Goal: Information Seeking & Learning: Learn about a topic

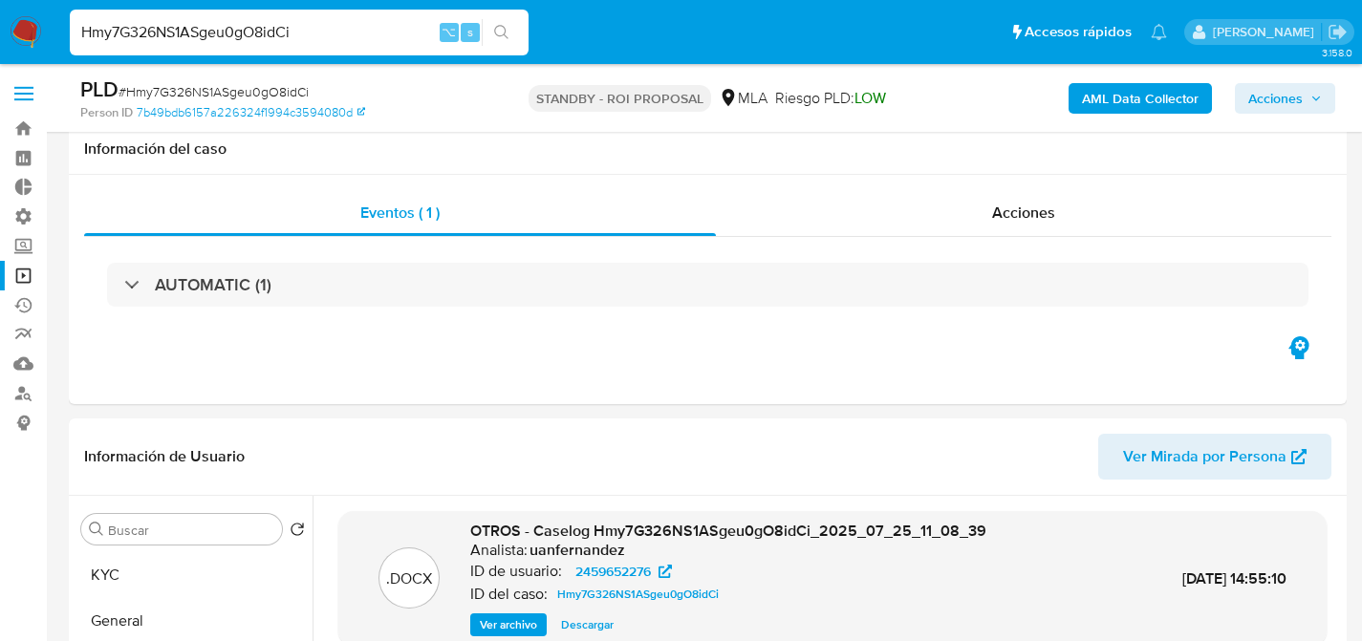
select select "10"
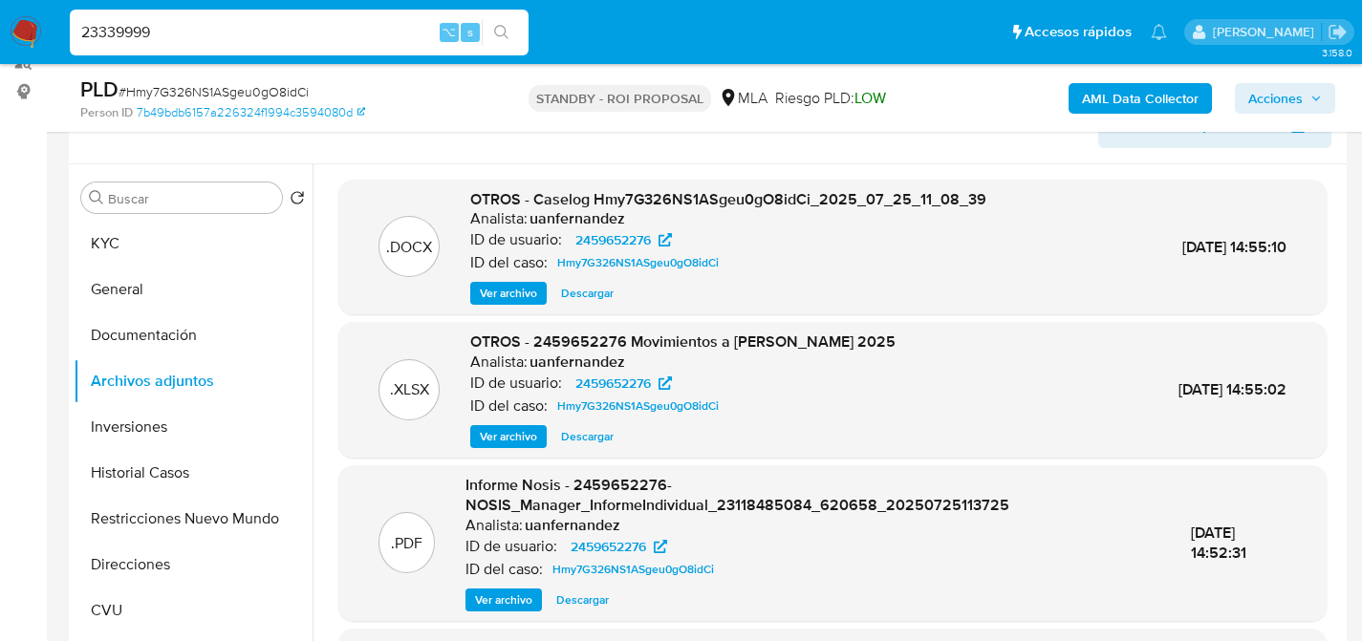
type input "23339999"
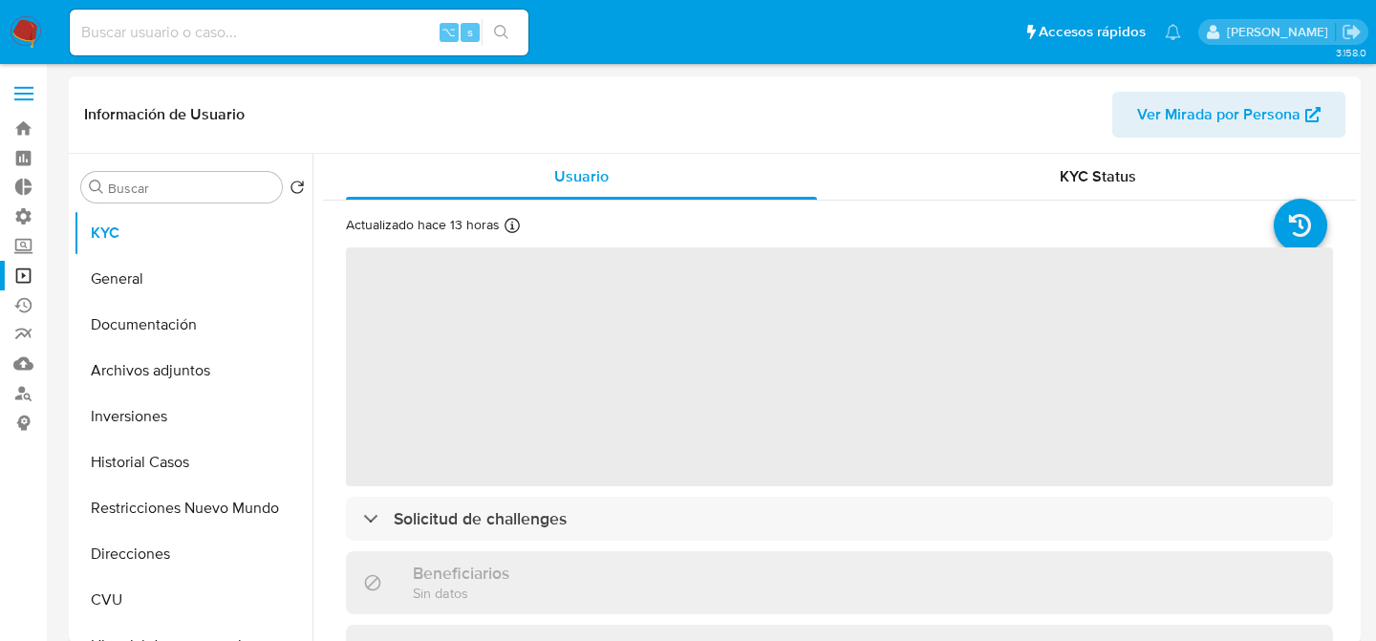
select select "10"
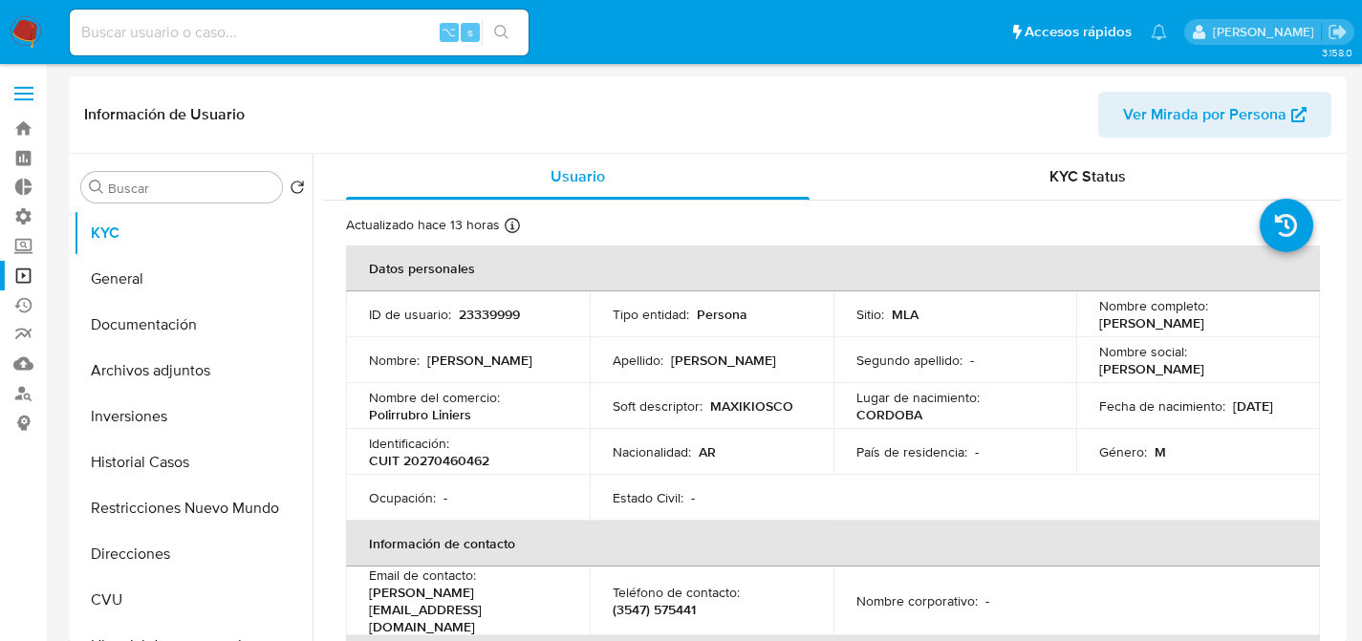
click at [665, 92] on header "Información de Usuario Ver Mirada por Persona" at bounding box center [707, 115] width 1247 height 46
click at [141, 382] on button "Archivos adjuntos" at bounding box center [186, 371] width 224 height 46
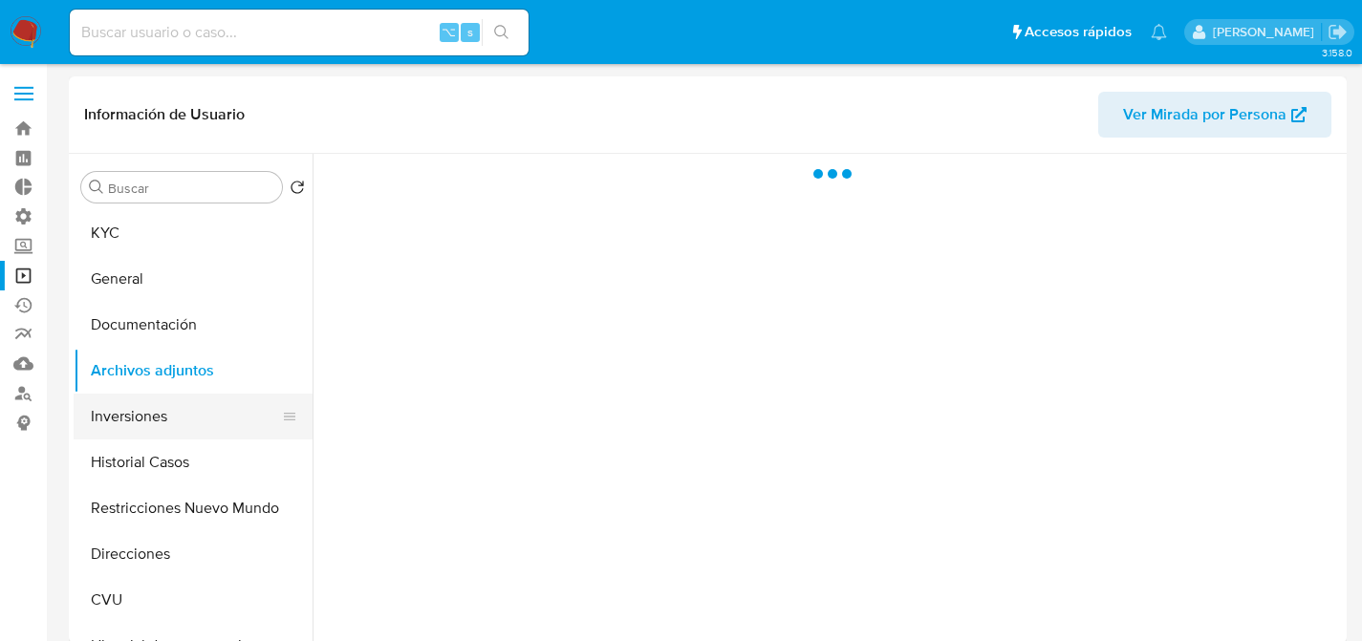
click at [147, 412] on button "Inversiones" at bounding box center [186, 417] width 224 height 46
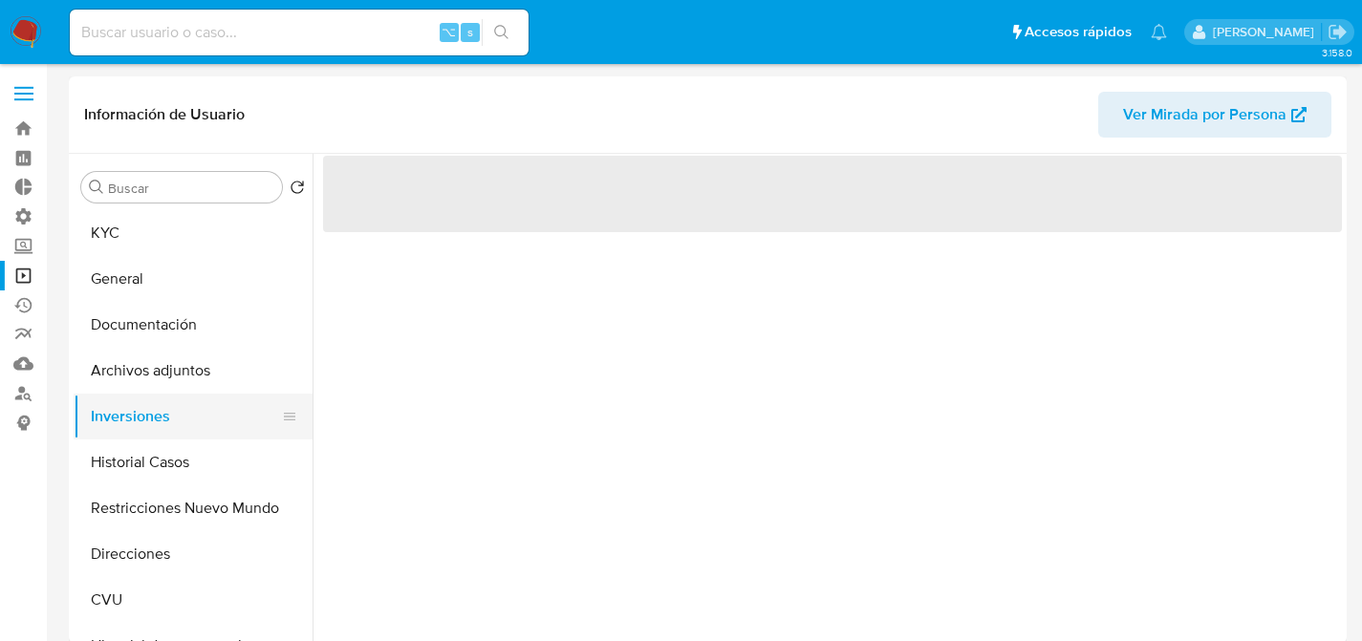
click at [157, 435] on button "Inversiones" at bounding box center [186, 417] width 224 height 46
click at [167, 447] on button "Historial Casos" at bounding box center [186, 463] width 224 height 46
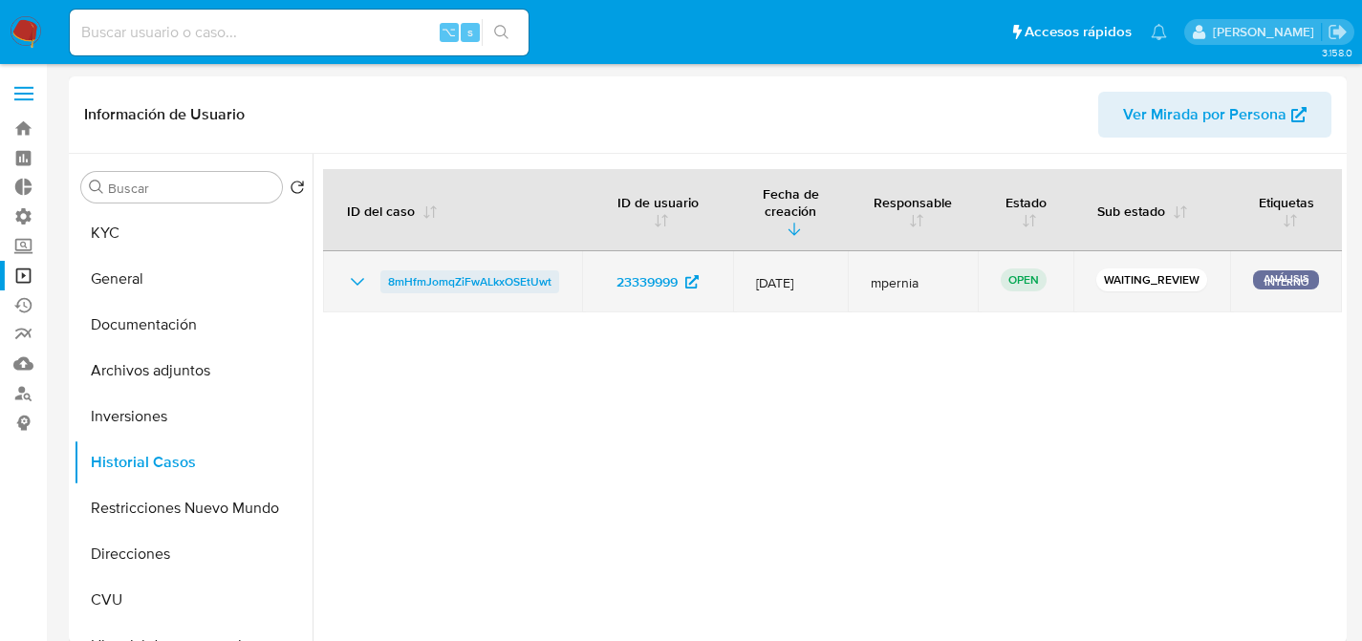
click at [429, 270] on span "8mHfmJomqZiFwALkxOSEtUwt" at bounding box center [469, 281] width 163 height 23
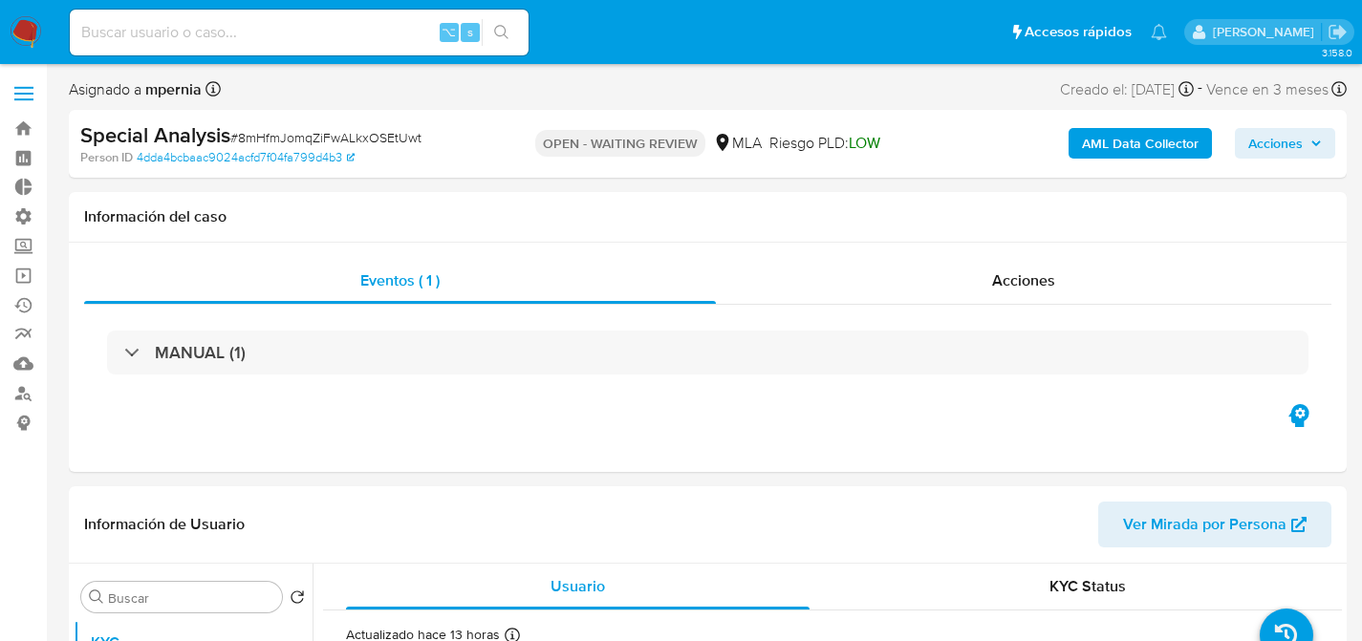
select select "10"
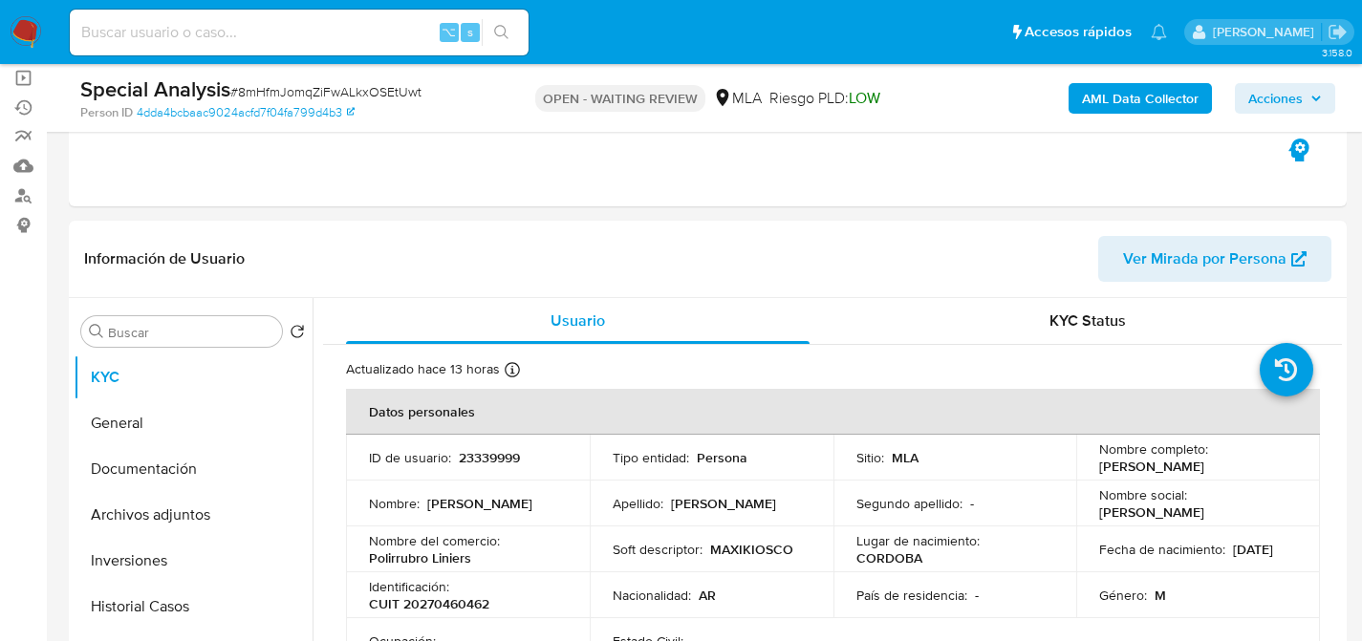
scroll to position [293, 0]
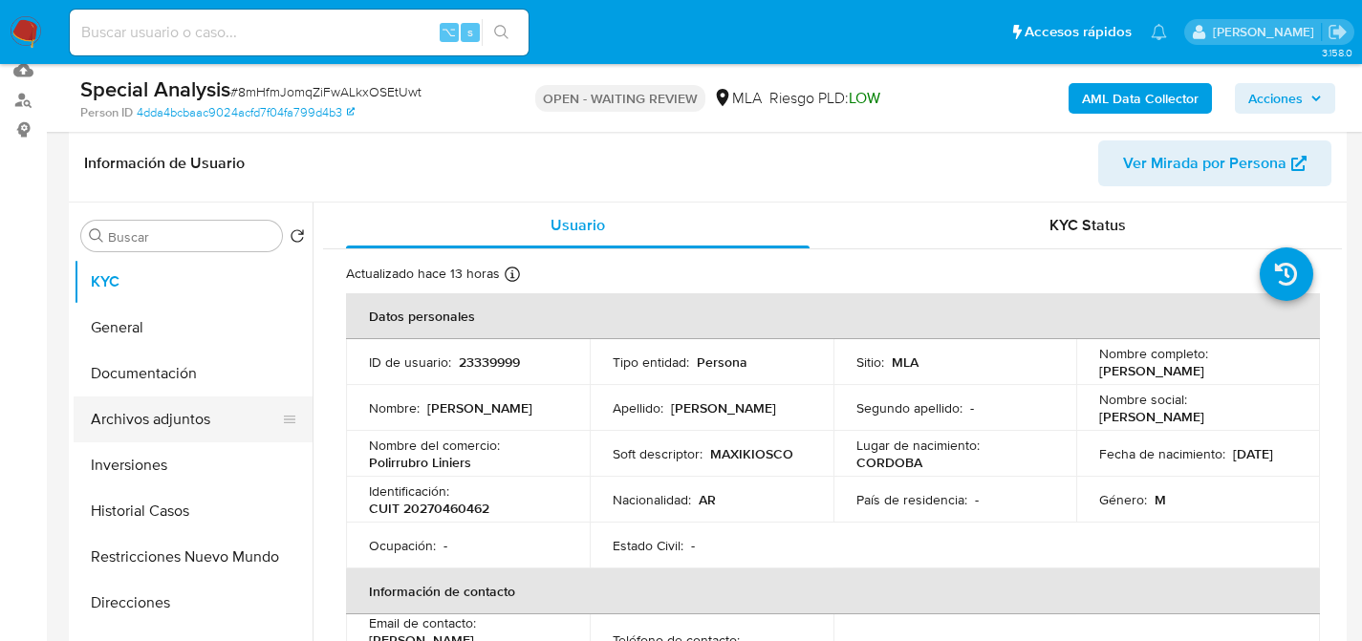
click at [109, 402] on button "Archivos adjuntos" at bounding box center [186, 420] width 224 height 46
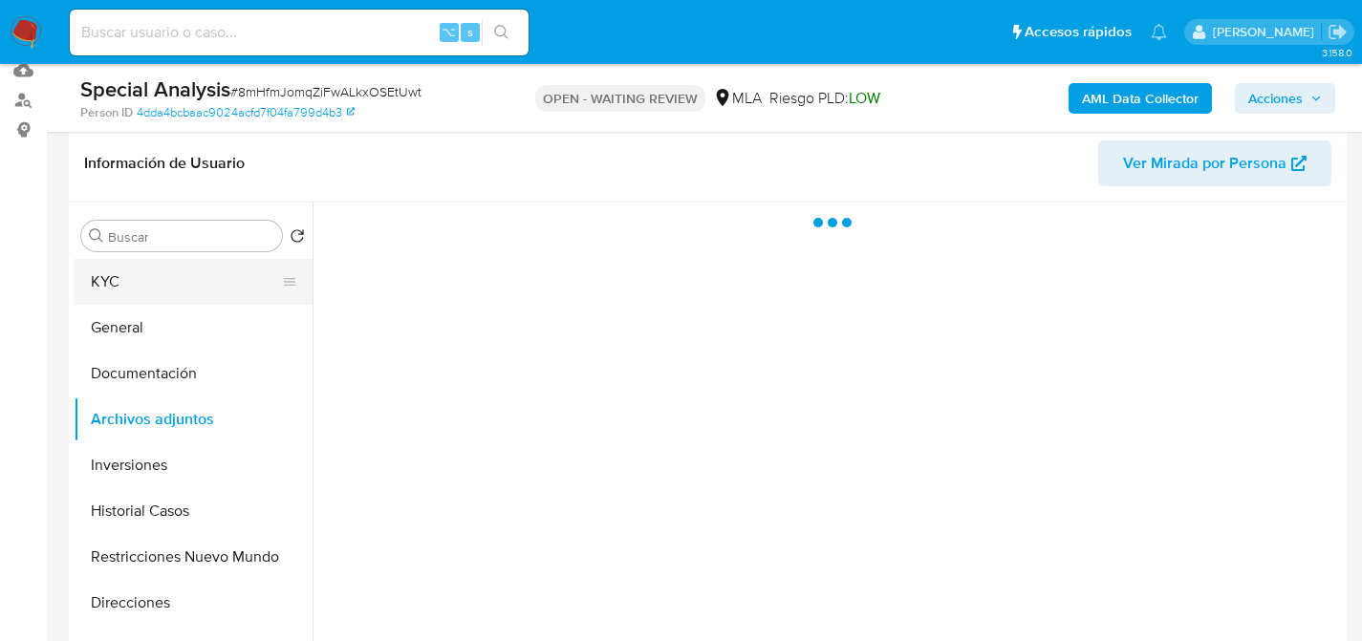
click at [89, 286] on button "KYC" at bounding box center [186, 282] width 224 height 46
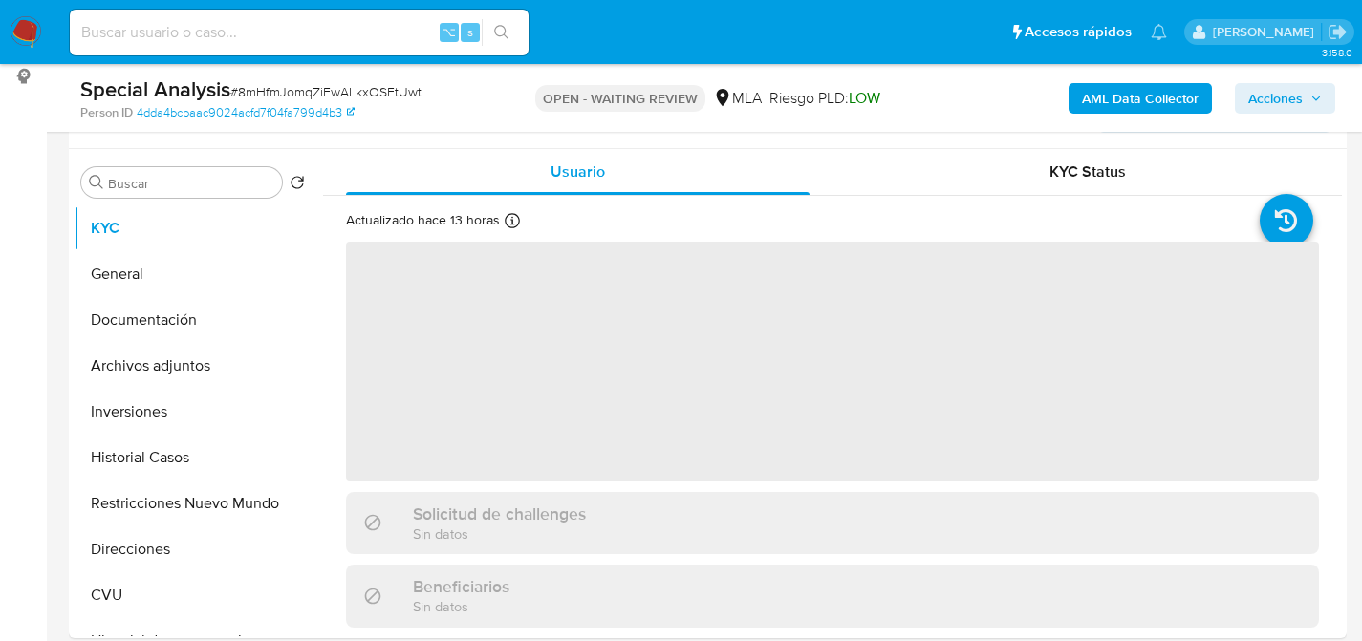
scroll to position [633, 0]
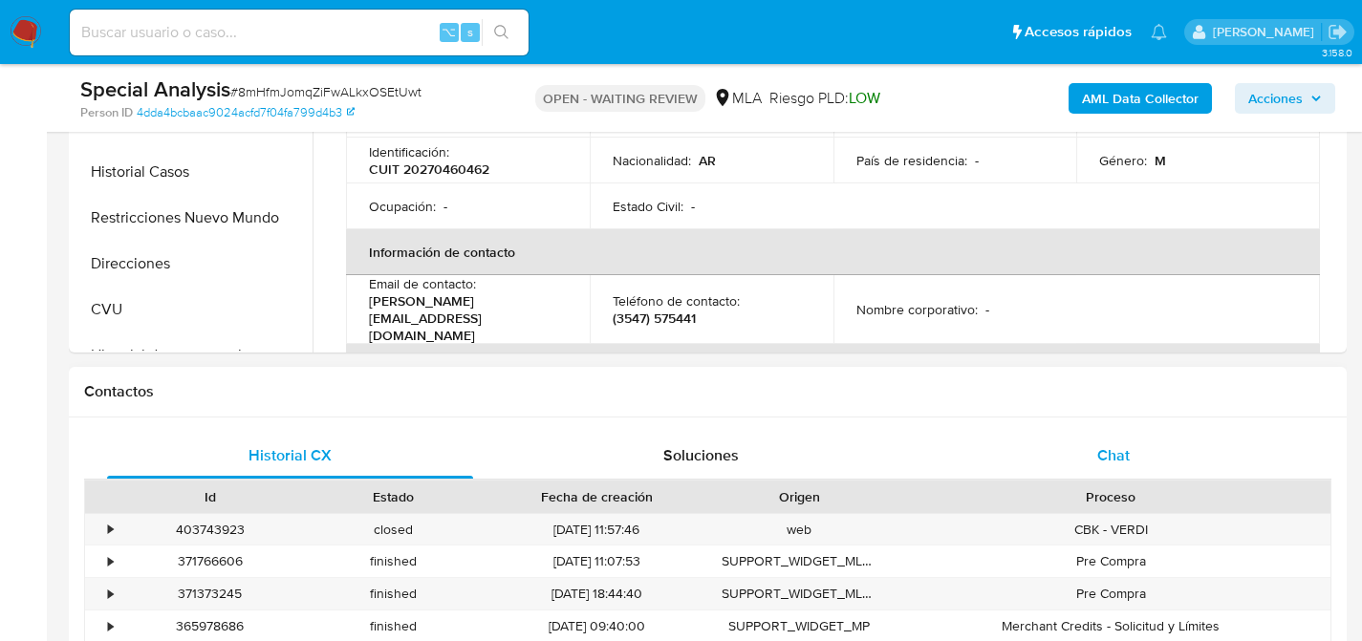
click at [1078, 441] on div "Chat" at bounding box center [1113, 456] width 366 height 46
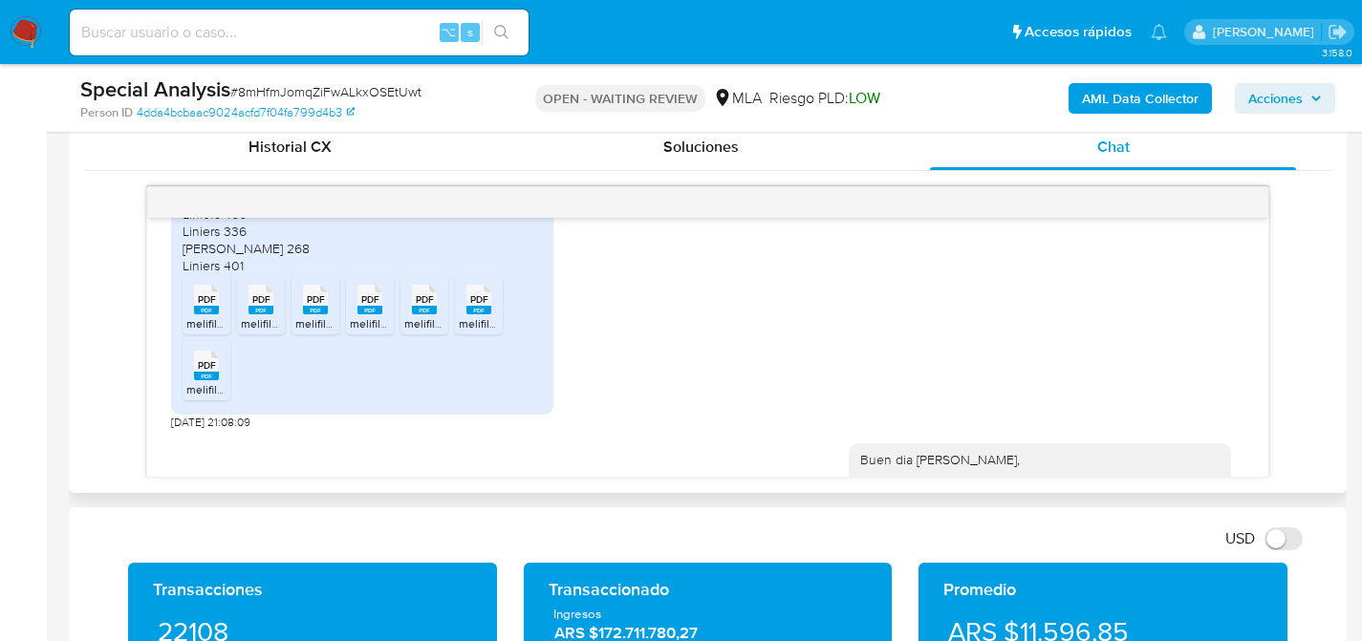
scroll to position [1037, 0]
click at [190, 312] on div "PDF PDF" at bounding box center [206, 293] width 40 height 37
click at [252, 302] on span "PDF" at bounding box center [261, 296] width 18 height 12
click at [317, 302] on span "PDF" at bounding box center [316, 296] width 18 height 12
click at [376, 302] on span "PDF" at bounding box center [370, 296] width 18 height 12
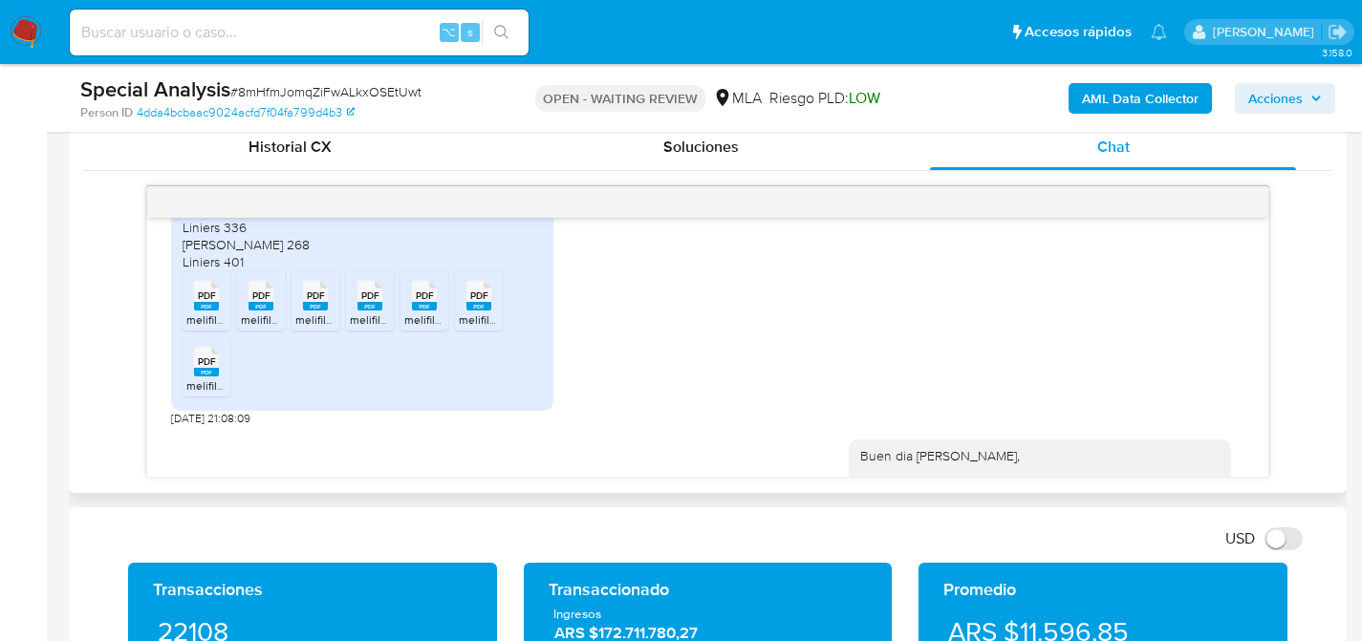
click at [423, 302] on span "PDF" at bounding box center [425, 296] width 18 height 12
click at [479, 302] on span "PDF" at bounding box center [479, 296] width 18 height 12
click at [204, 368] on span "PDF" at bounding box center [207, 361] width 18 height 12
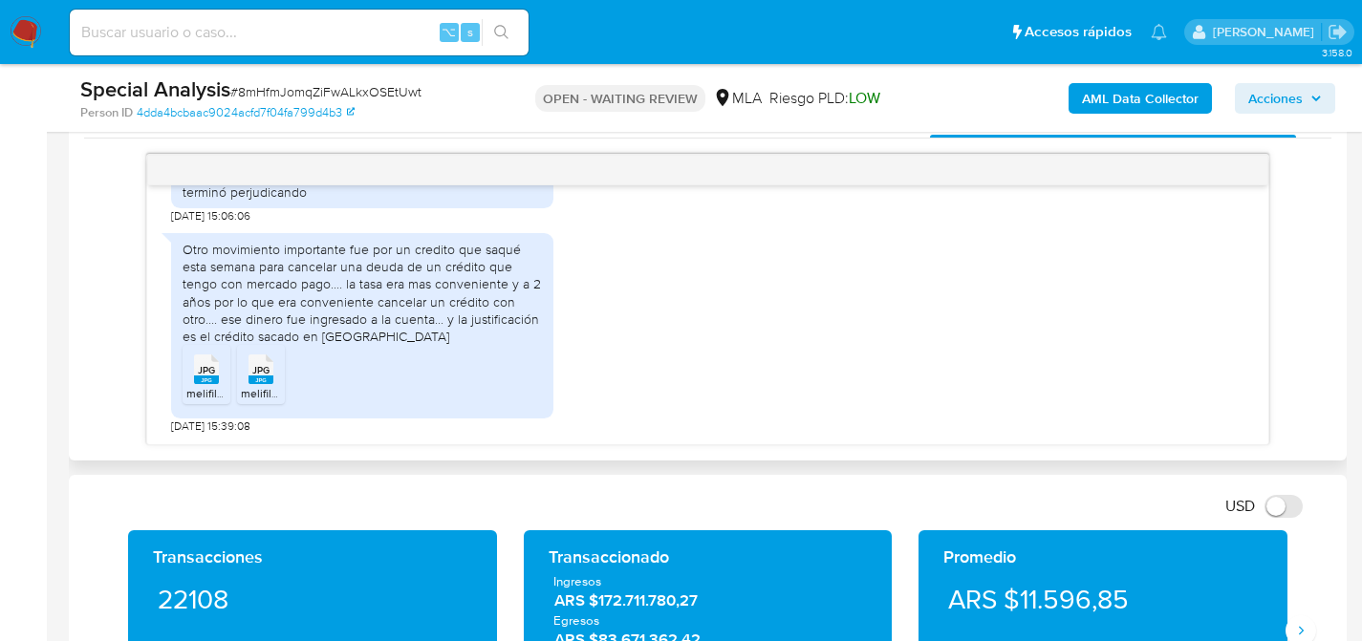
scroll to position [975, 0]
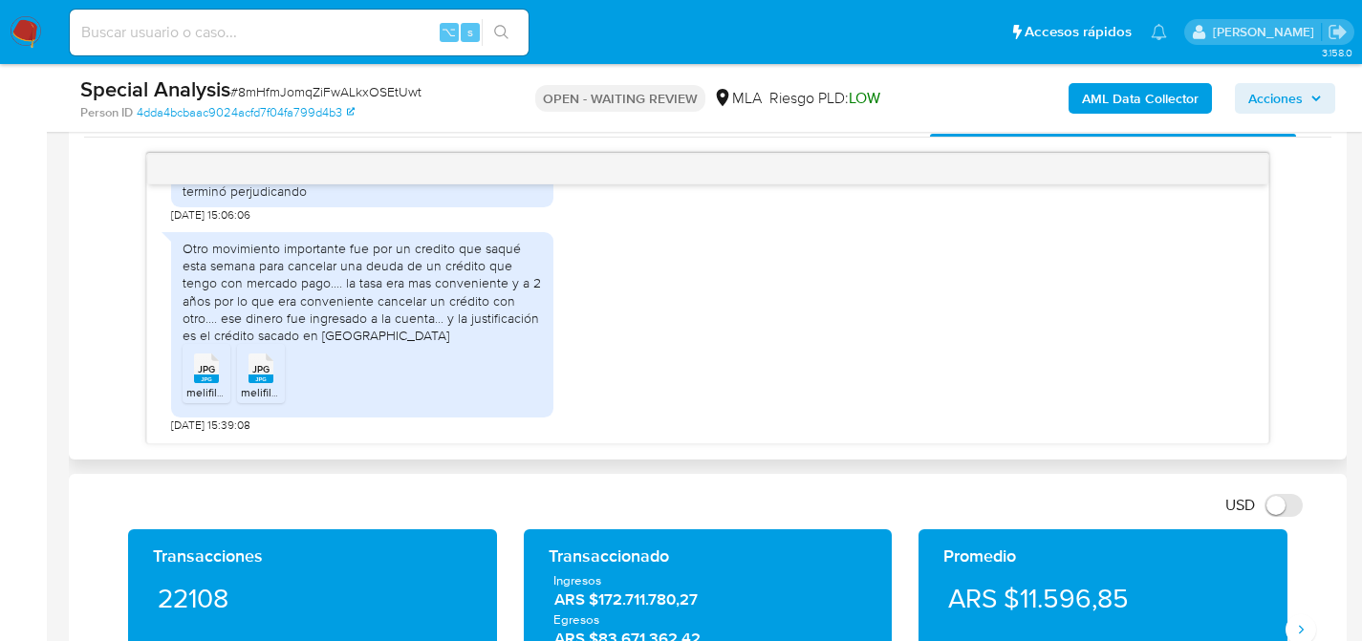
click at [204, 372] on span "JPG" at bounding box center [206, 369] width 17 height 12
click at [253, 371] on span "JPG" at bounding box center [260, 369] width 17 height 12
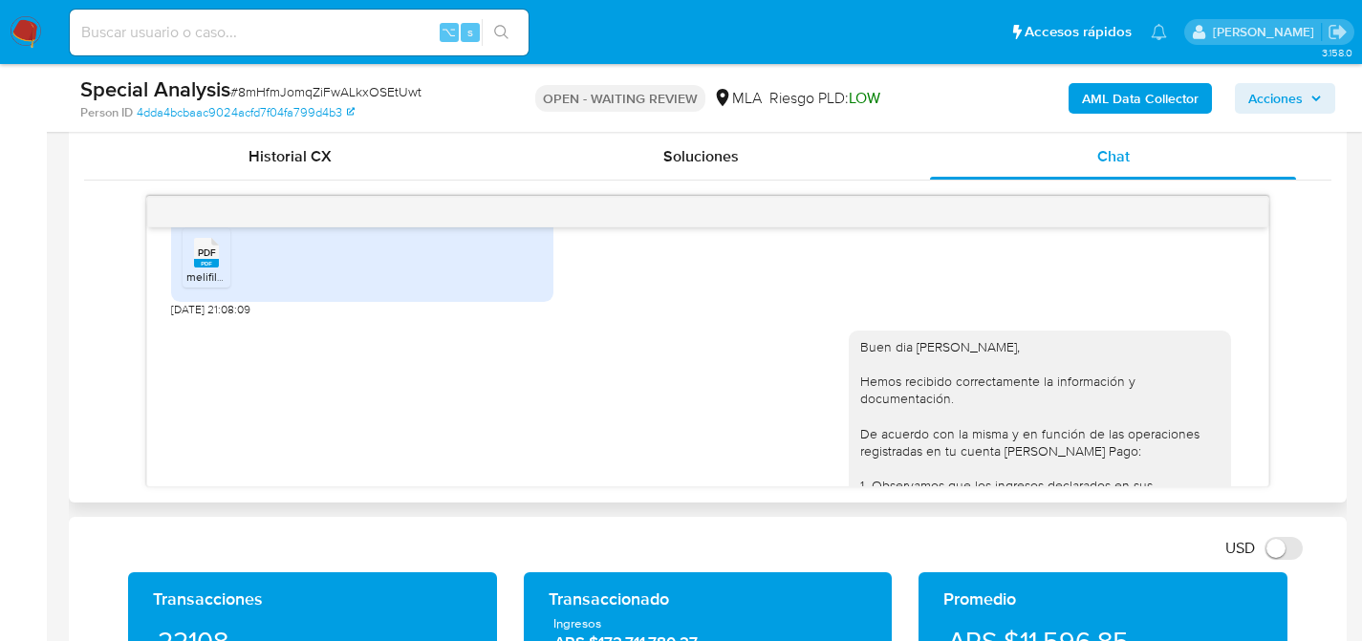
scroll to position [1139, 0]
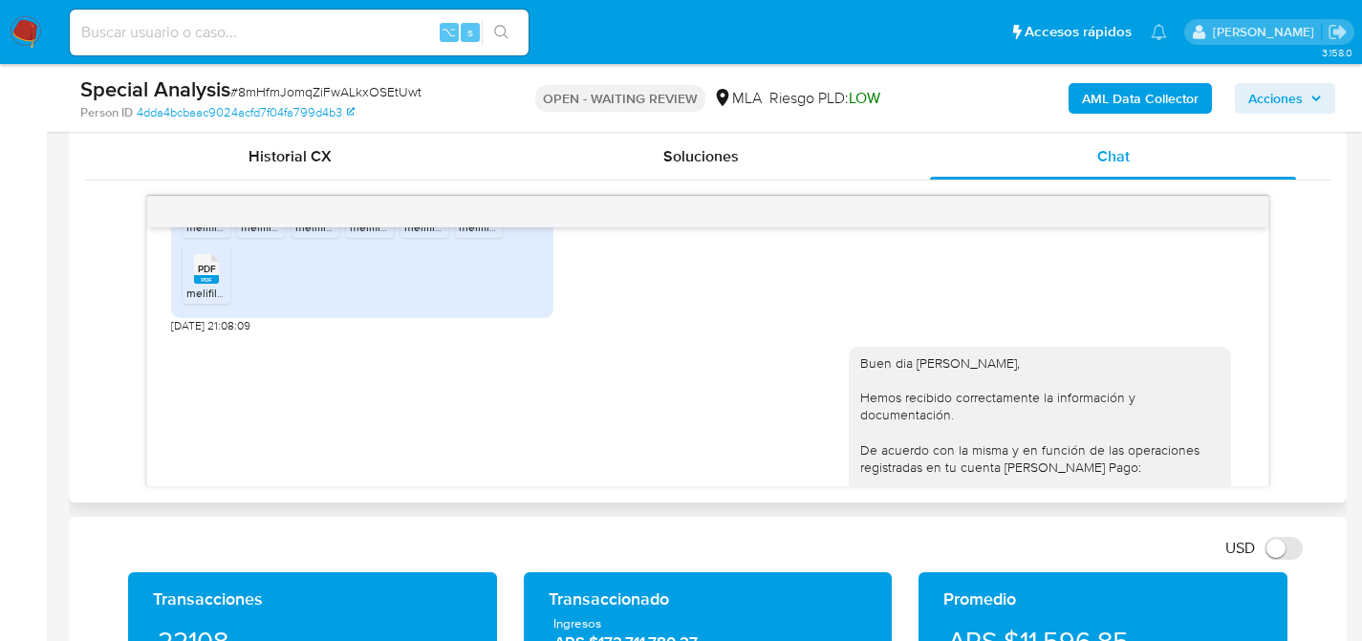
click at [198, 235] on span "melifile4829099408829740466.pdf" at bounding box center [277, 227] width 183 height 16
click at [265, 209] on span "PDF" at bounding box center [261, 203] width 18 height 12
click at [317, 209] on span "PDF" at bounding box center [316, 203] width 18 height 12
click at [372, 209] on span "PDF" at bounding box center [370, 203] width 18 height 12
click at [417, 209] on span "PDF" at bounding box center [425, 203] width 18 height 12
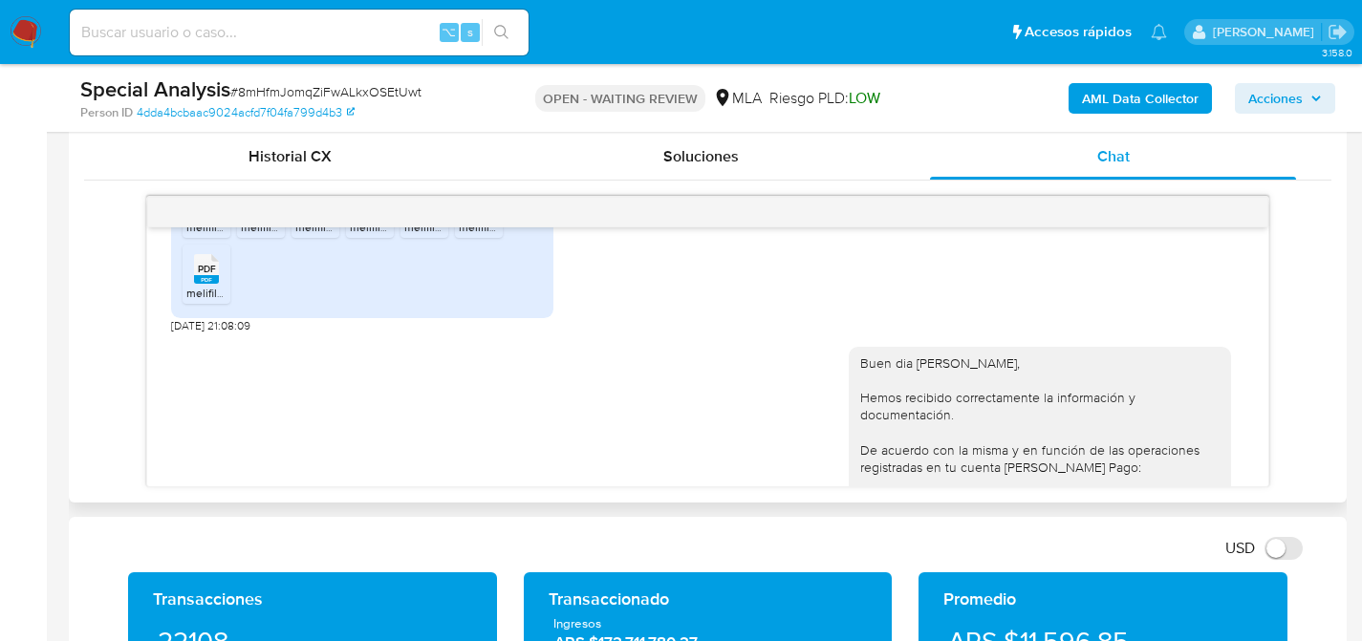
click at [484, 218] on rect at bounding box center [478, 213] width 25 height 9
click at [200, 284] on rect at bounding box center [206, 279] width 25 height 9
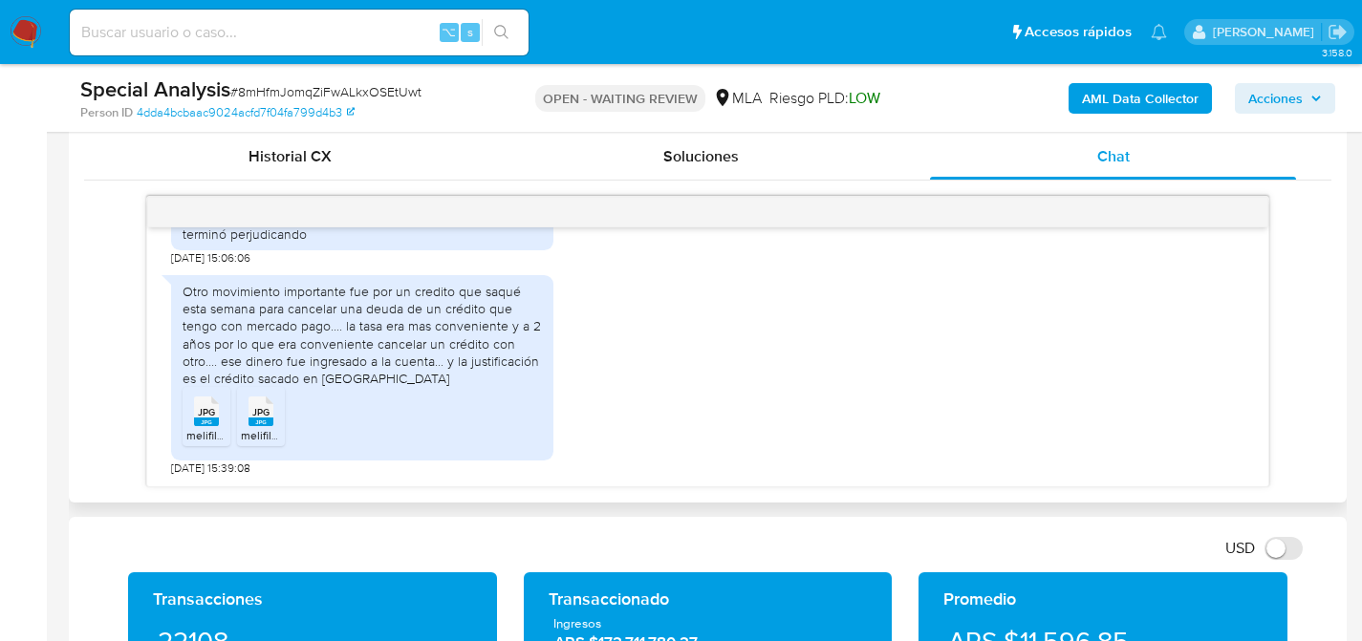
scroll to position [2124, 0]
click at [199, 416] on span "JPG" at bounding box center [206, 412] width 17 height 12
click at [267, 407] on span "JPG" at bounding box center [260, 412] width 17 height 12
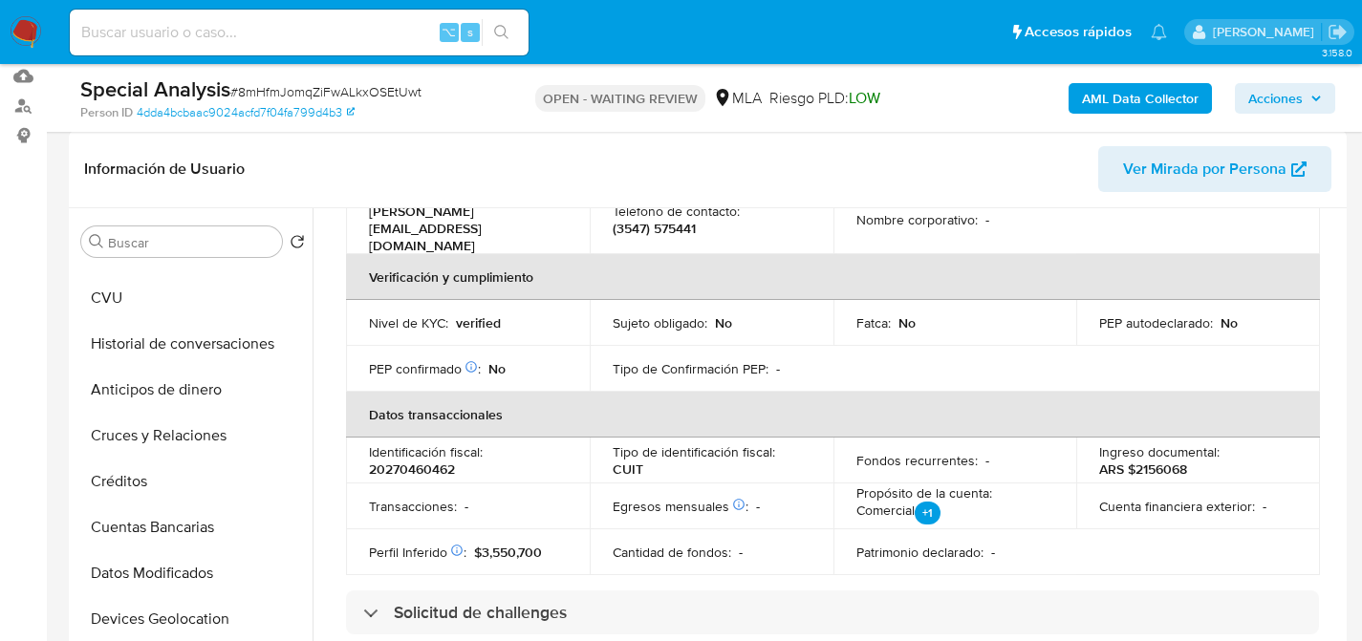
scroll to position [0, 0]
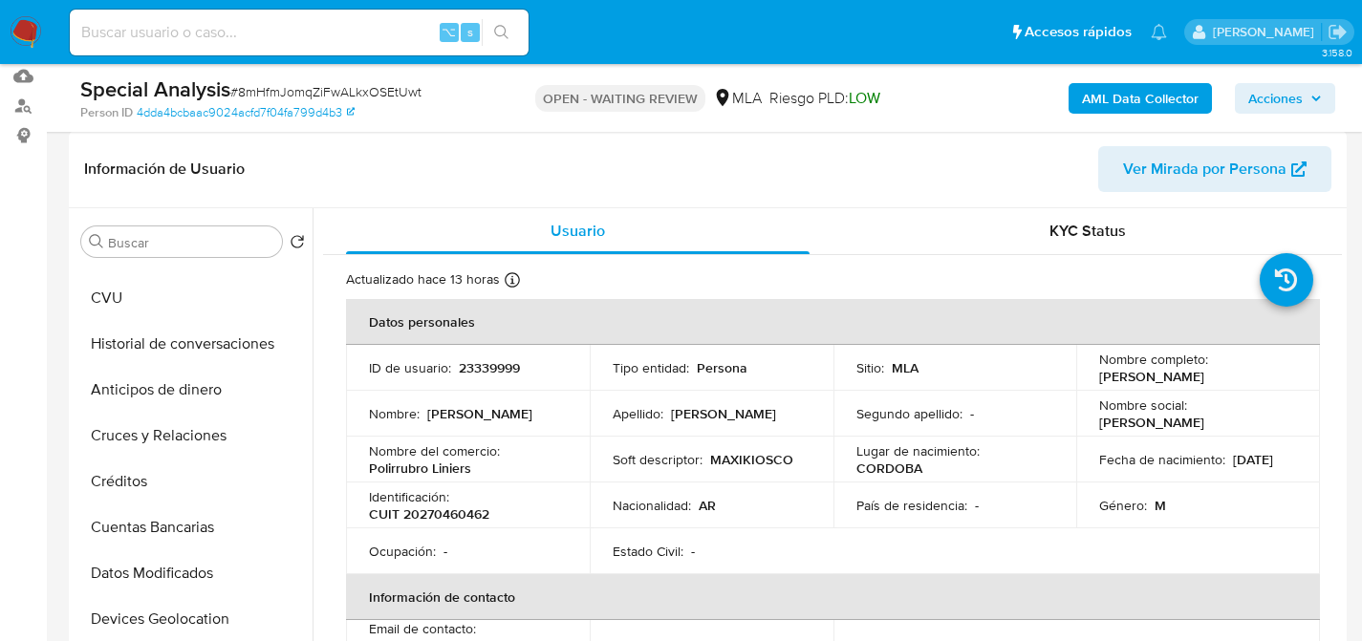
click at [517, 376] on p "23339999" at bounding box center [489, 367] width 61 height 17
click at [515, 373] on p "23339999" at bounding box center [489, 367] width 61 height 17
click at [514, 373] on p "23339999" at bounding box center [489, 367] width 61 height 17
copy p "23339999"
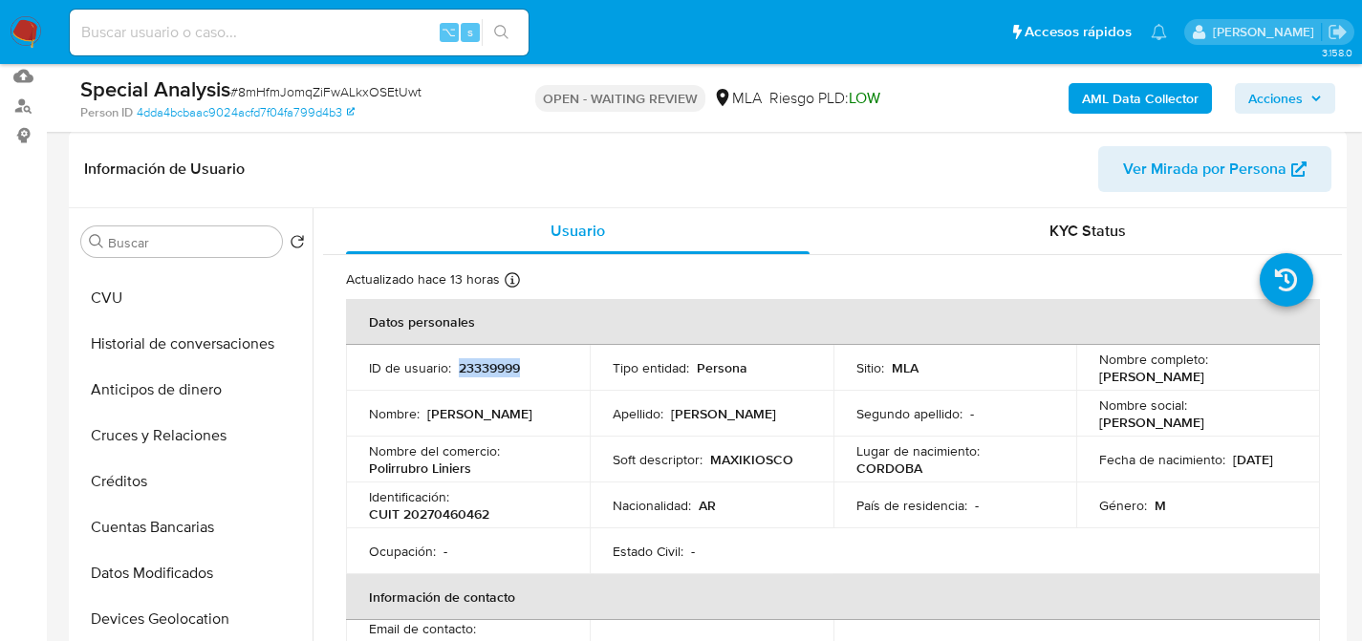
click at [269, 24] on input at bounding box center [299, 32] width 459 height 25
paste input "59397757"
type input "59397757"
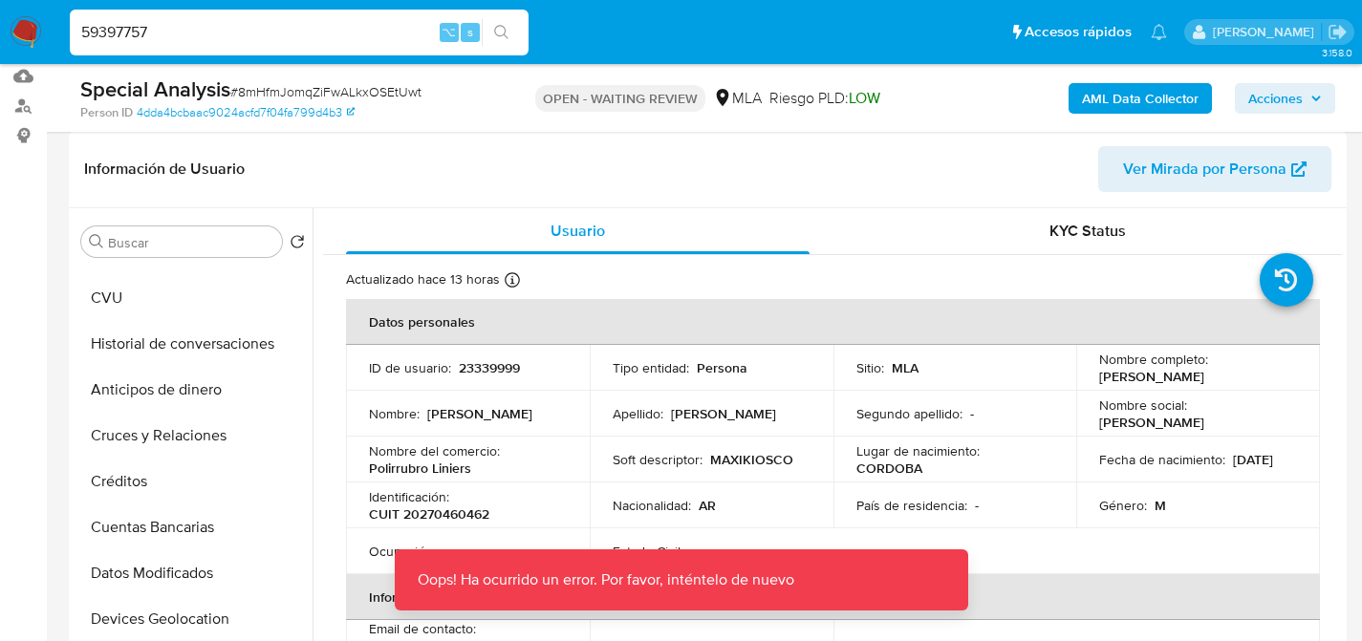
click at [168, 34] on input "59397757" at bounding box center [299, 32] width 459 height 25
click at [242, 38] on input "59397757" at bounding box center [299, 32] width 459 height 25
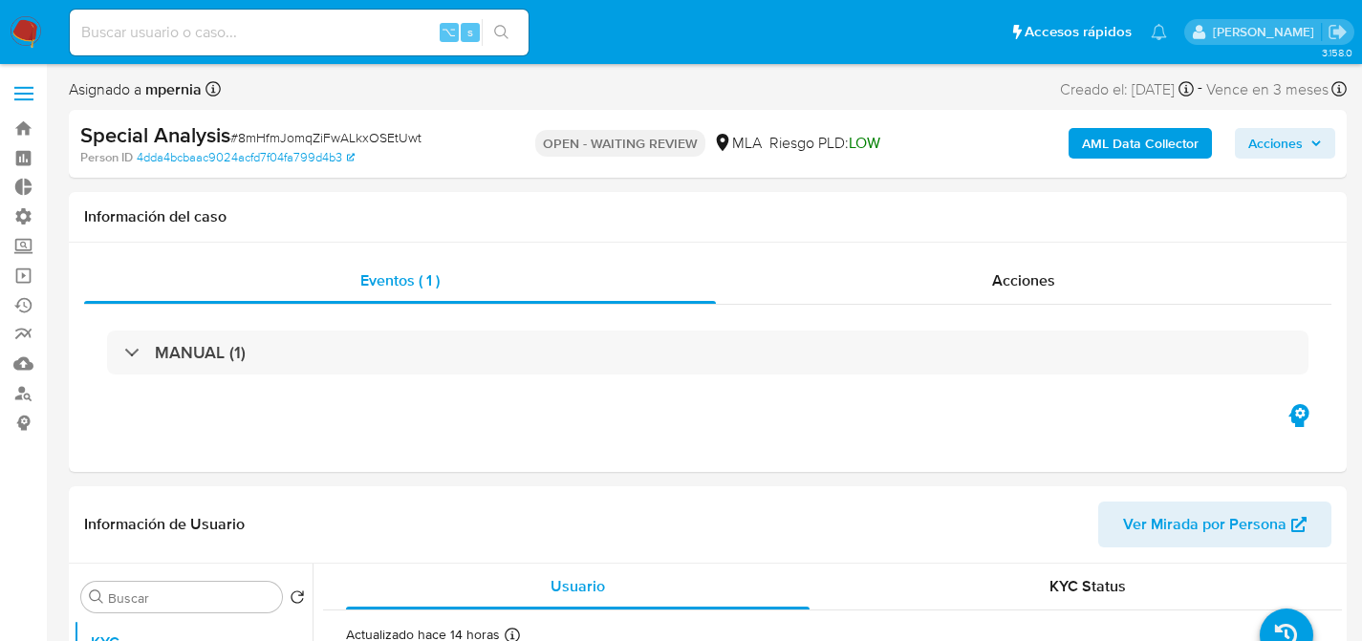
select select "10"
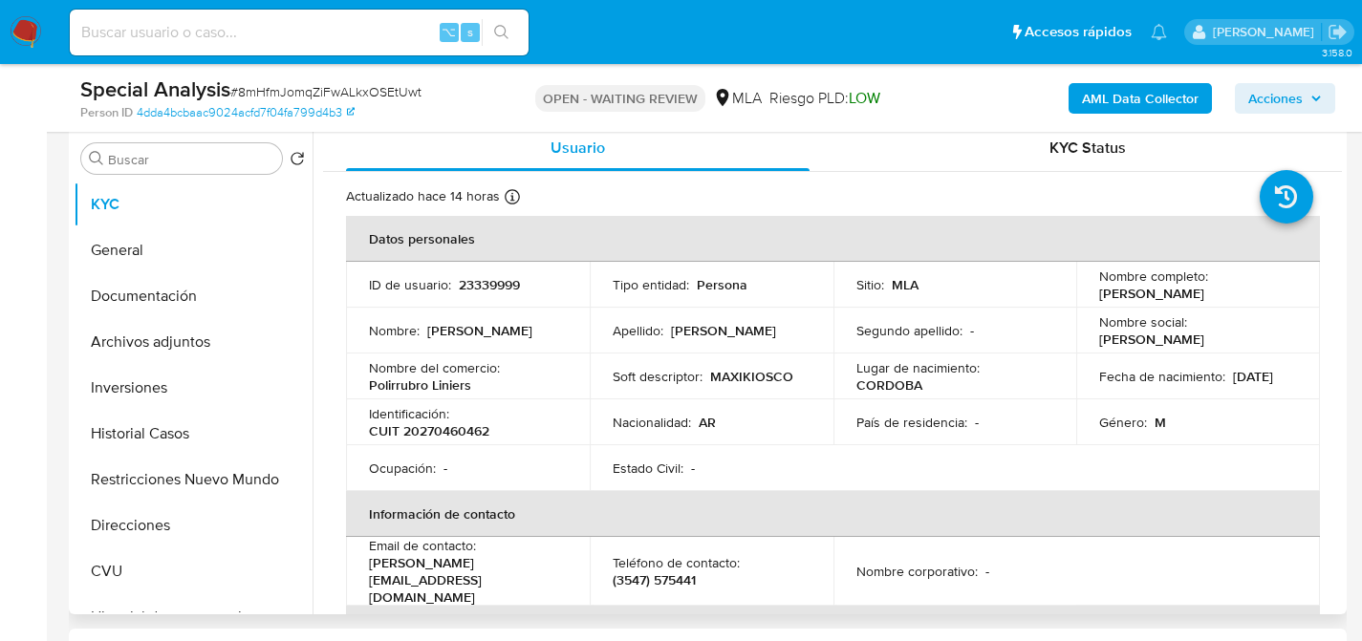
scroll to position [371, 0]
click at [134, 303] on button "Documentación" at bounding box center [186, 296] width 224 height 46
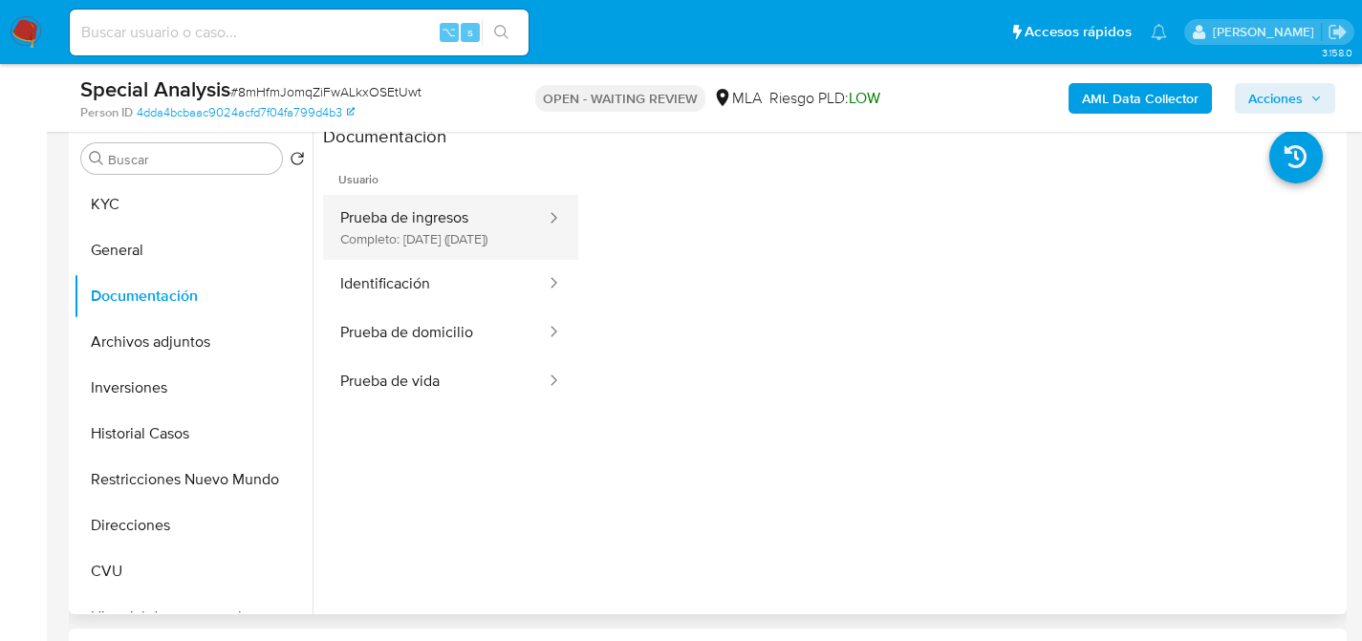
click at [446, 226] on button "Prueba de ingresos Completo: 18/06/2021 (hace 4 años)" at bounding box center [435, 227] width 225 height 65
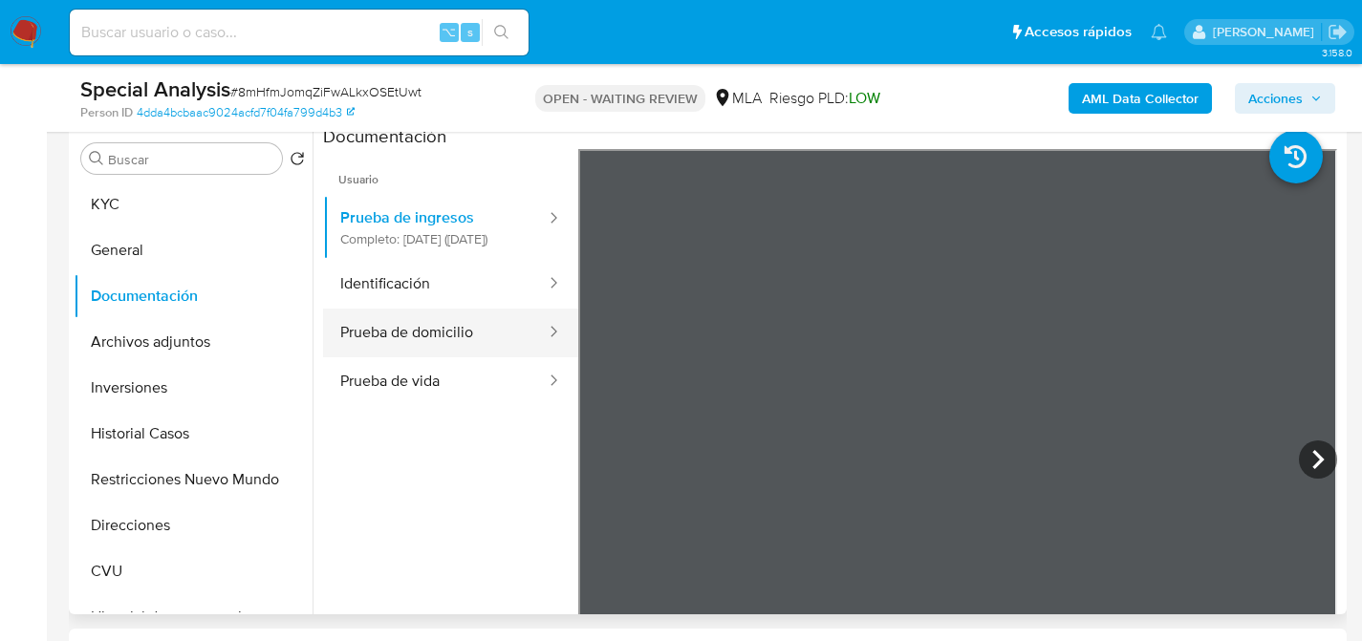
click at [428, 341] on button "Prueba de domicilio" at bounding box center [435, 333] width 225 height 49
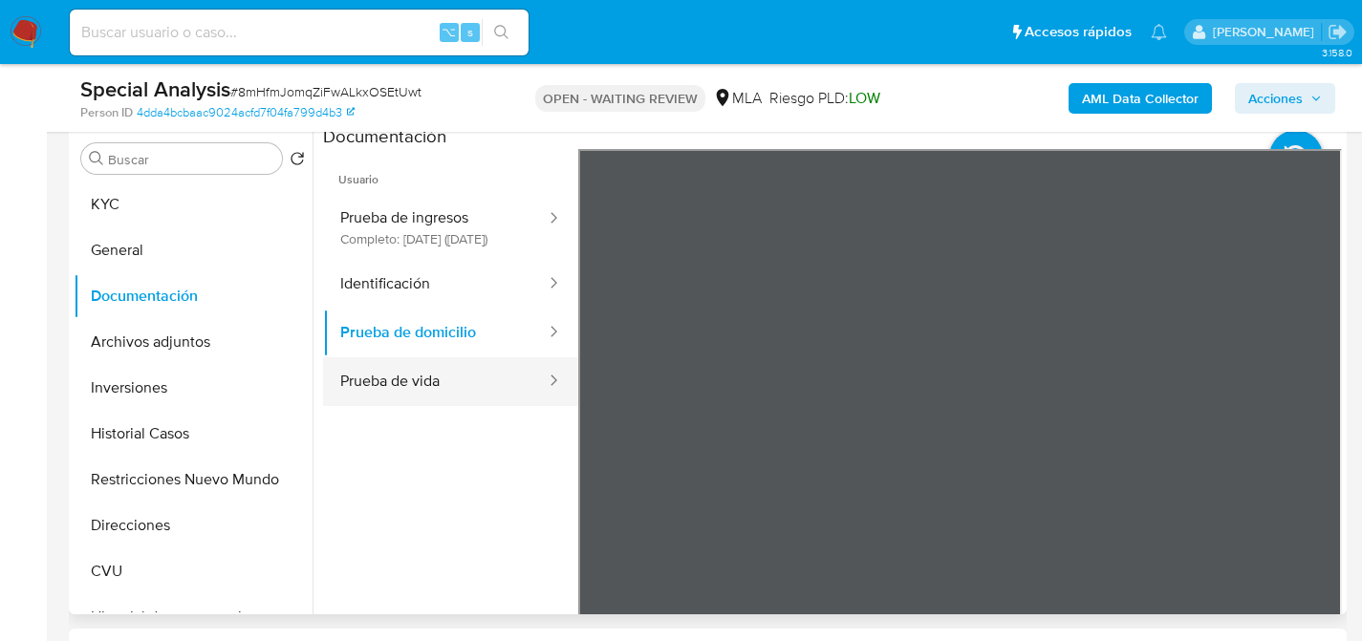
click at [440, 397] on button "Prueba de vida" at bounding box center [435, 381] width 225 height 49
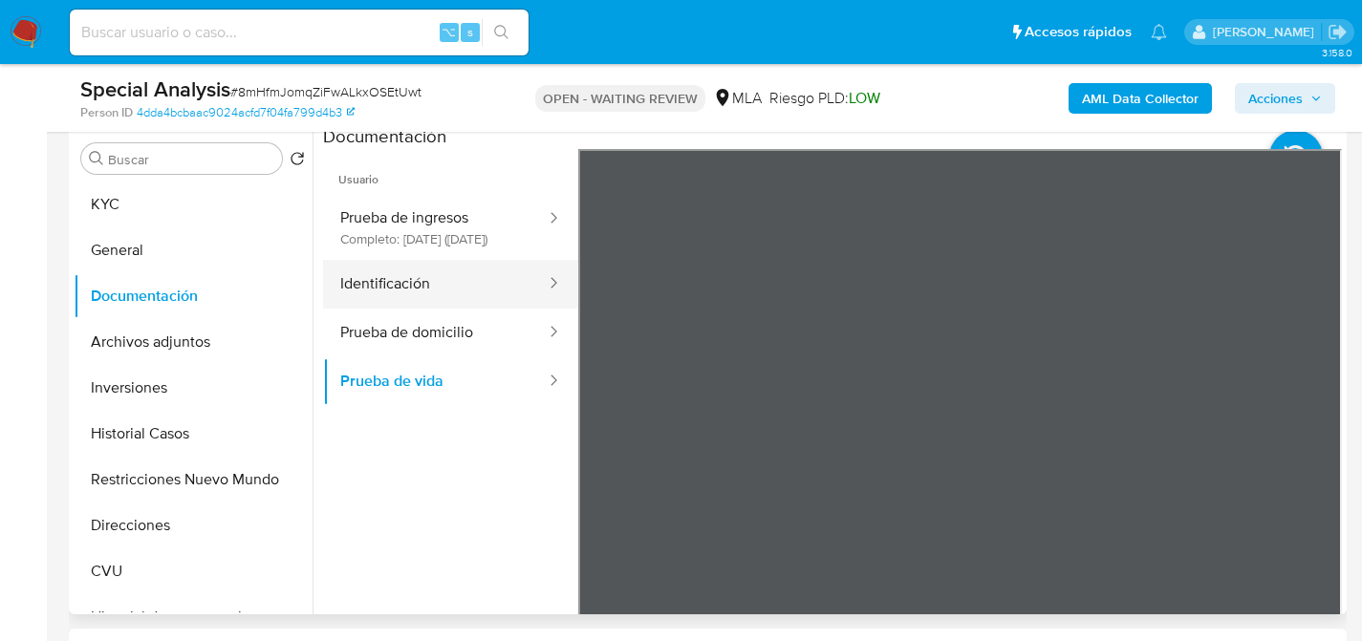
click at [431, 305] on button "Identificación" at bounding box center [435, 284] width 225 height 49
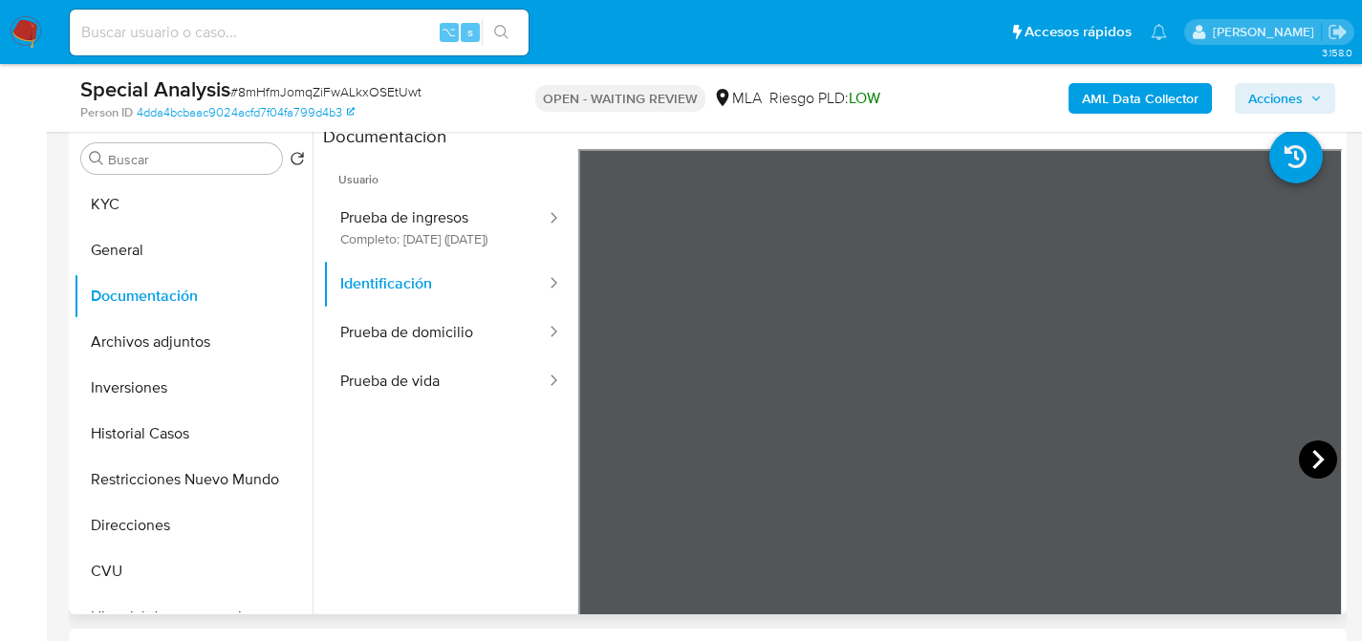
click at [1312, 454] on icon at bounding box center [1317, 459] width 11 height 19
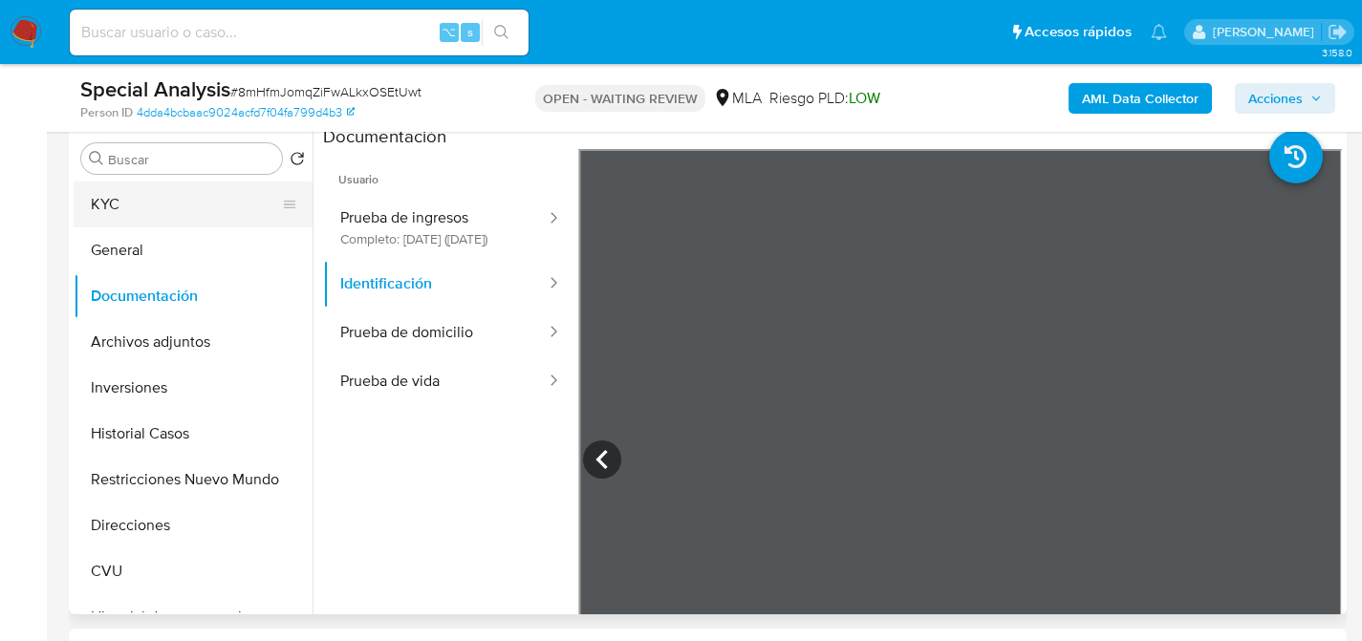
click at [125, 199] on button "KYC" at bounding box center [186, 205] width 224 height 46
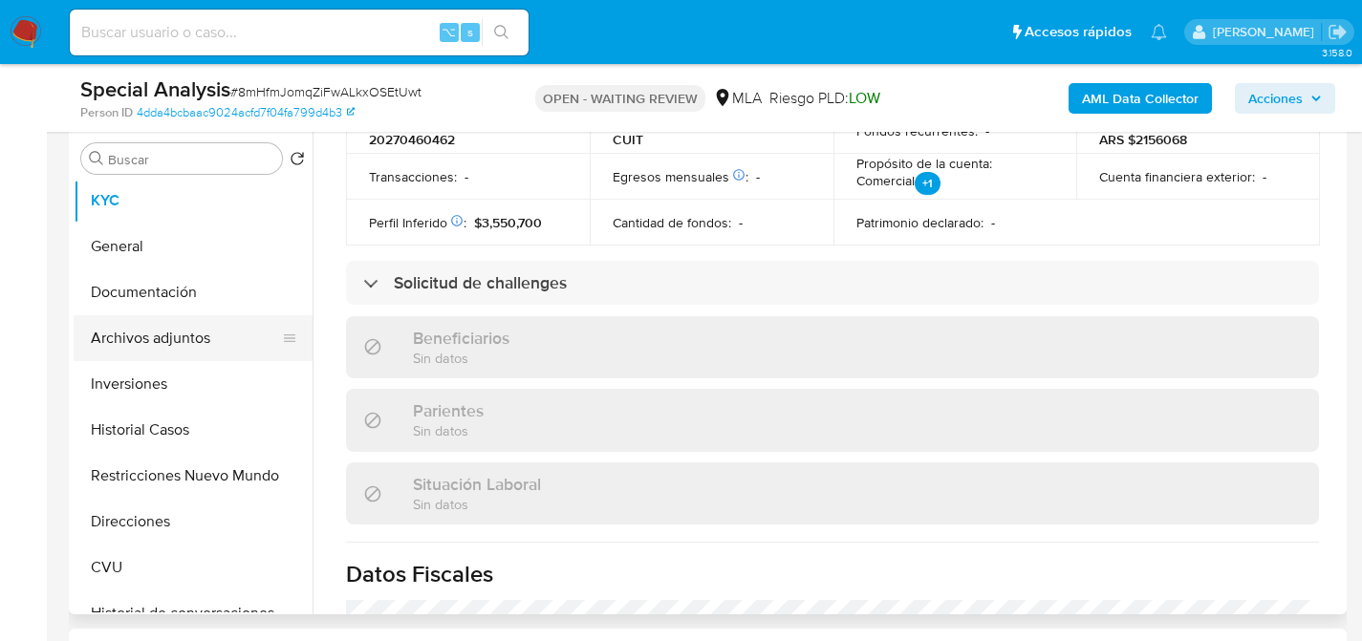
scroll to position [689, 0]
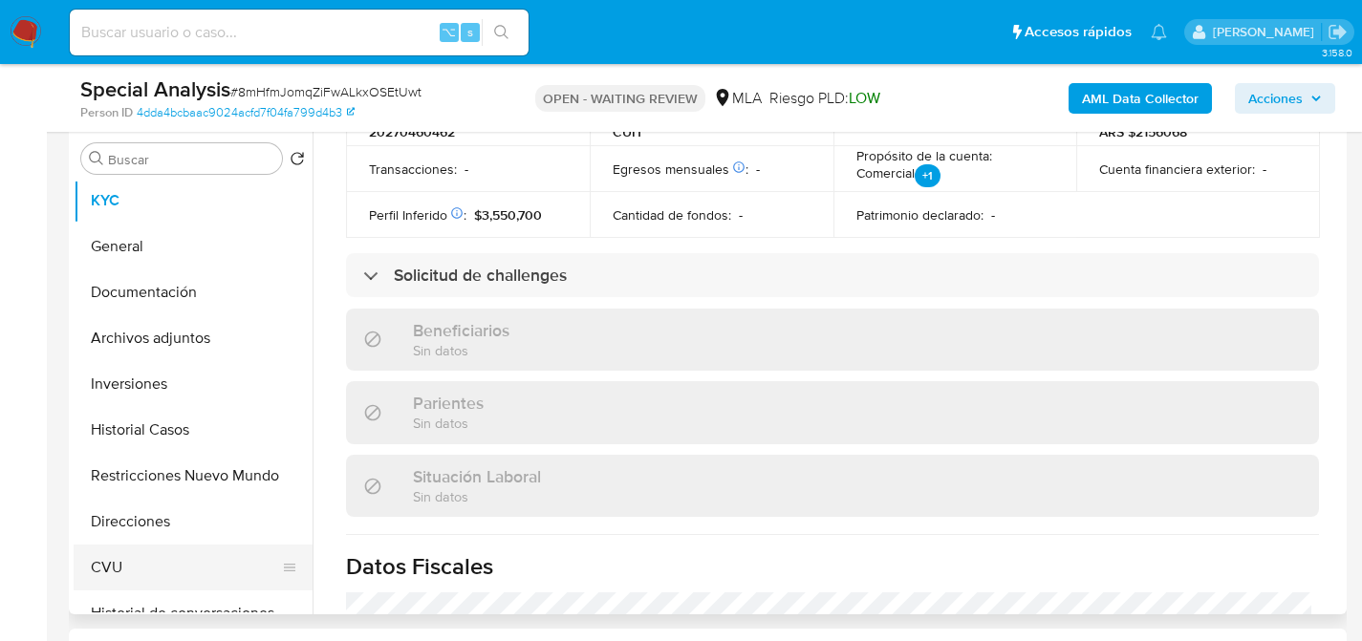
click at [141, 550] on button "CVU" at bounding box center [186, 568] width 224 height 46
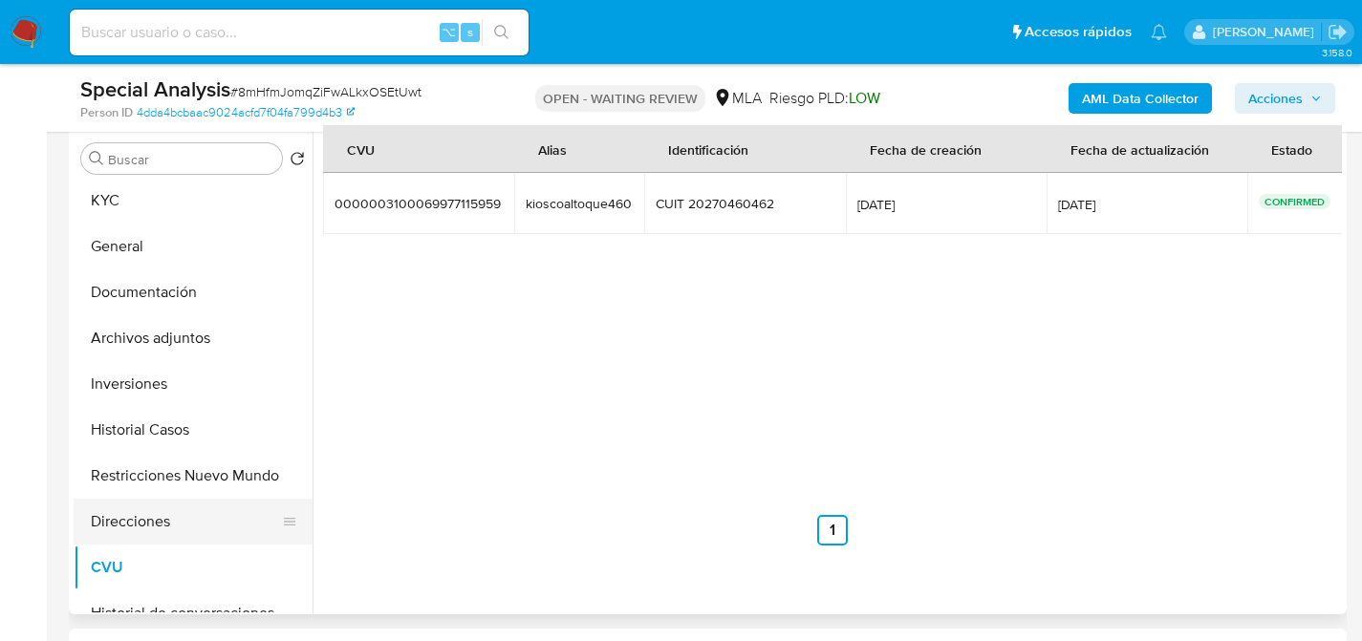
click at [186, 517] on button "Direcciones" at bounding box center [186, 522] width 224 height 46
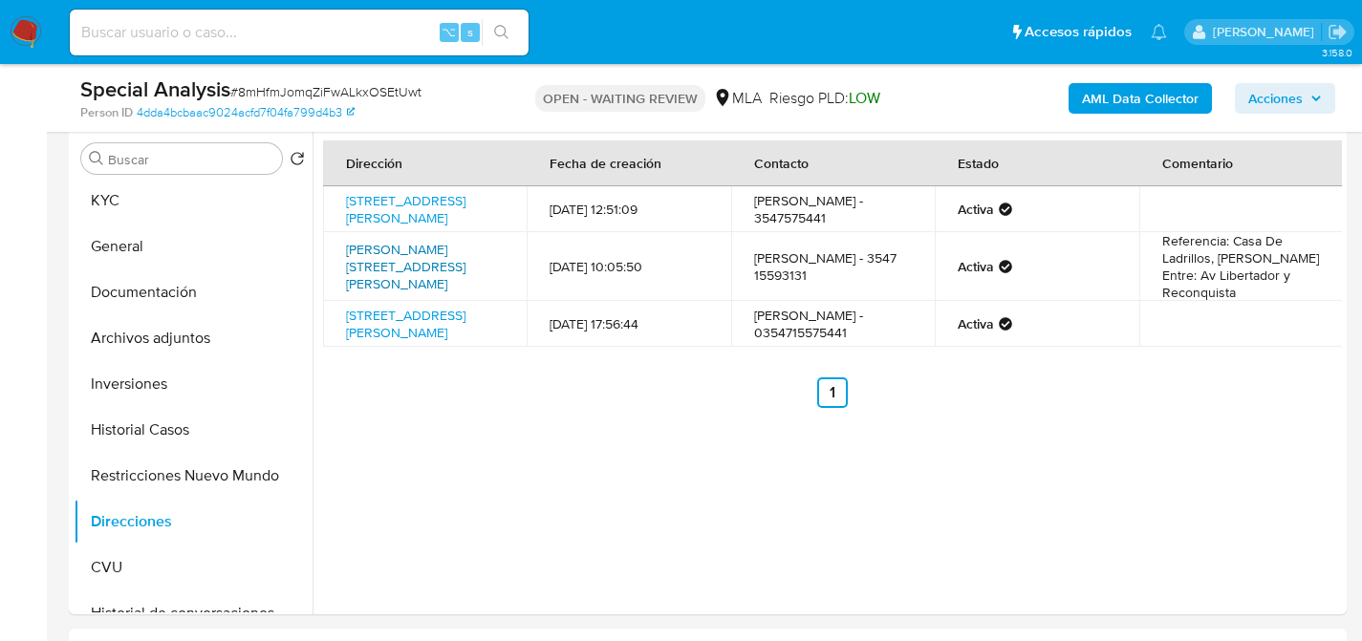
click at [386, 266] on link "Victor Hugo 92, Alta Gracia, Córdoba, 5186, Argentina 92" at bounding box center [405, 267] width 119 height 54
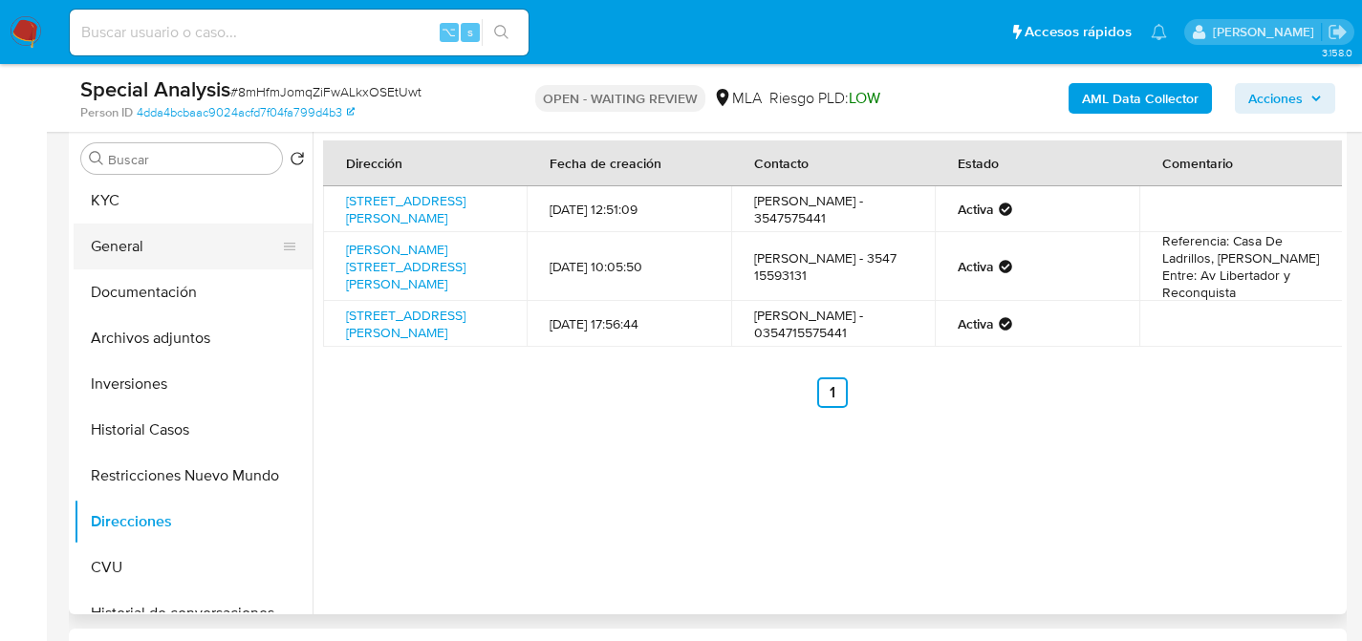
click at [103, 226] on button "General" at bounding box center [186, 247] width 224 height 46
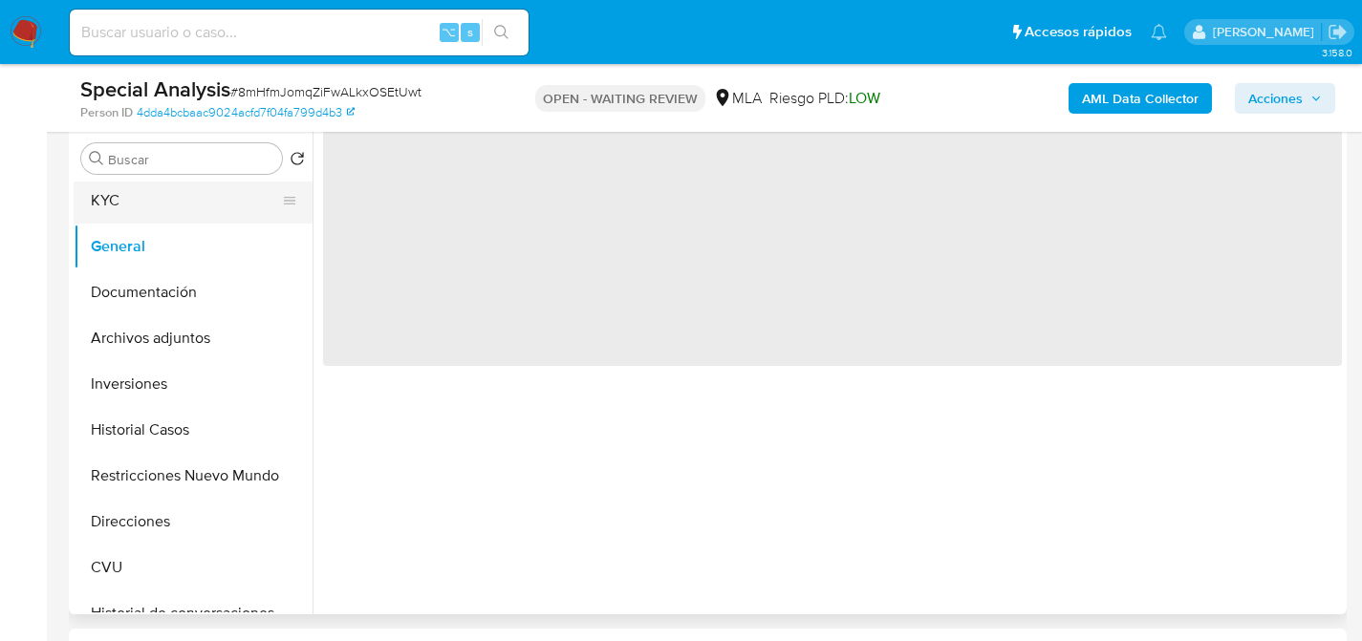
click at [111, 215] on button "KYC" at bounding box center [186, 201] width 224 height 46
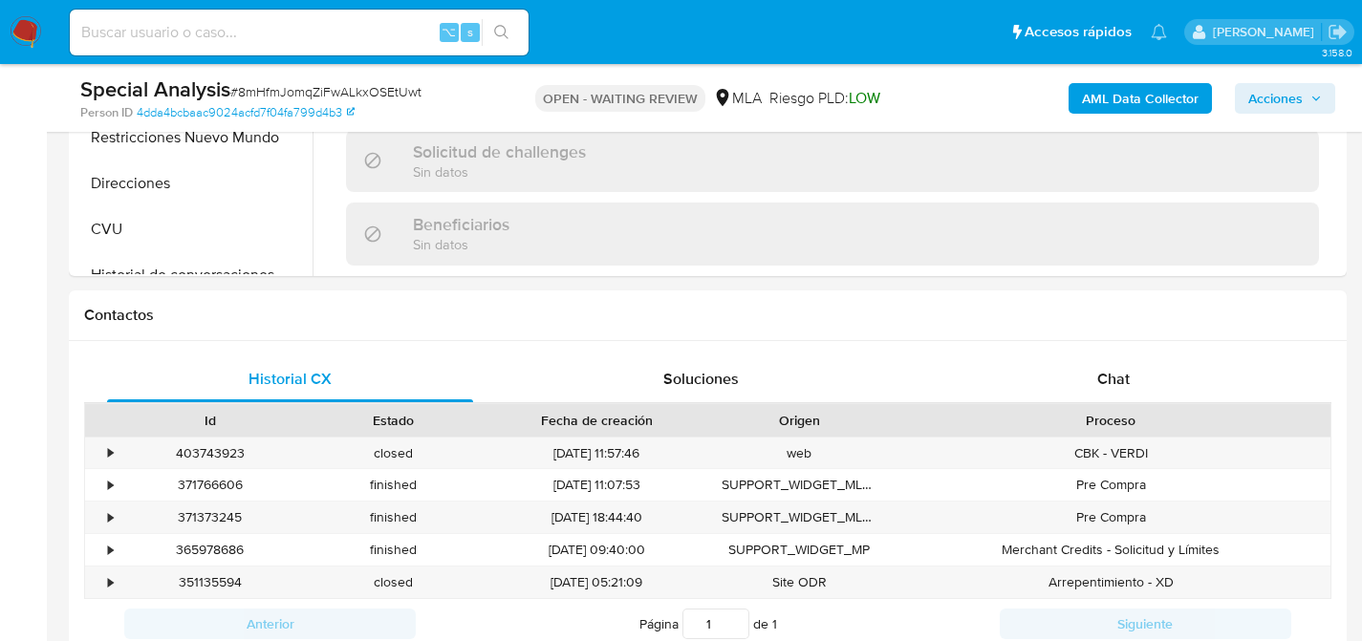
scroll to position [715, 0]
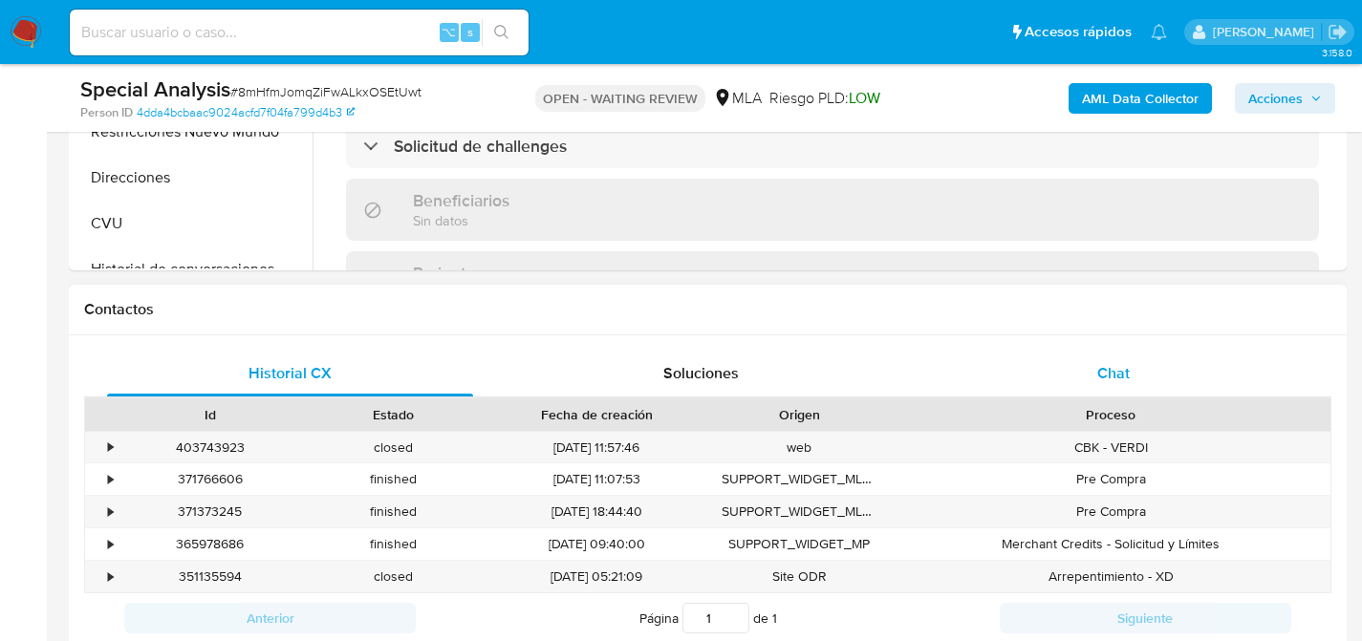
click at [1104, 381] on span "Chat" at bounding box center [1113, 373] width 32 height 22
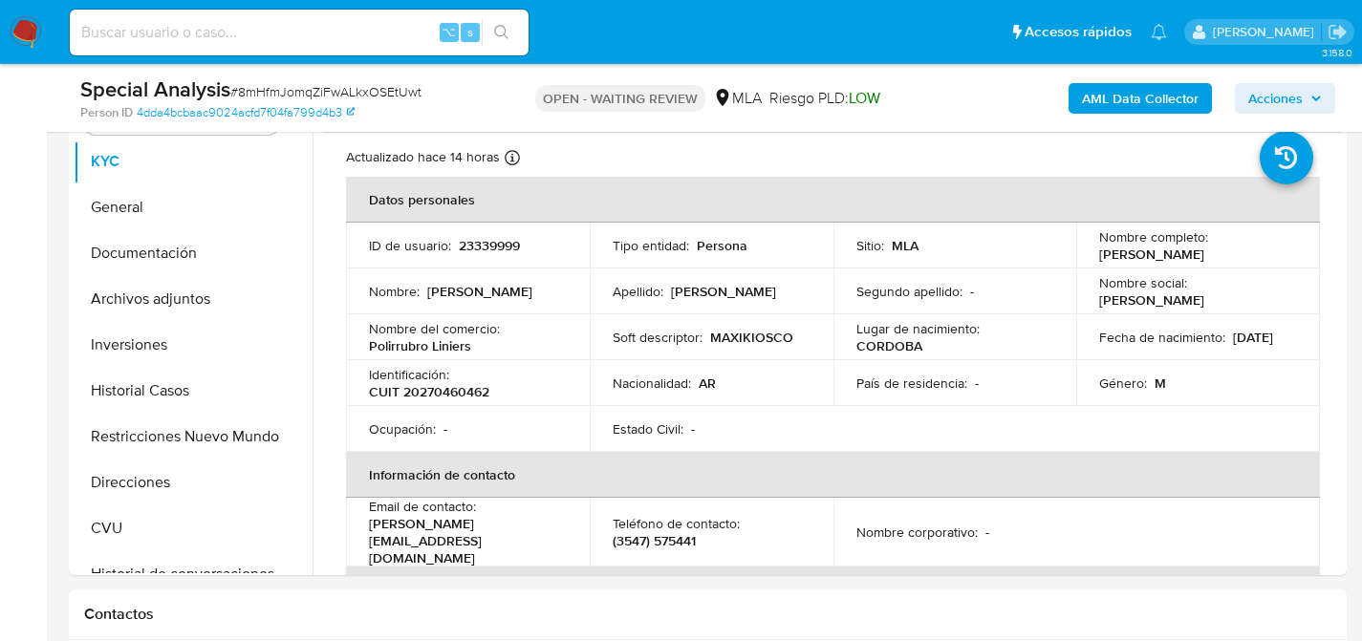
scroll to position [418, 0]
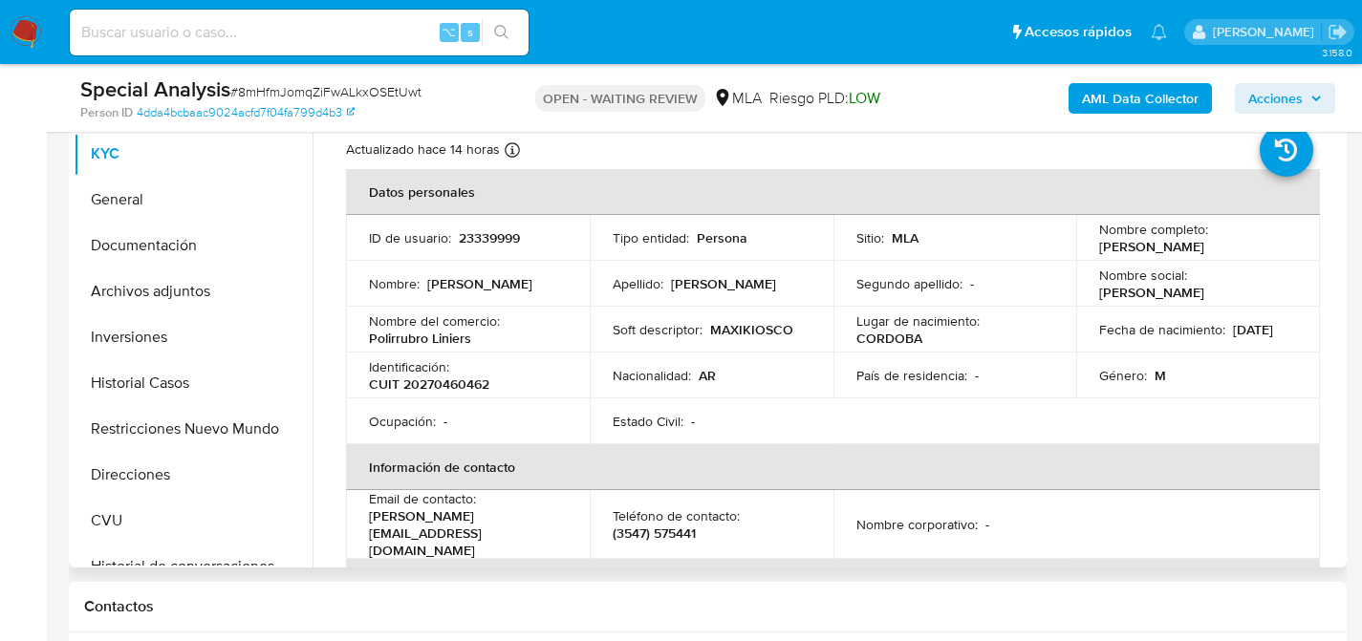
click at [434, 370] on p "Identificación :" at bounding box center [409, 366] width 80 height 17
click at [452, 397] on td "Identificación : CUIT 20270460462" at bounding box center [468, 376] width 244 height 46
click at [455, 387] on p "CUIT 20270460462" at bounding box center [429, 384] width 120 height 17
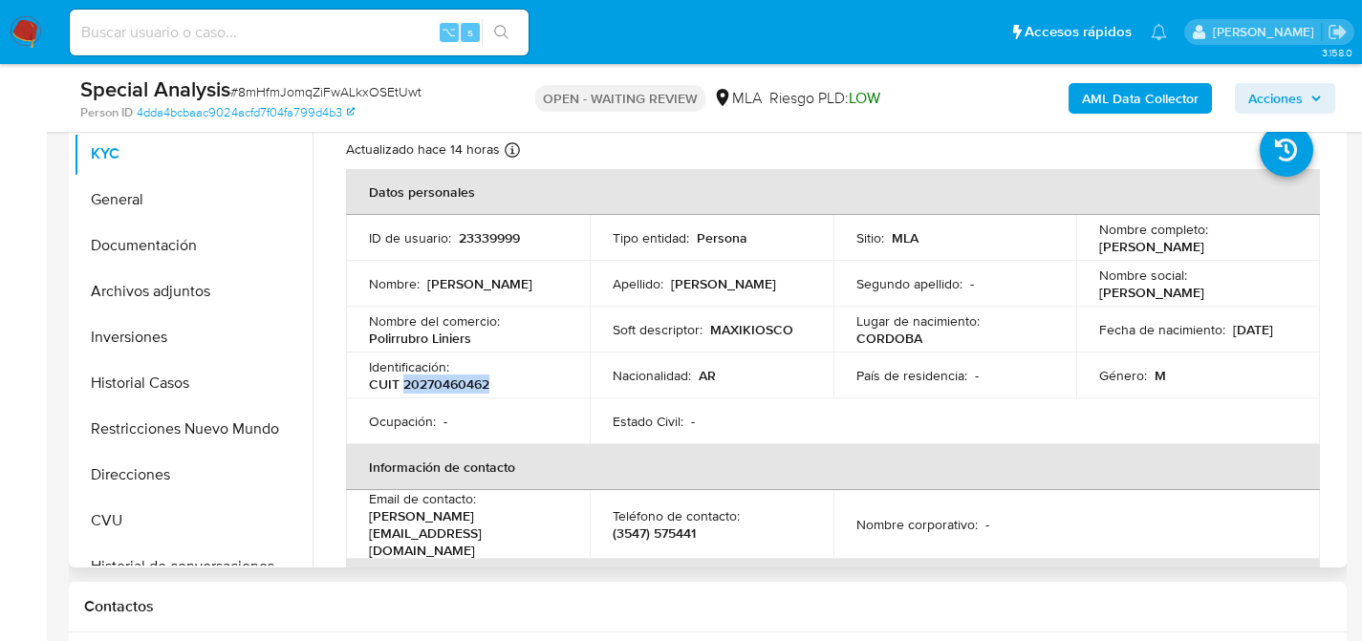
copy p "20270460462"
click at [771, 347] on td "Soft descriptor : MAXIKIOSCO" at bounding box center [712, 330] width 244 height 46
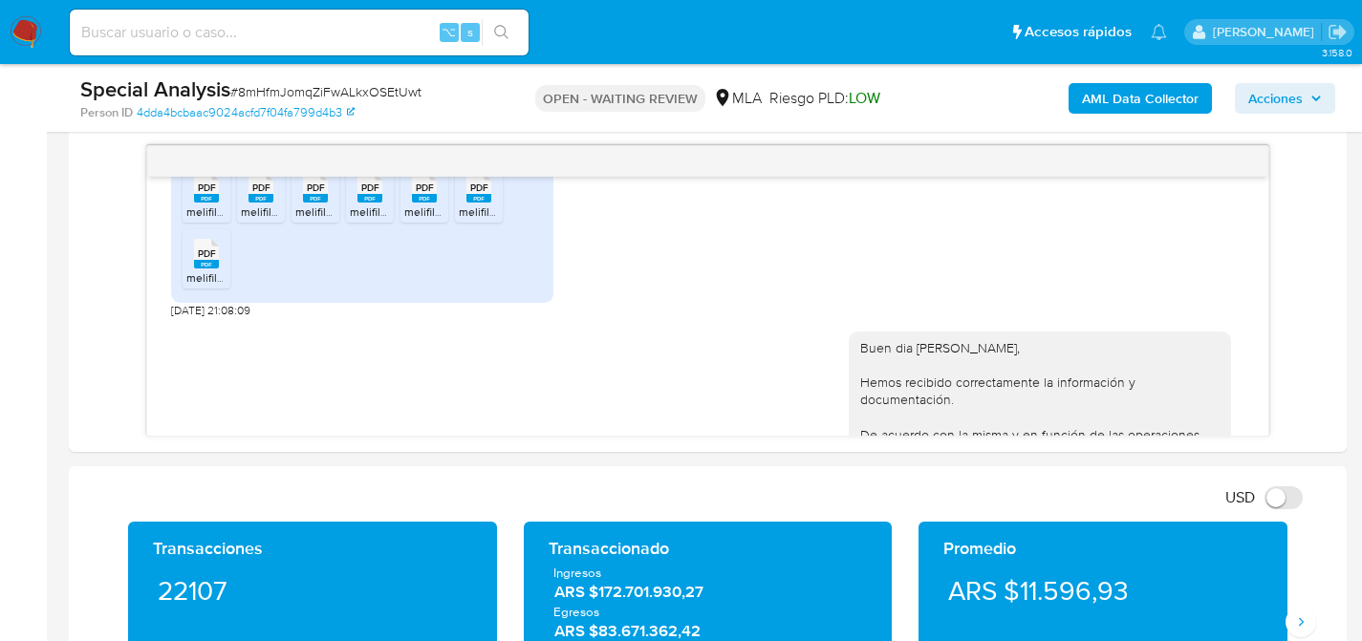
scroll to position [0, 0]
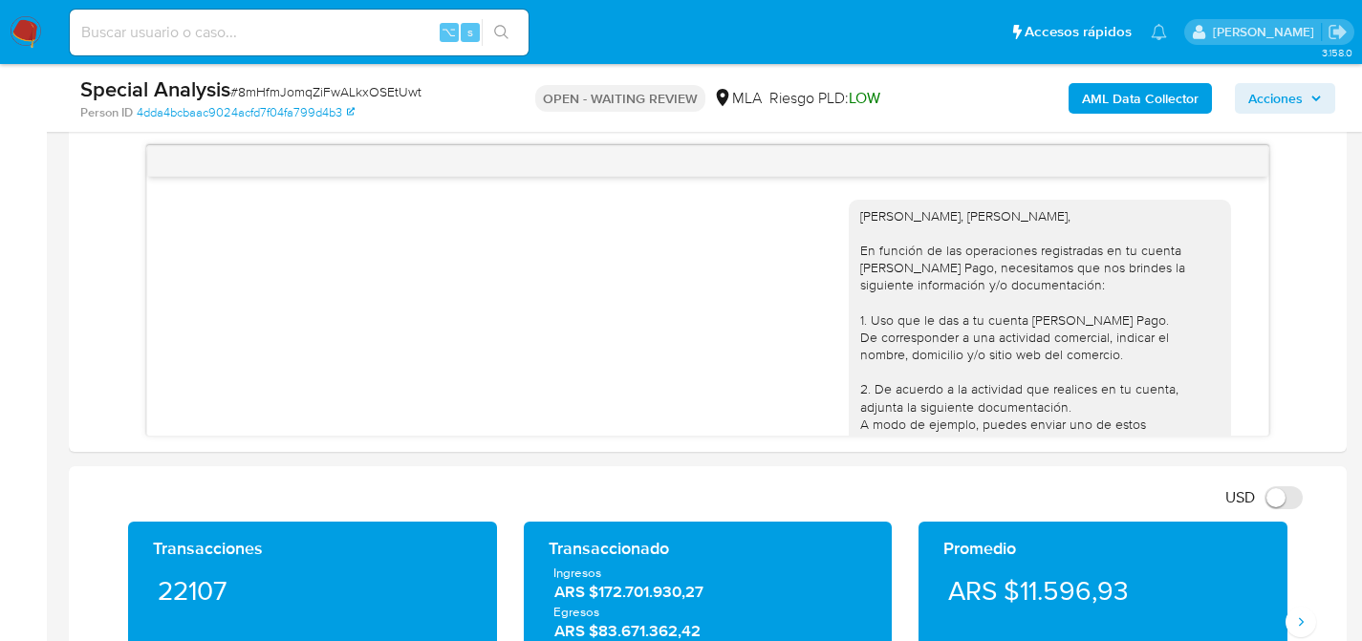
click at [279, 96] on span "# 8mHfmJomqZiFwALkxOSEtUwt" at bounding box center [325, 91] width 191 height 19
copy span "8mHfmJomqZiFwALkxOSEtUwt"
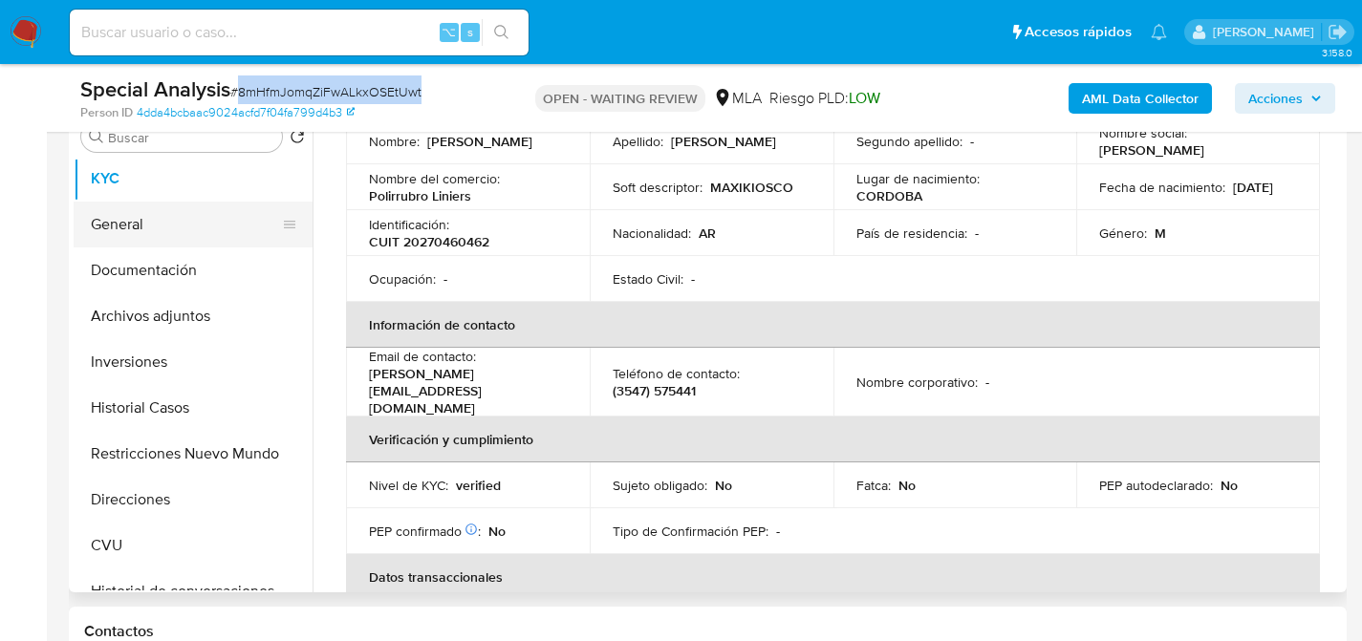
click at [135, 232] on button "General" at bounding box center [186, 225] width 224 height 46
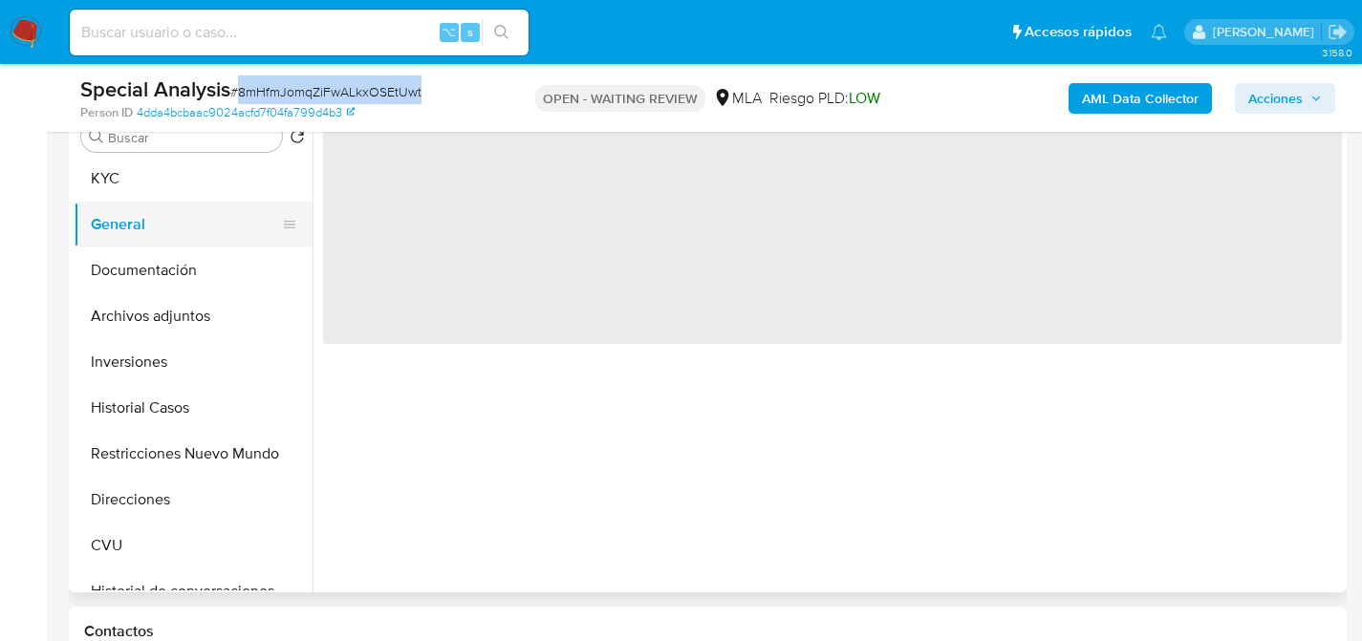
scroll to position [0, 0]
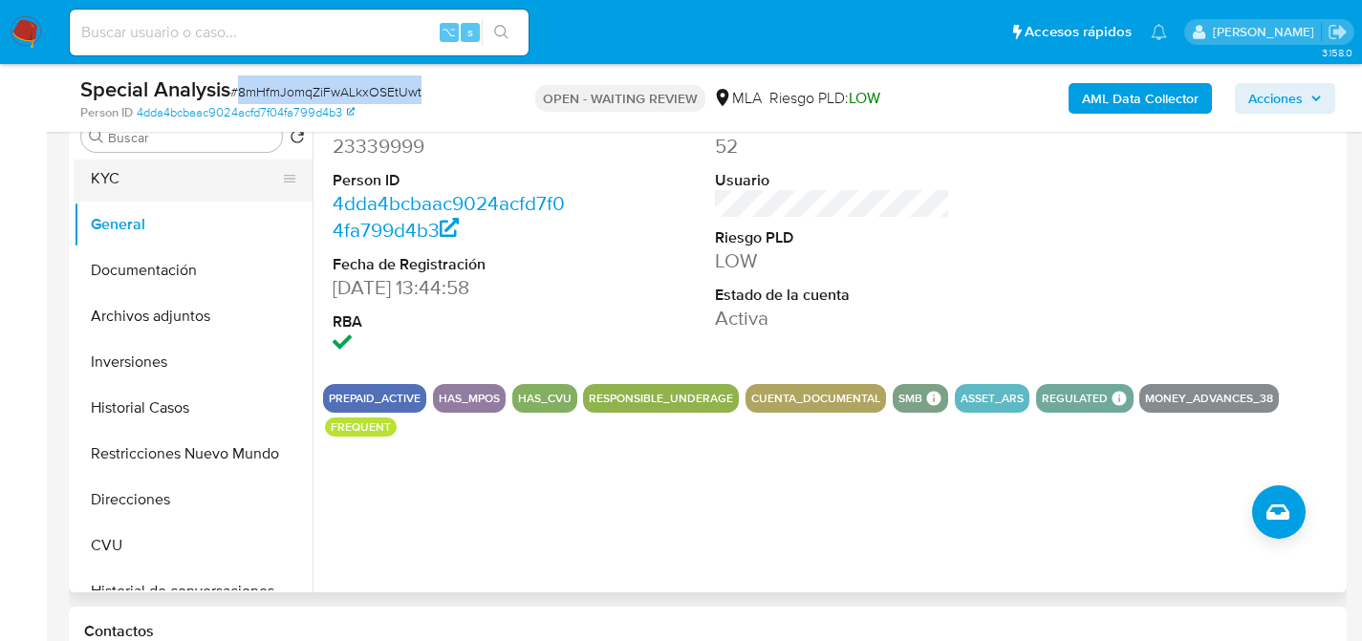
click at [114, 195] on button "KYC" at bounding box center [186, 179] width 224 height 46
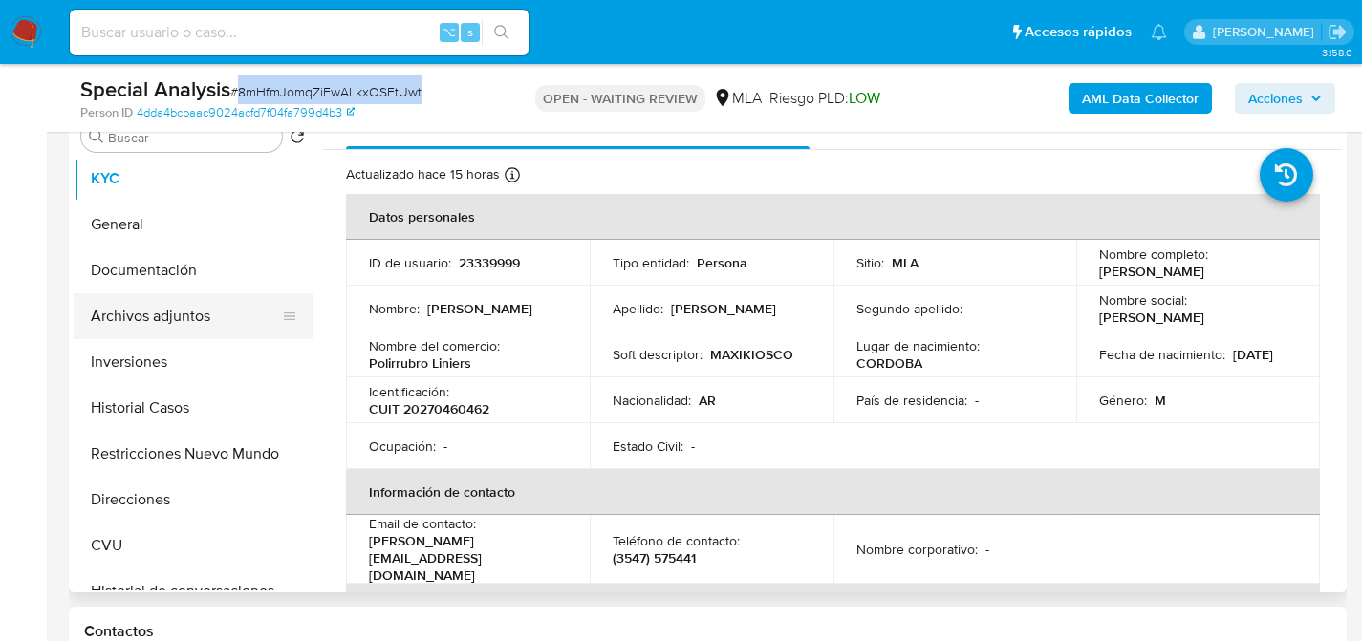
click at [157, 332] on button "Archivos adjuntos" at bounding box center [186, 316] width 224 height 46
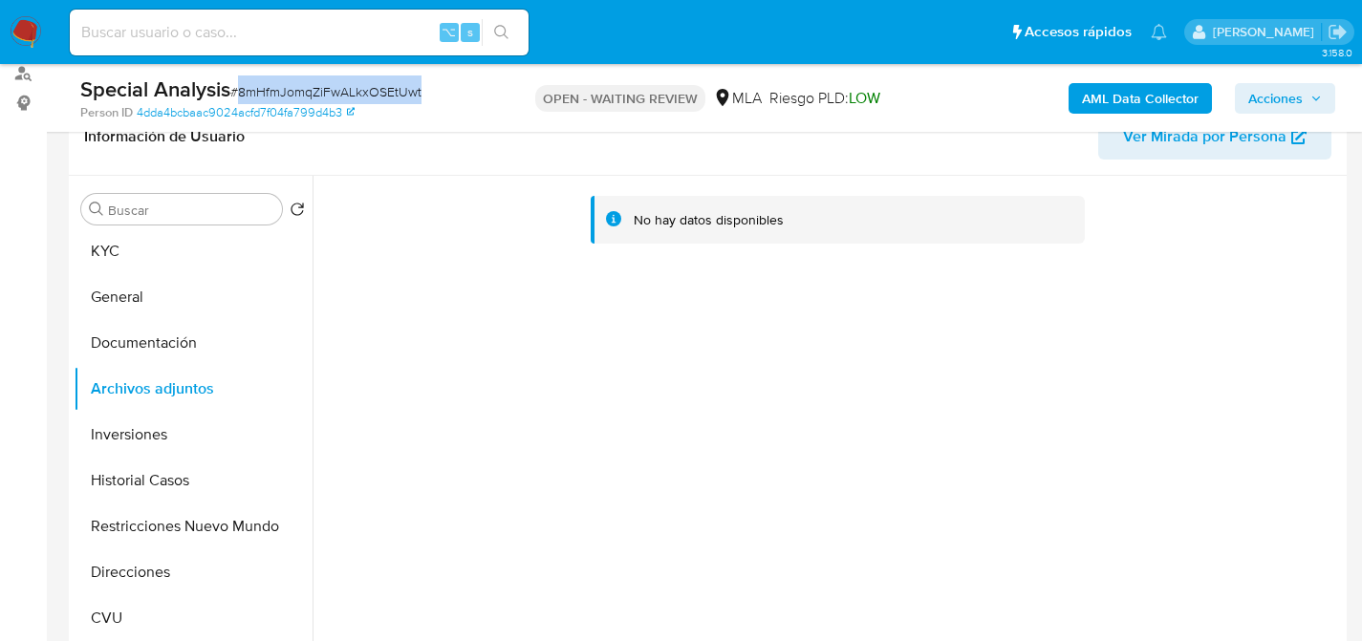
scroll to position [240, 0]
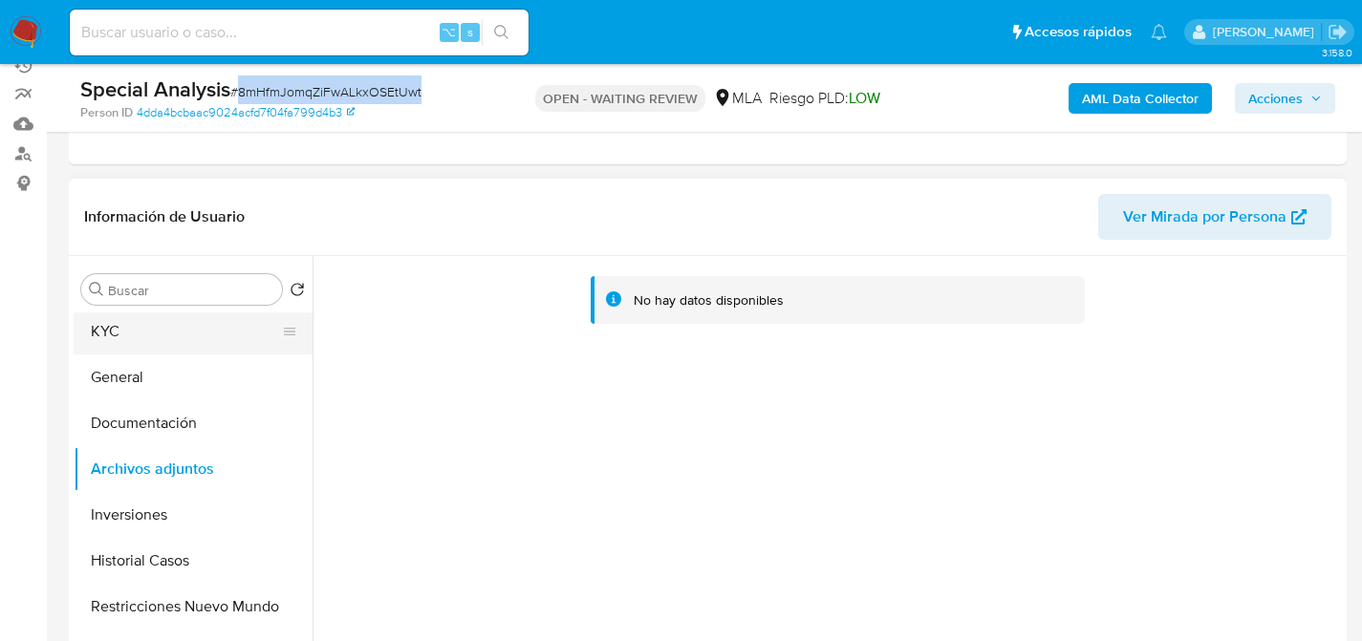
click at [169, 313] on button "KYC" at bounding box center [186, 332] width 224 height 46
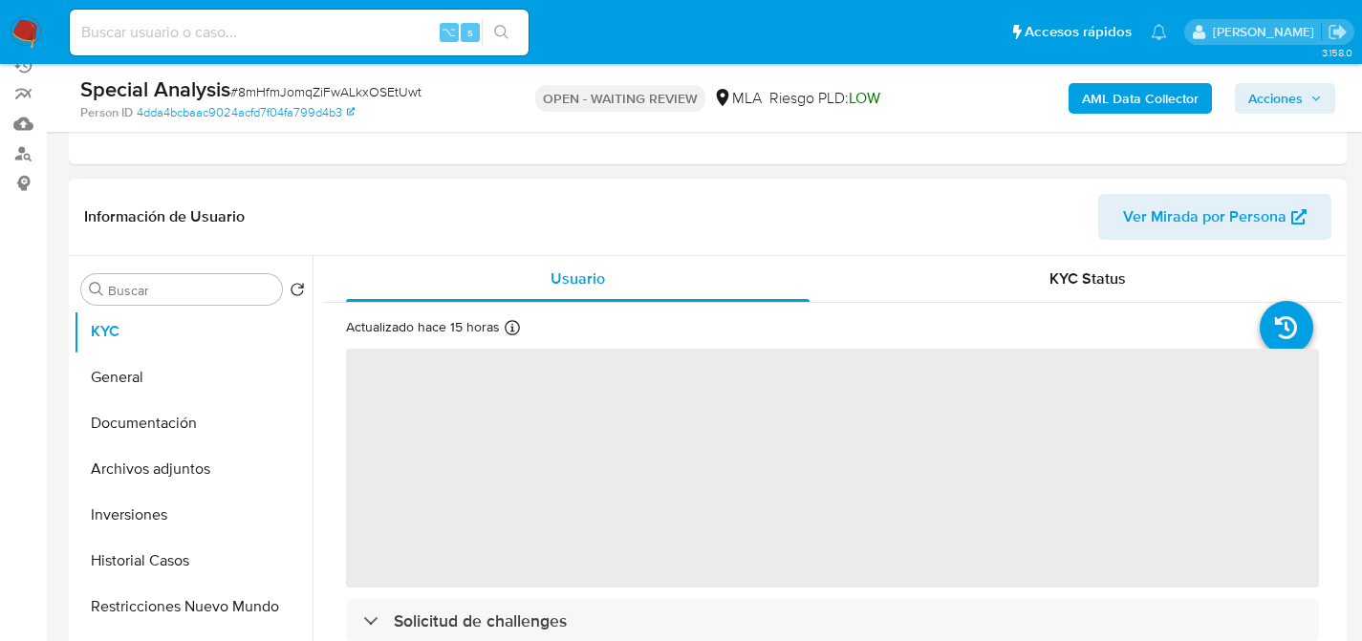
click at [459, 212] on header "Información de Usuario Ver Mirada por Persona" at bounding box center [707, 217] width 1247 height 46
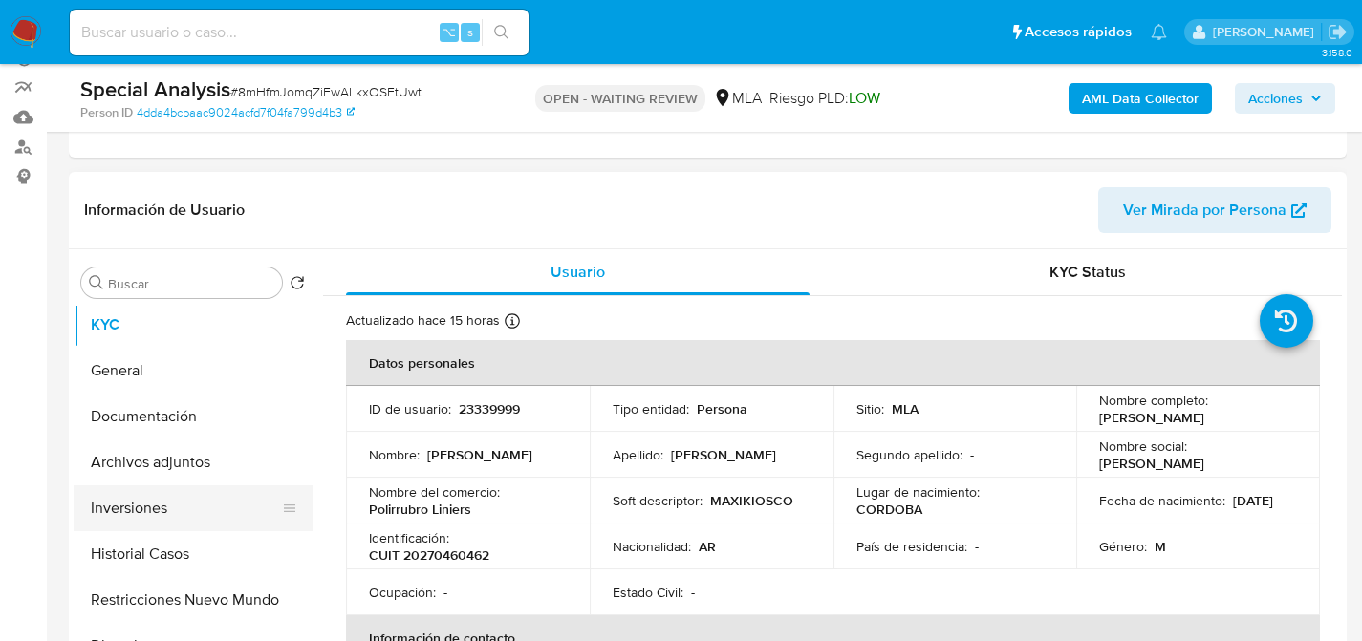
scroll to position [247, 0]
click at [148, 561] on button "Historial Casos" at bounding box center [186, 553] width 224 height 46
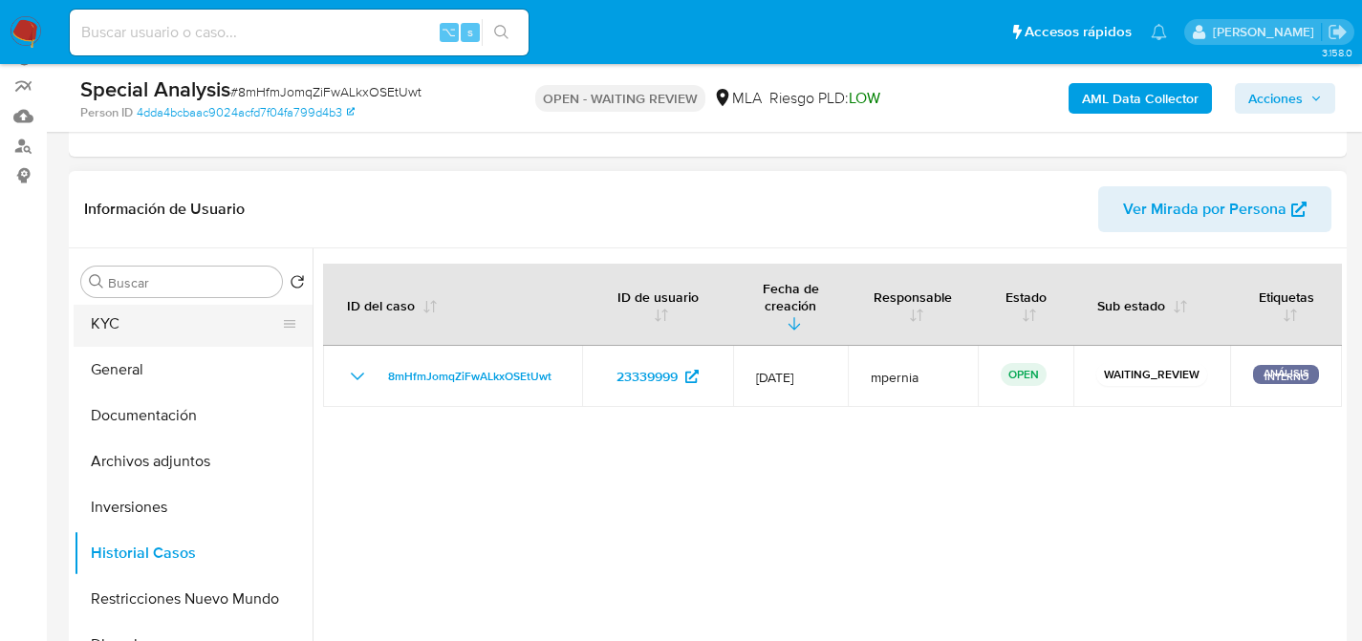
click at [117, 330] on button "KYC" at bounding box center [186, 324] width 224 height 46
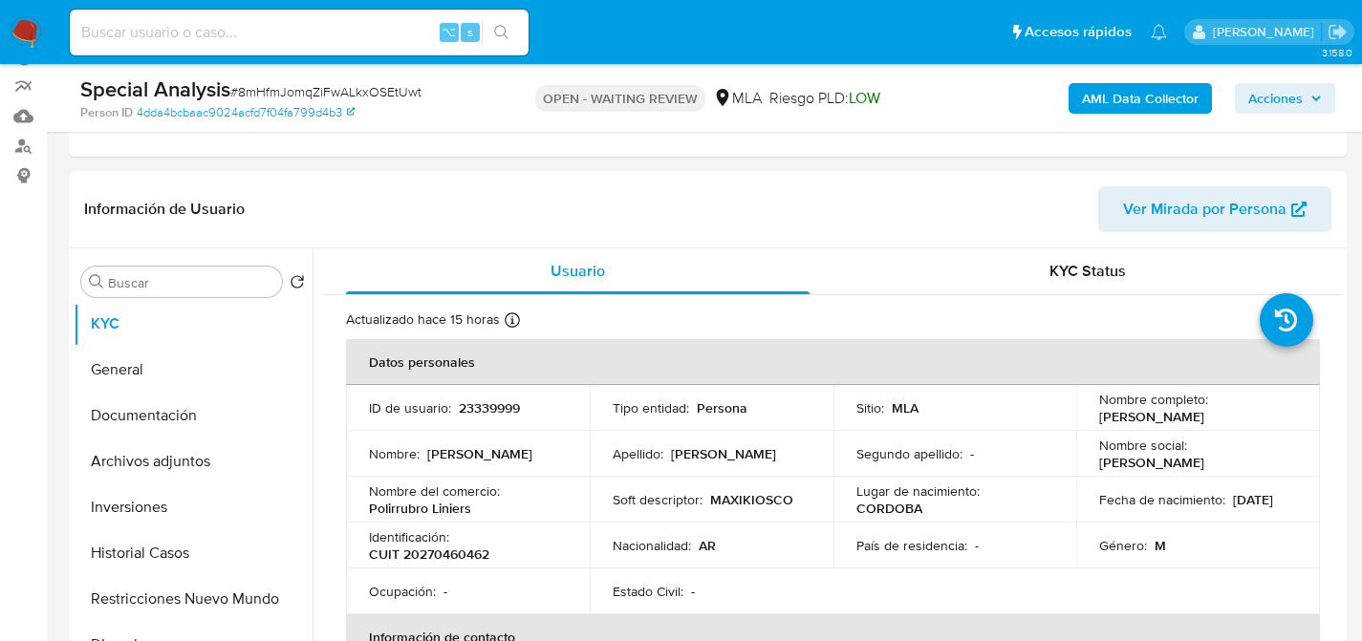
click at [333, 35] on input at bounding box center [299, 32] width 459 height 25
paste input "Hmy7G326NS1ASgeu0gO8idCi"
type input "Hmy7G326NS1ASgeu0gO8idCi"
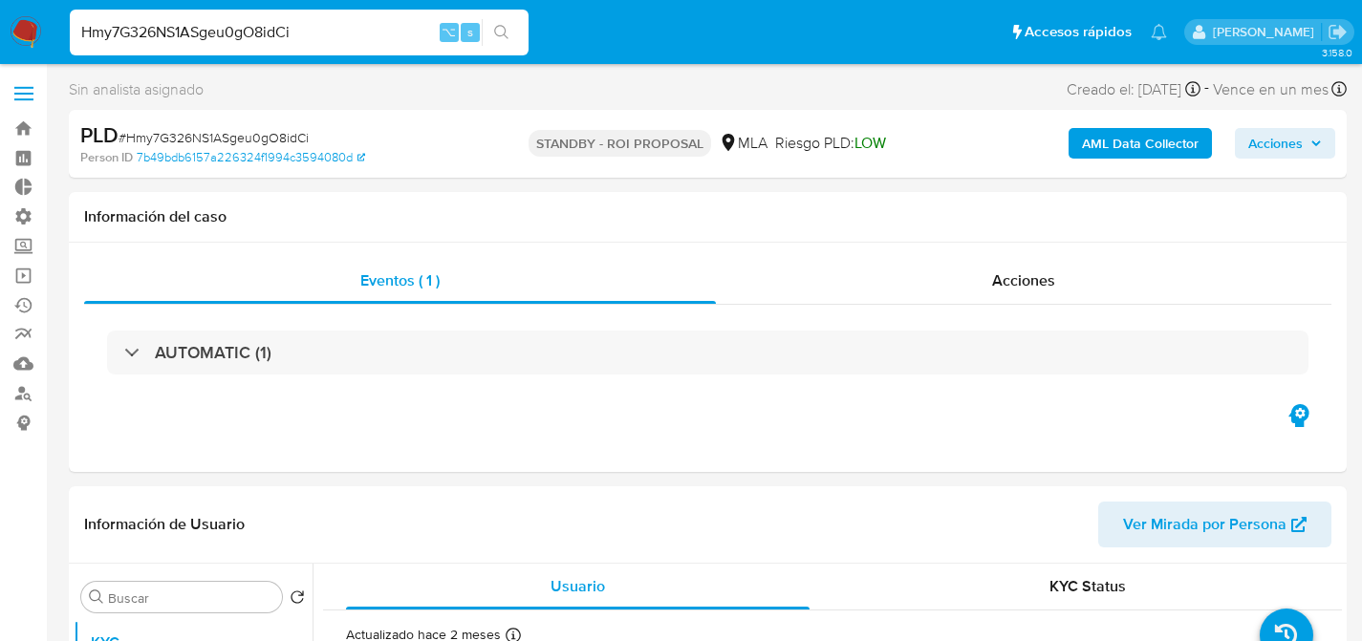
select select "10"
click at [265, 29] on input "Hmy7G326NS1ASgeu0gO8idCi" at bounding box center [299, 32] width 459 height 25
paste input "xgvqYDETX89D2eZhfgFvCchB"
type input "xgvqYDETX89D2eZhfgFvCchB"
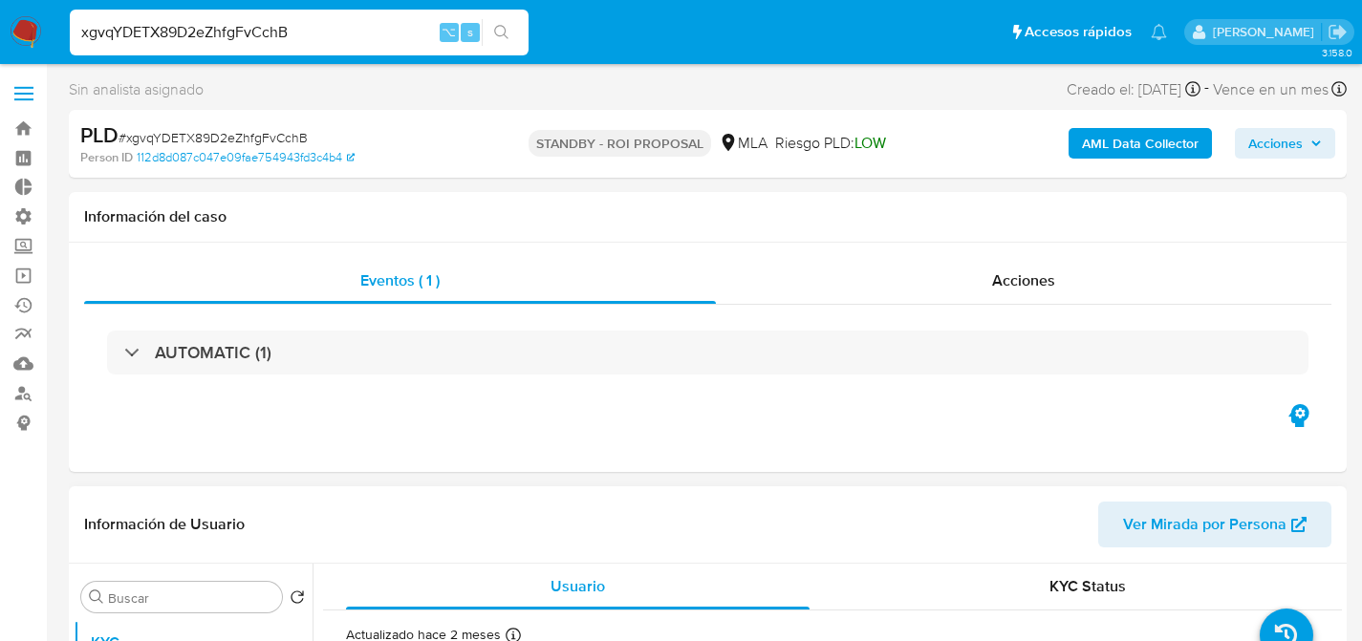
select select "10"
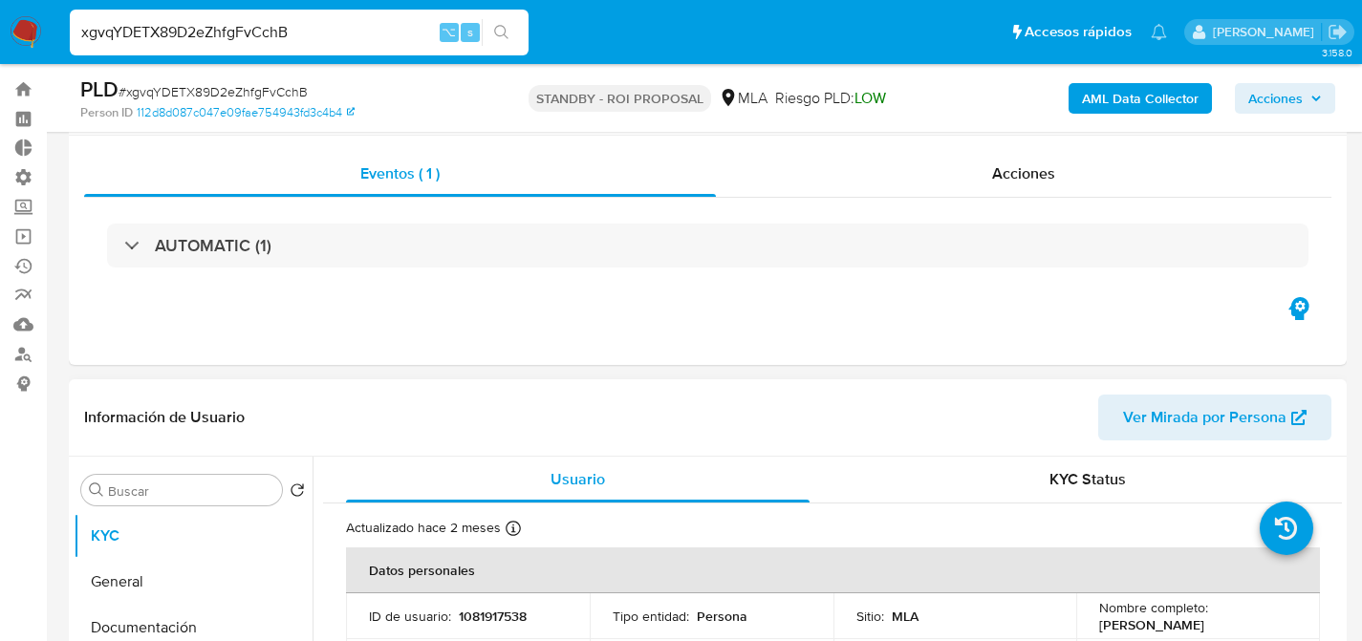
scroll to position [381, 0]
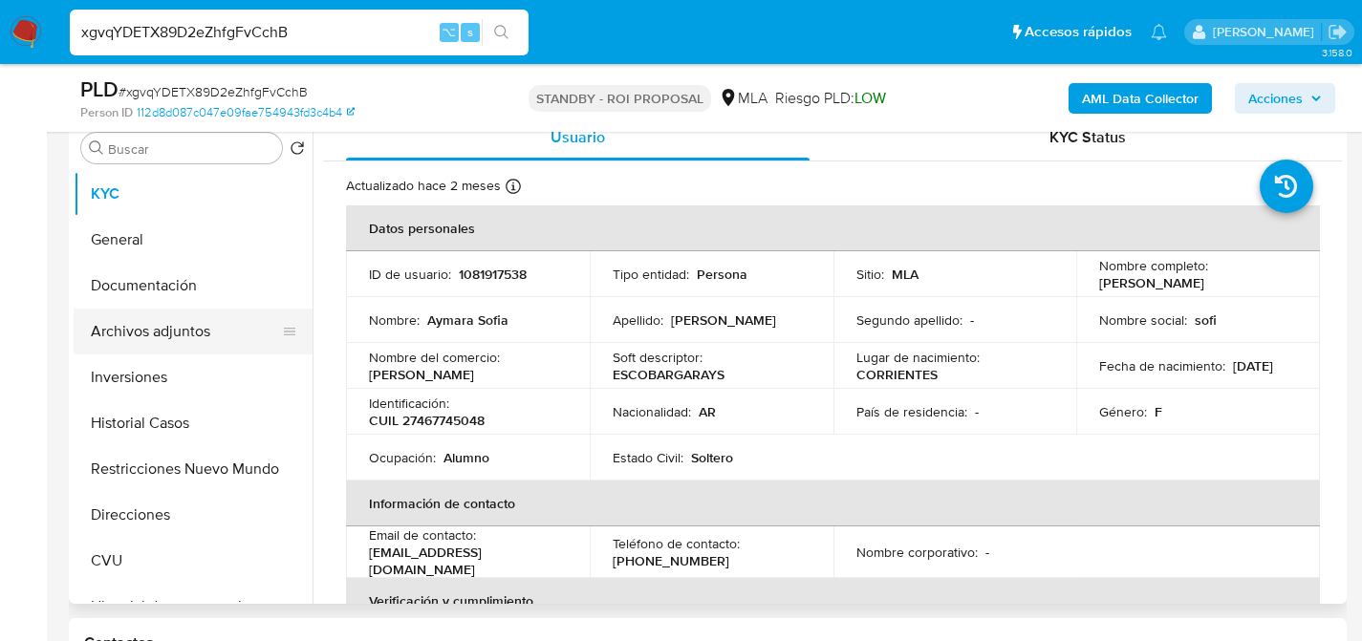
click at [118, 344] on button "Archivos adjuntos" at bounding box center [186, 332] width 224 height 46
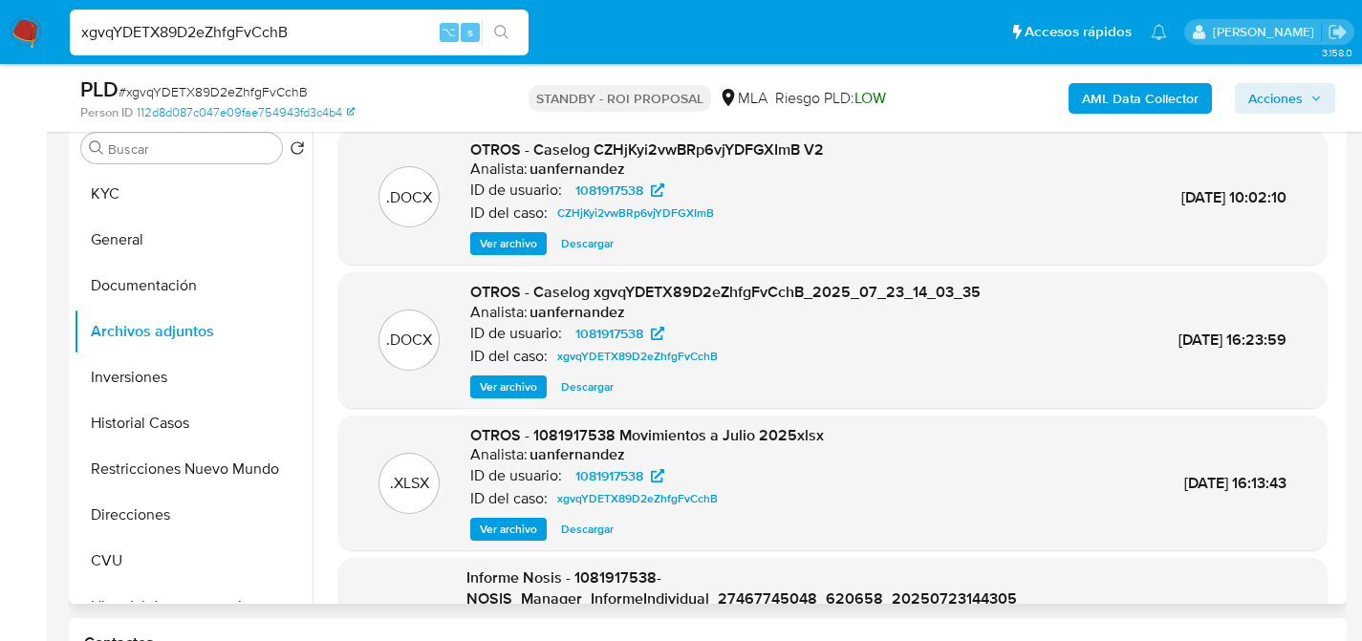
click at [588, 246] on span "Descargar" at bounding box center [587, 243] width 53 height 19
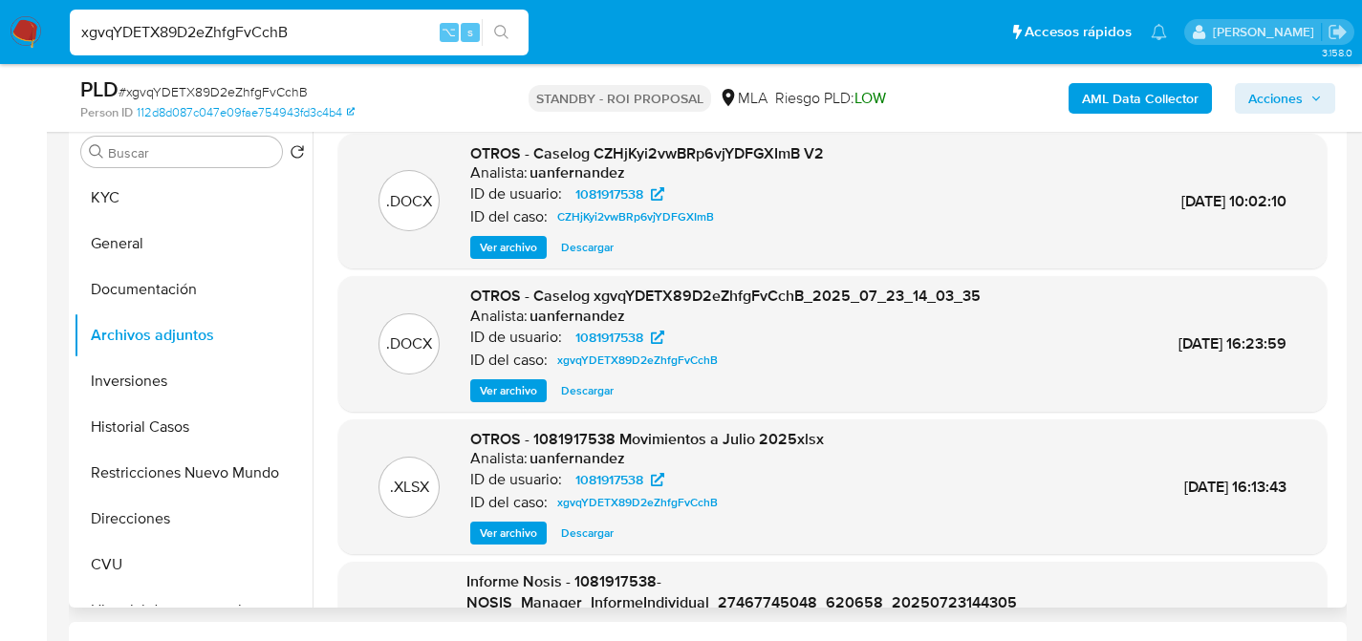
scroll to position [373, 0]
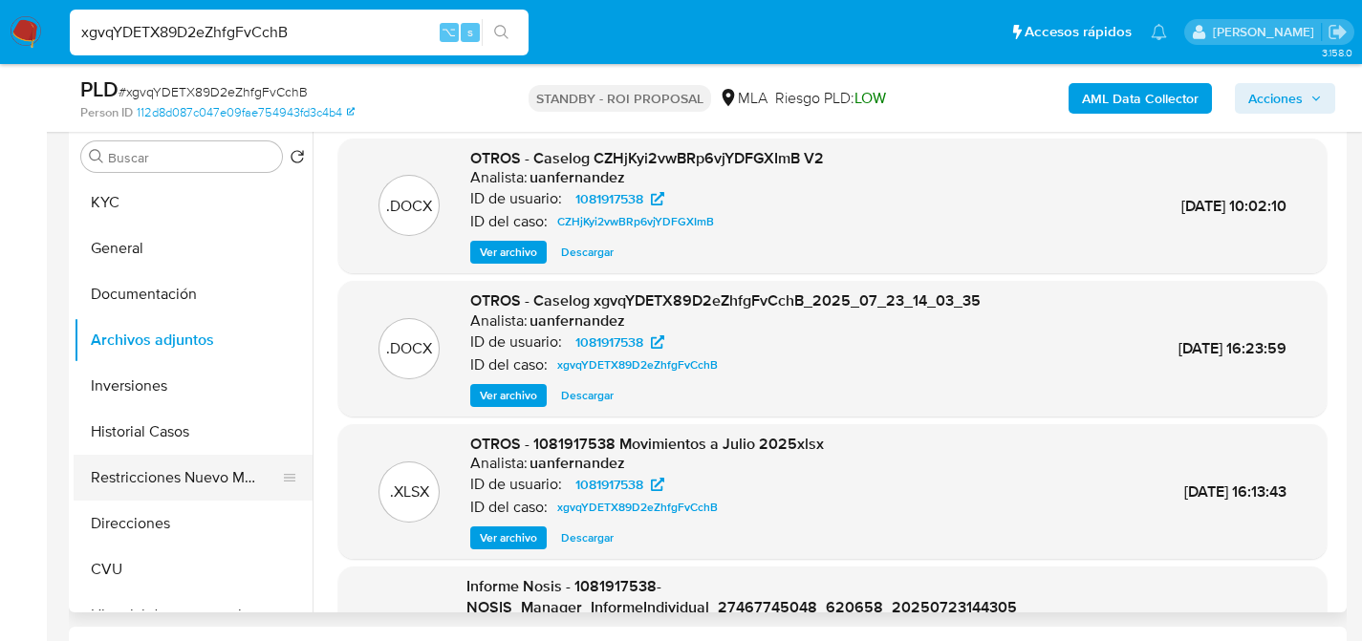
click at [163, 472] on button "Restricciones Nuevo Mundo" at bounding box center [186, 478] width 224 height 46
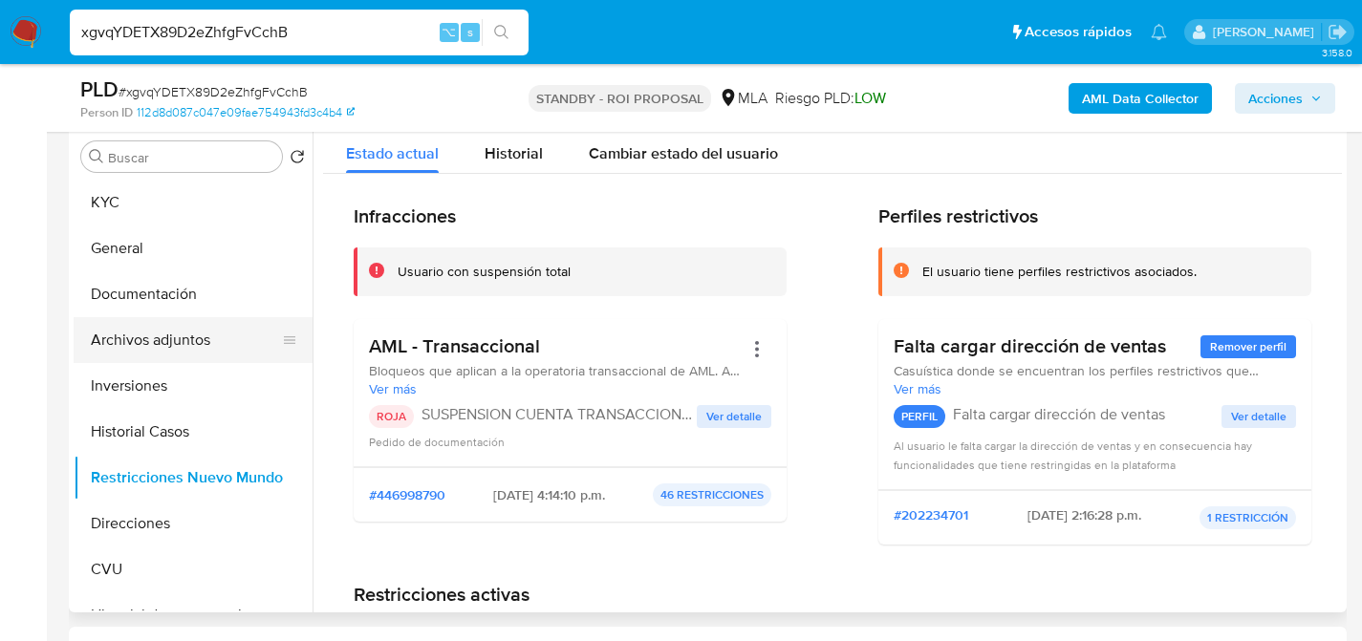
click at [174, 329] on button "Archivos adjuntos" at bounding box center [186, 340] width 224 height 46
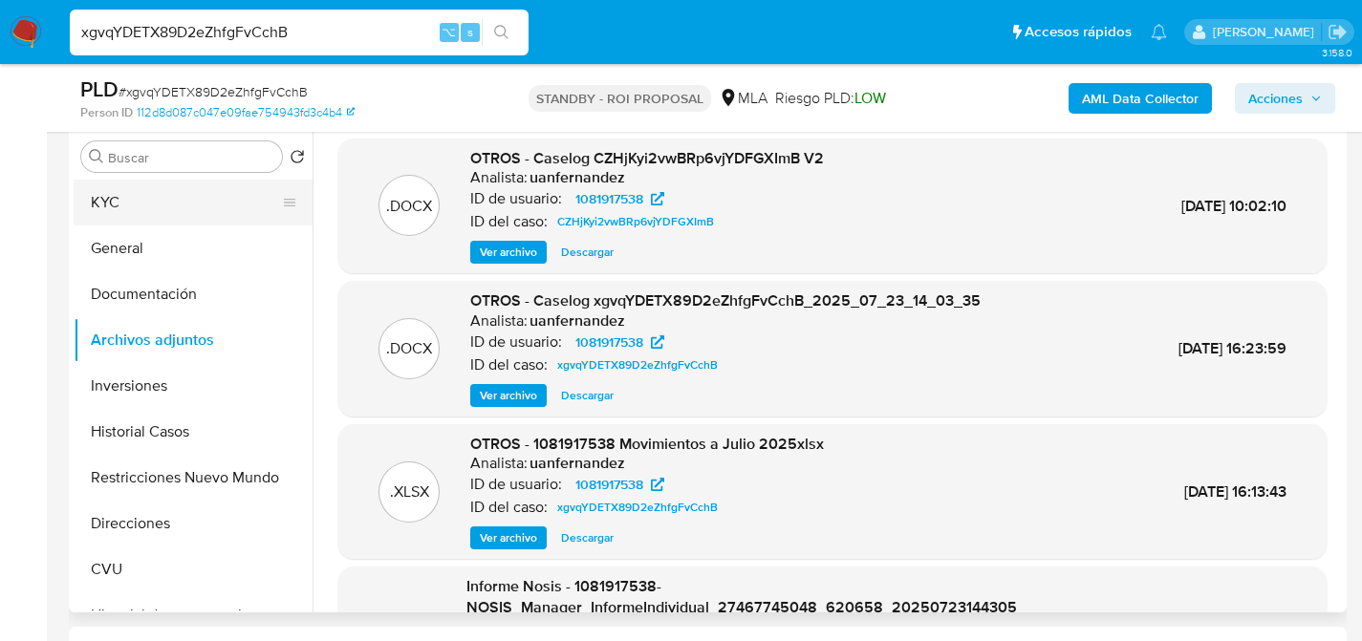
click at [173, 210] on button "KYC" at bounding box center [186, 203] width 224 height 46
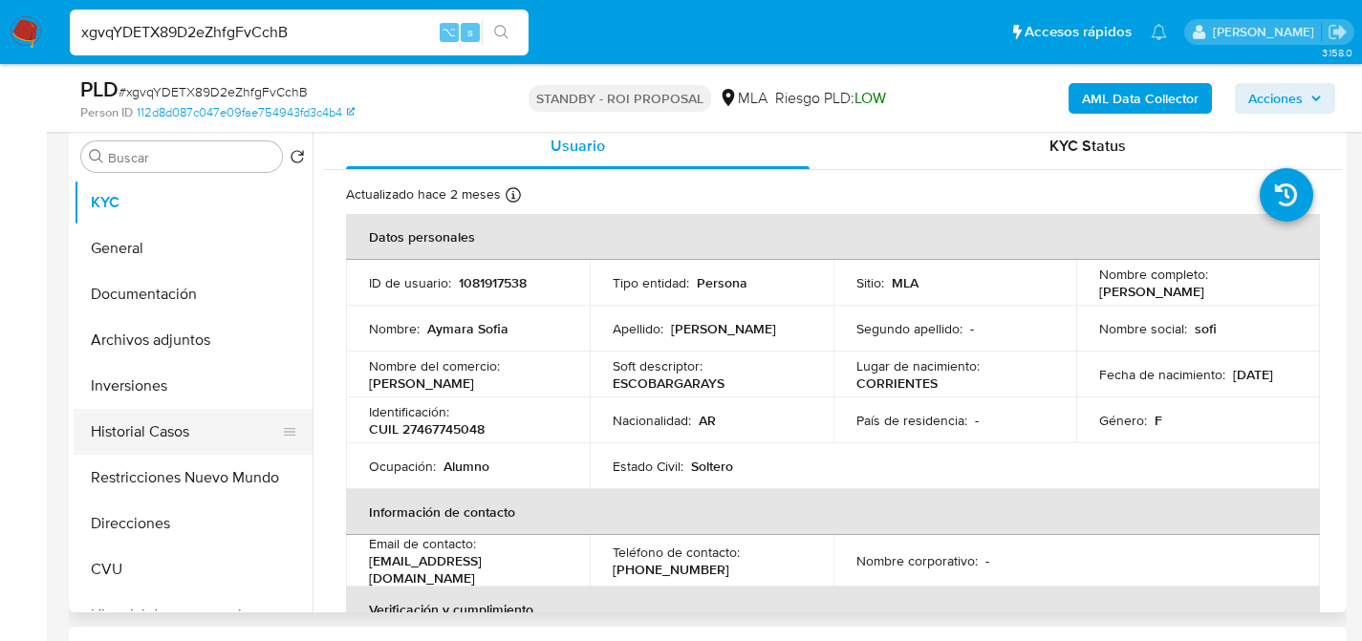
click at [79, 432] on button "Historial Casos" at bounding box center [186, 432] width 224 height 46
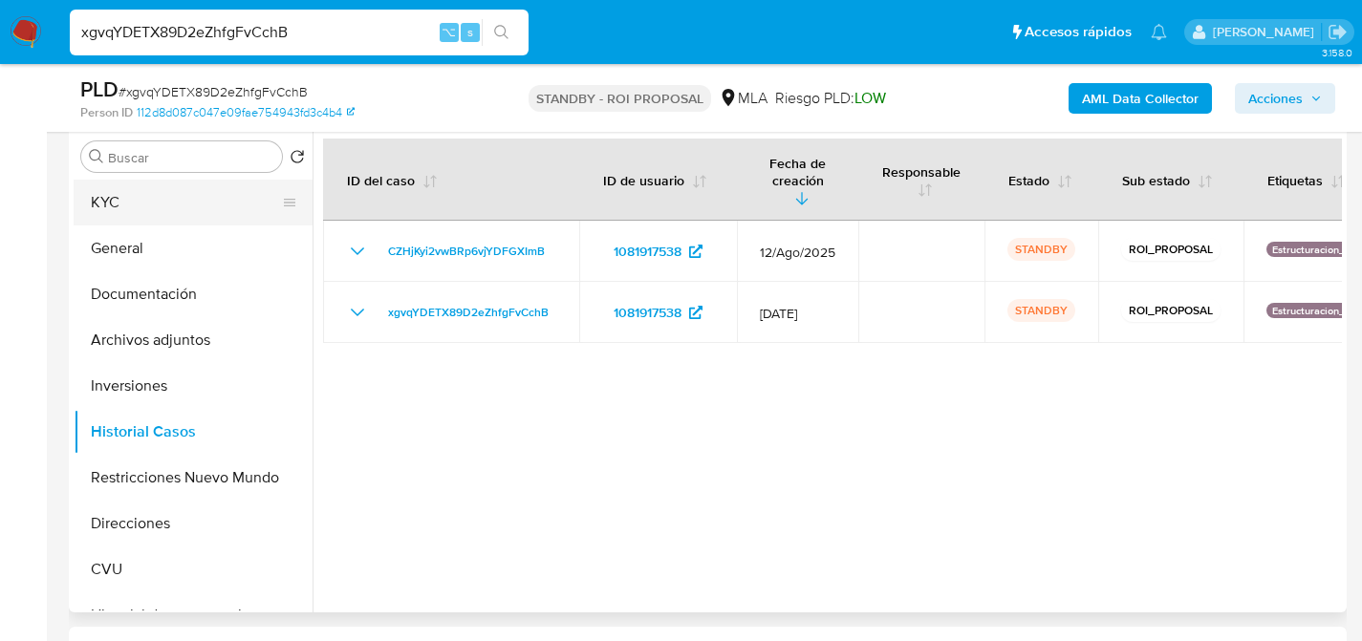
click at [137, 194] on button "KYC" at bounding box center [186, 203] width 224 height 46
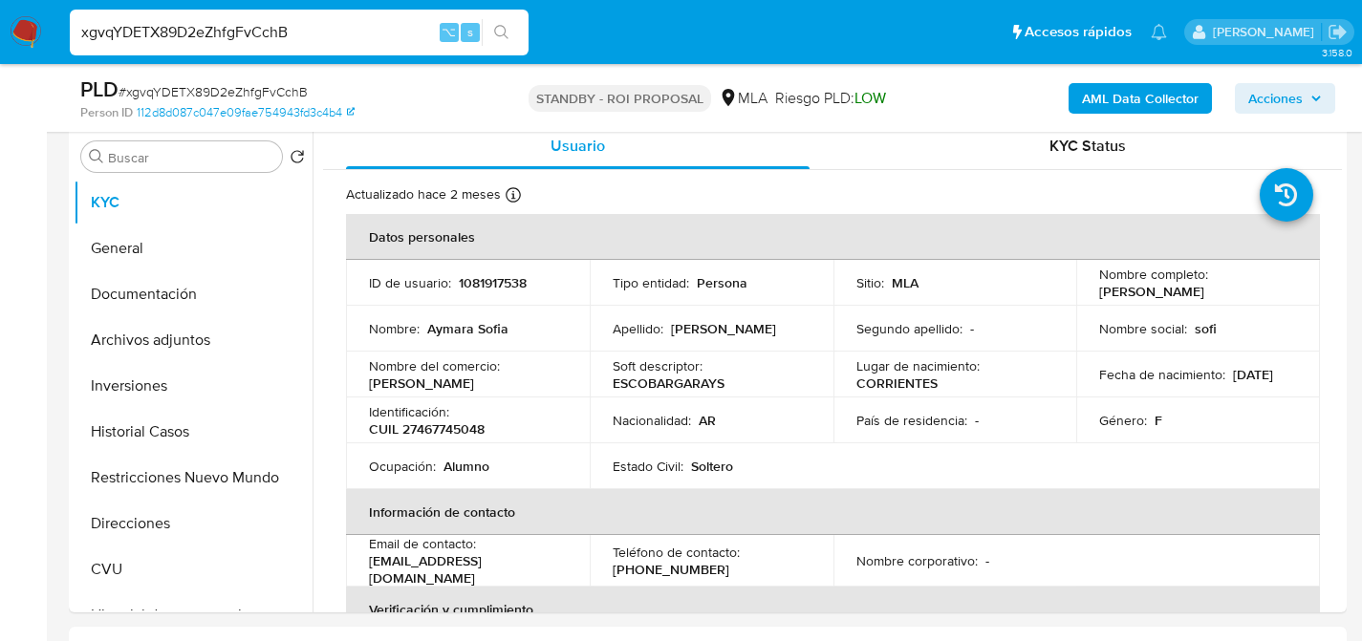
click at [256, 32] on input "xgvqYDETX89D2eZhfgFvCchB" at bounding box center [299, 32] width 459 height 25
paste input "F7jf1IC9kNphCxJ4ZA05lFCS"
type input "F7jf1IC9kNphCxJ4ZA05lFCS"
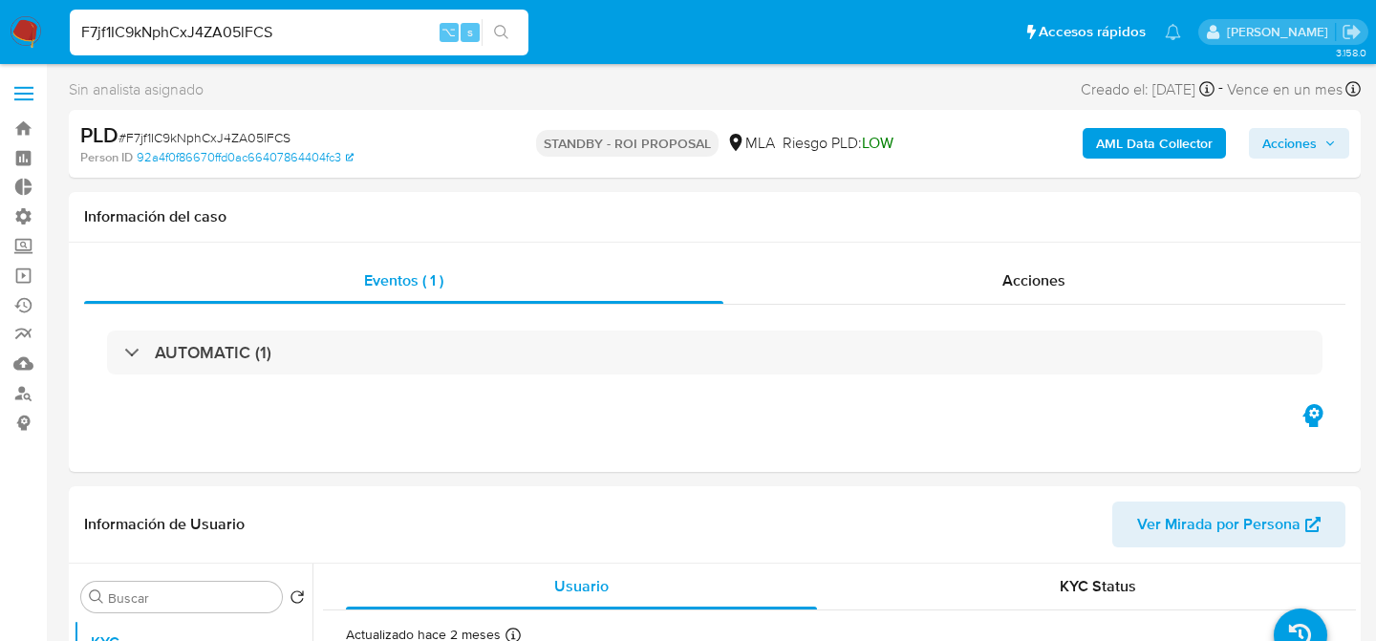
select select "10"
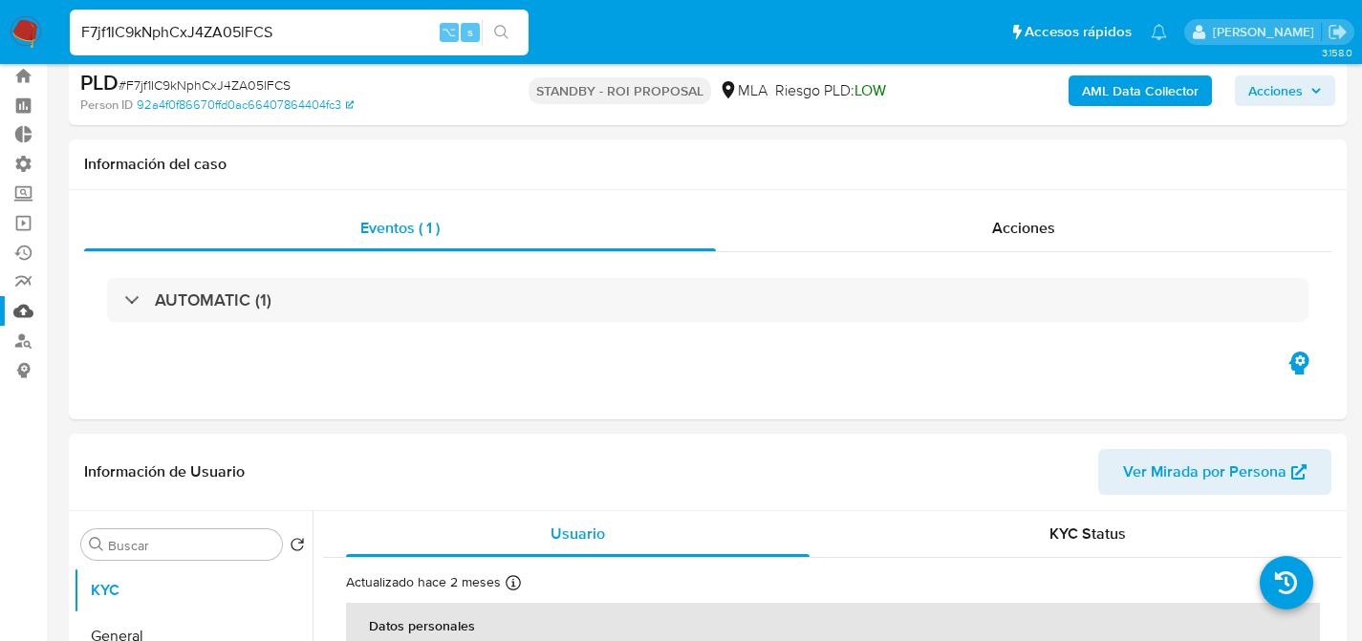
scroll to position [342, 0]
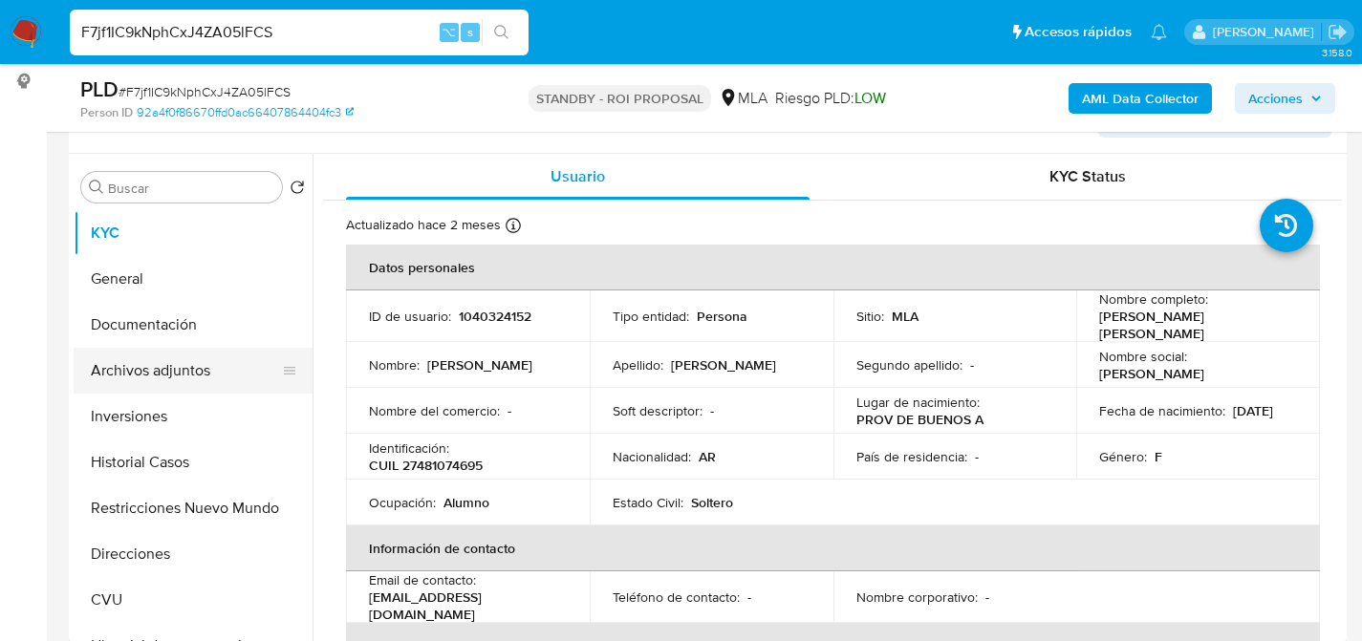
click at [120, 348] on button "Archivos adjuntos" at bounding box center [186, 371] width 224 height 46
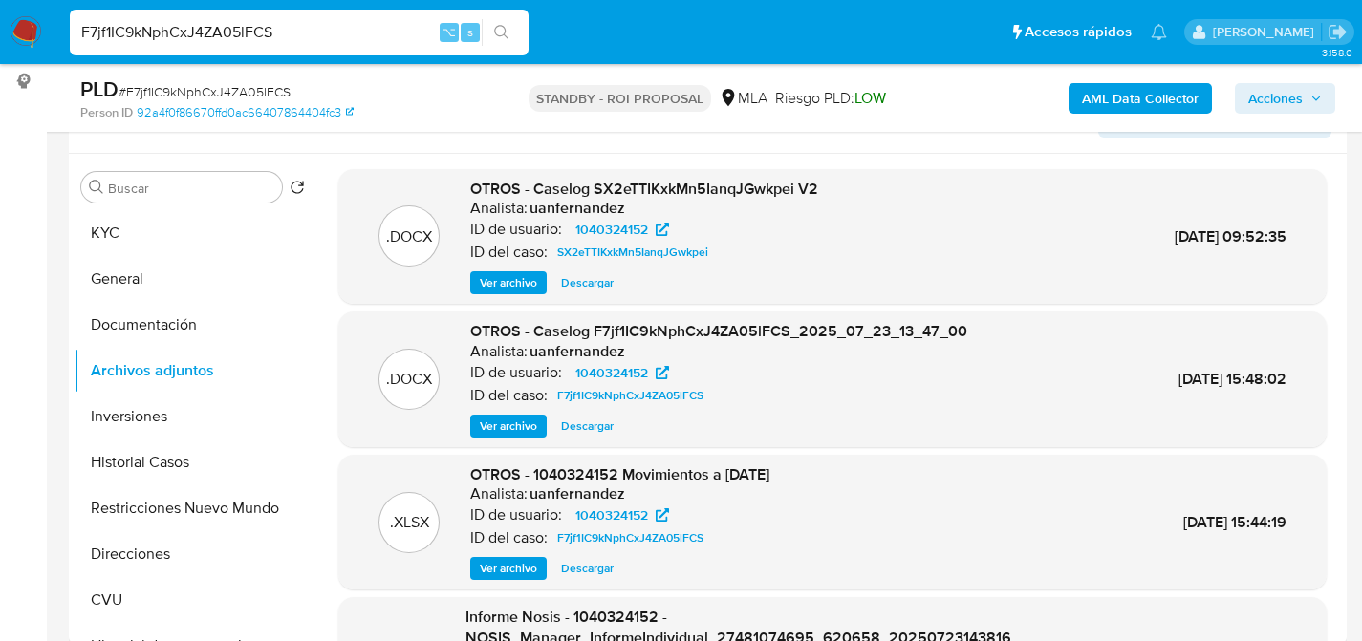
click at [578, 276] on span "Descargar" at bounding box center [587, 282] width 53 height 19
click at [128, 228] on button "KYC" at bounding box center [186, 233] width 224 height 46
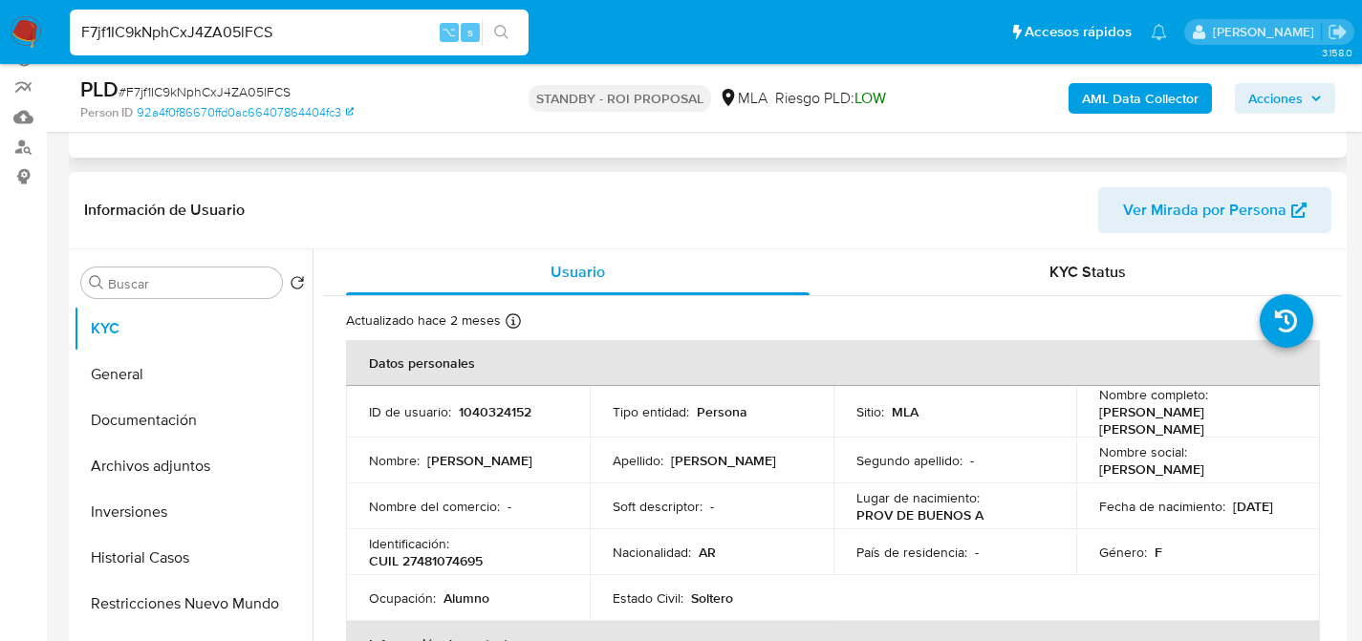
scroll to position [407, 0]
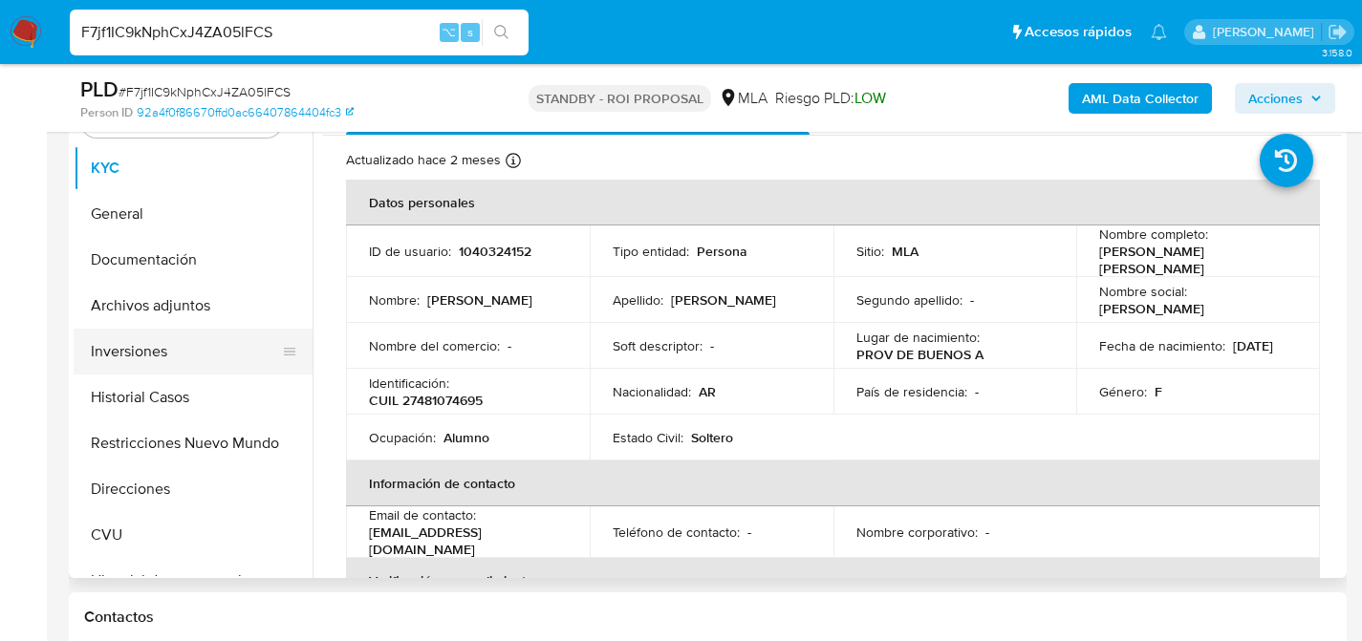
click at [148, 330] on button "Inversiones" at bounding box center [186, 352] width 224 height 46
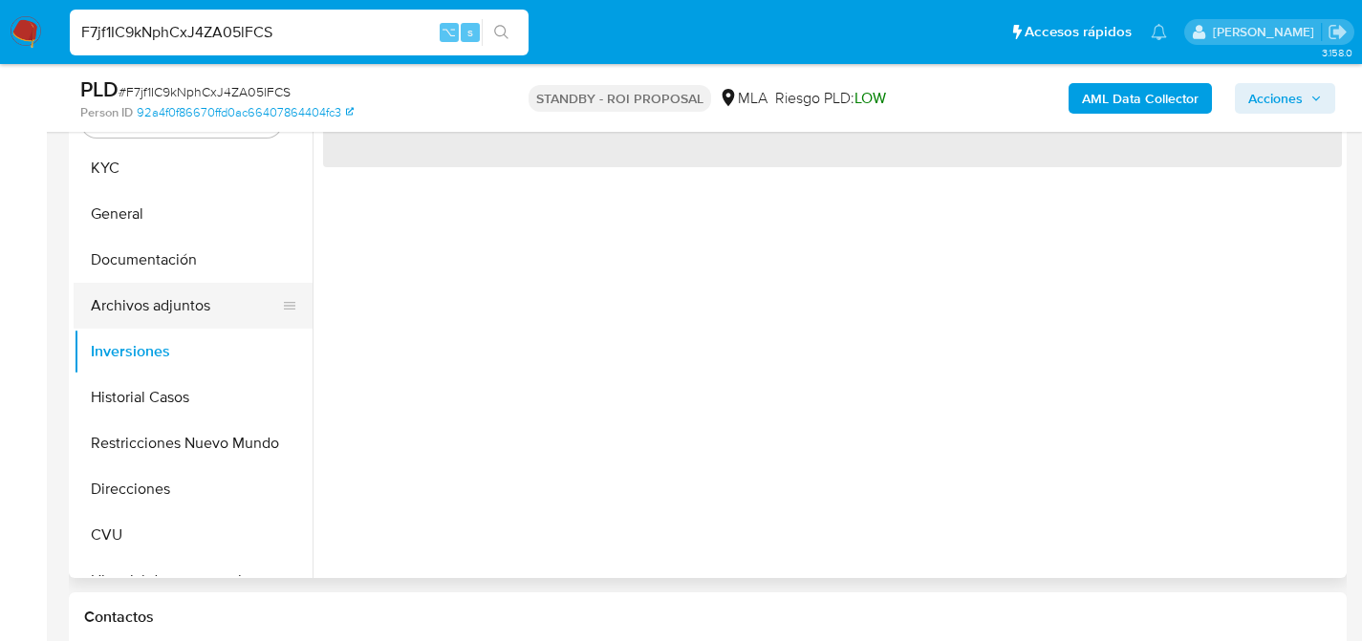
click at [157, 321] on button "Archivos adjuntos" at bounding box center [186, 306] width 224 height 46
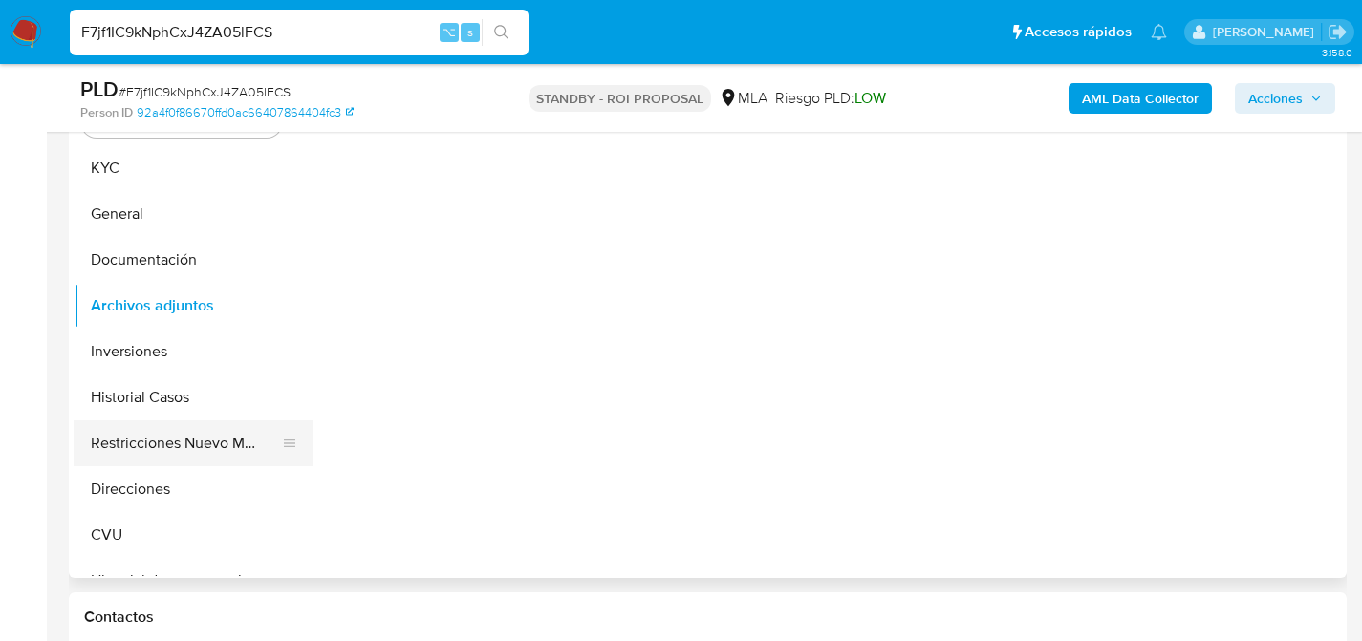
click at [179, 427] on button "Restricciones Nuevo Mundo" at bounding box center [186, 443] width 224 height 46
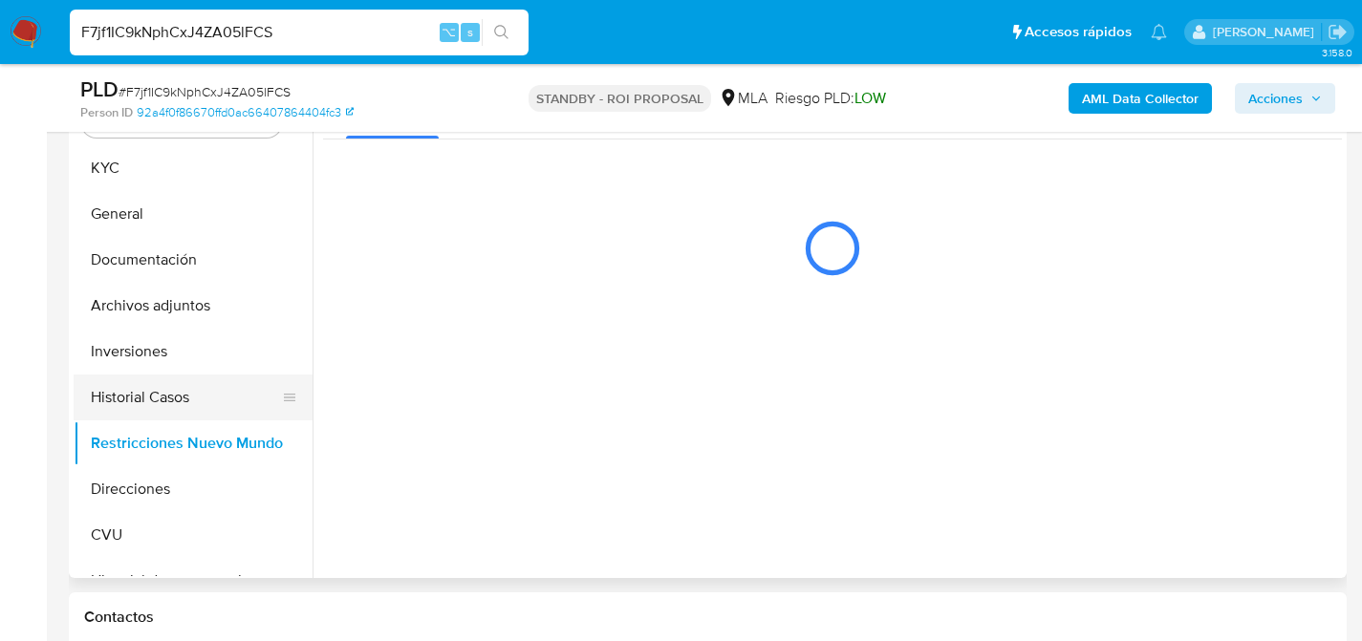
click at [183, 408] on button "Historial Casos" at bounding box center [186, 398] width 224 height 46
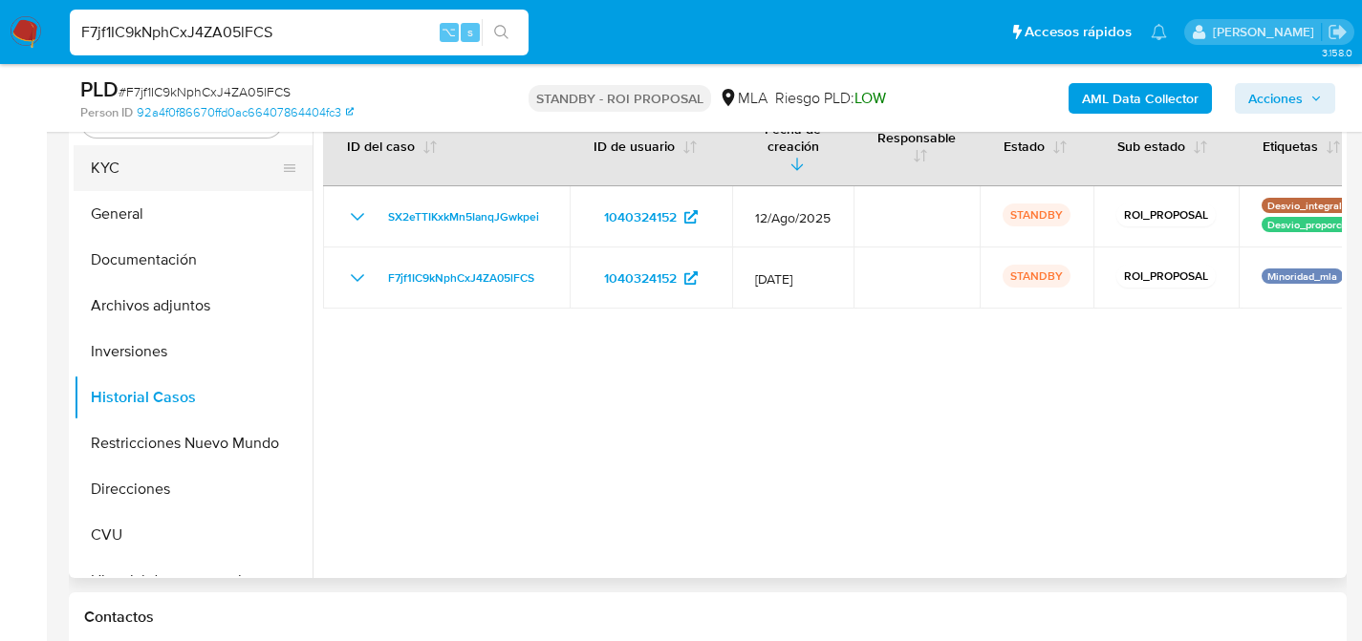
click at [128, 185] on button "KYC" at bounding box center [186, 168] width 224 height 46
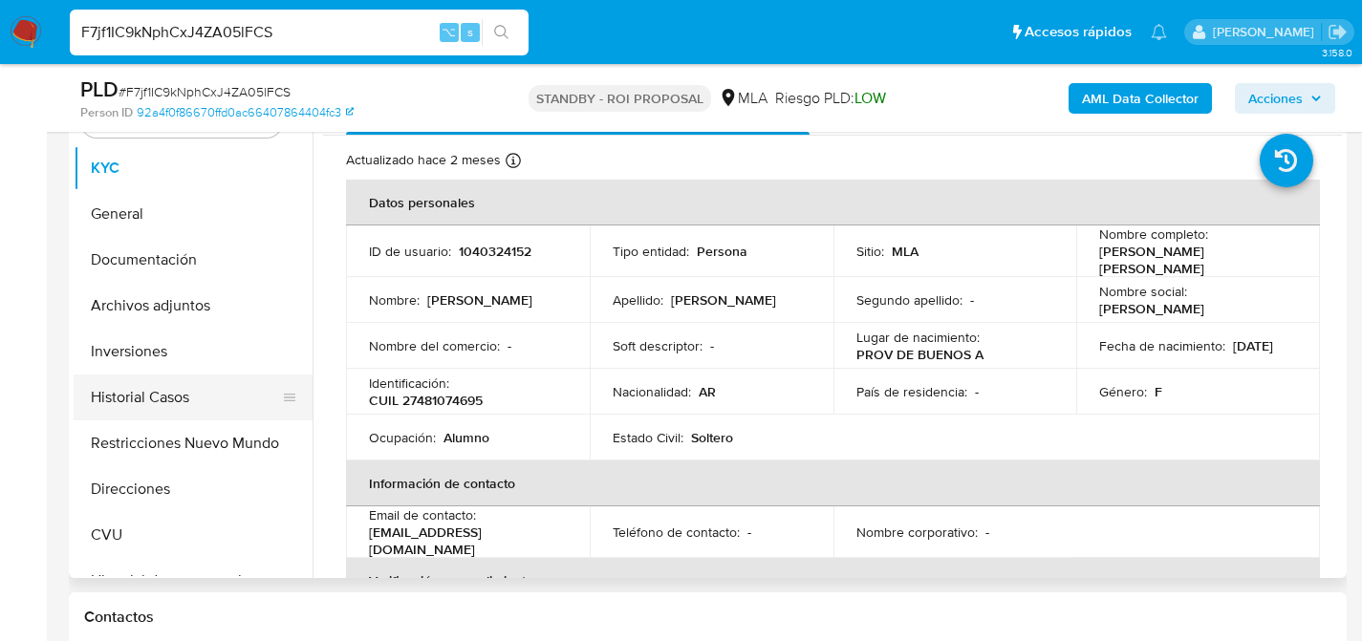
click at [154, 384] on button "Historial Casos" at bounding box center [186, 398] width 224 height 46
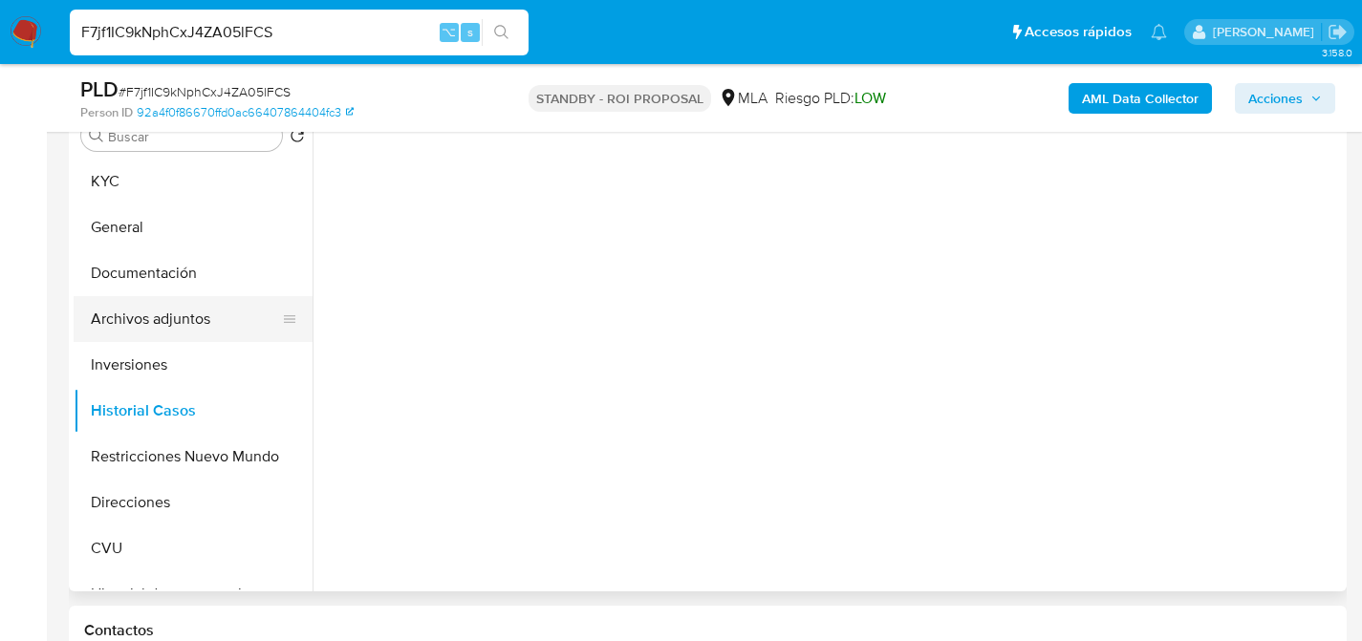
scroll to position [379, 0]
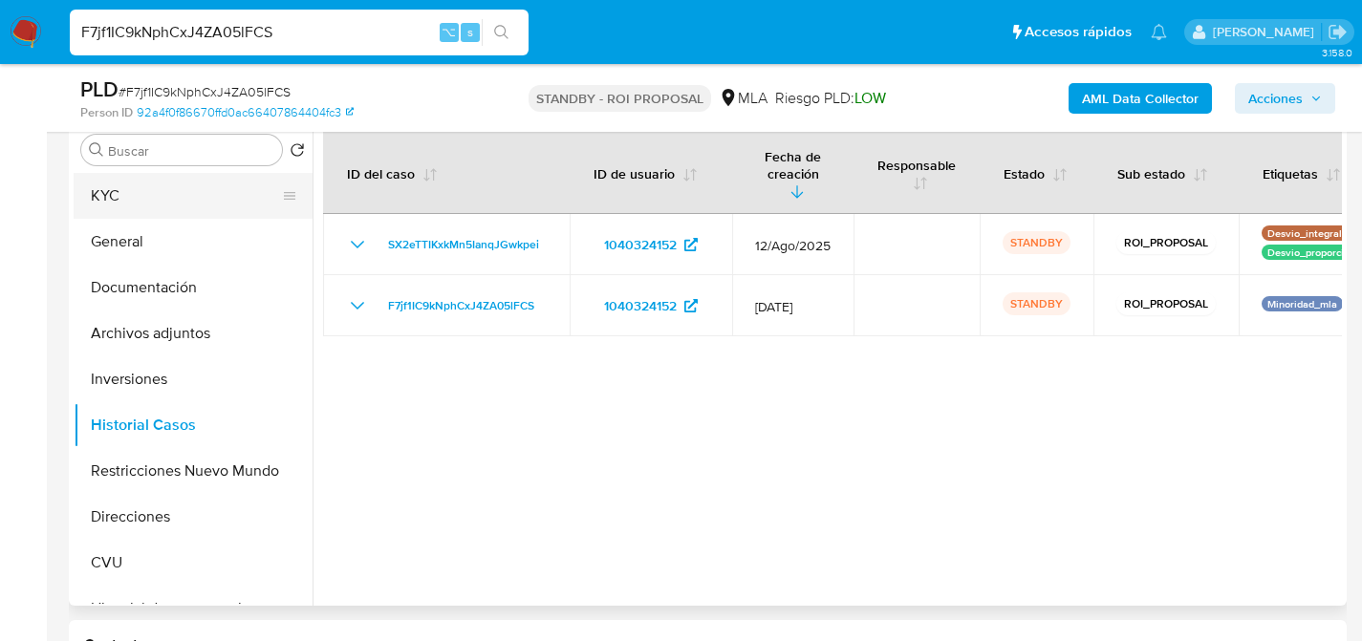
click at [97, 215] on button "KYC" at bounding box center [186, 196] width 224 height 46
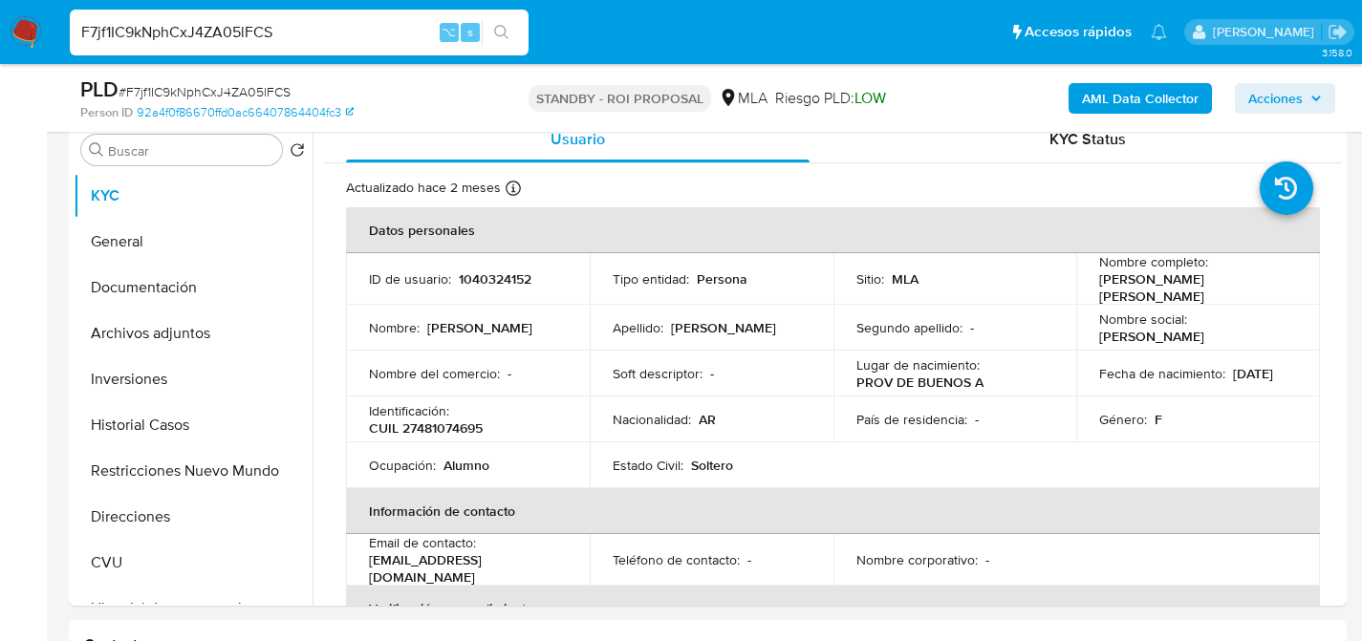
click at [253, 35] on input "F7jf1IC9kNphCxJ4ZA05lFCS" at bounding box center [299, 32] width 459 height 25
paste input "8uevgSL5L2BRF1tW5DoCe5LD"
type input "8uevgSL5L2BRF1tW5DoCe5LD"
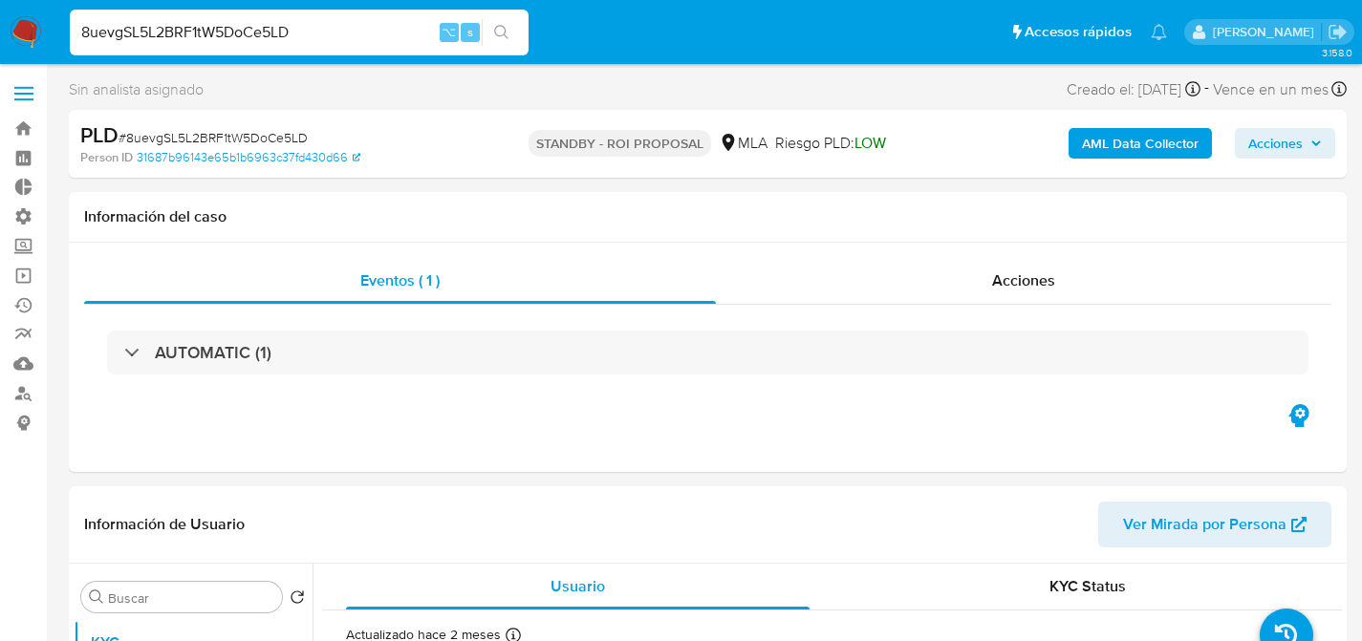
select select "10"
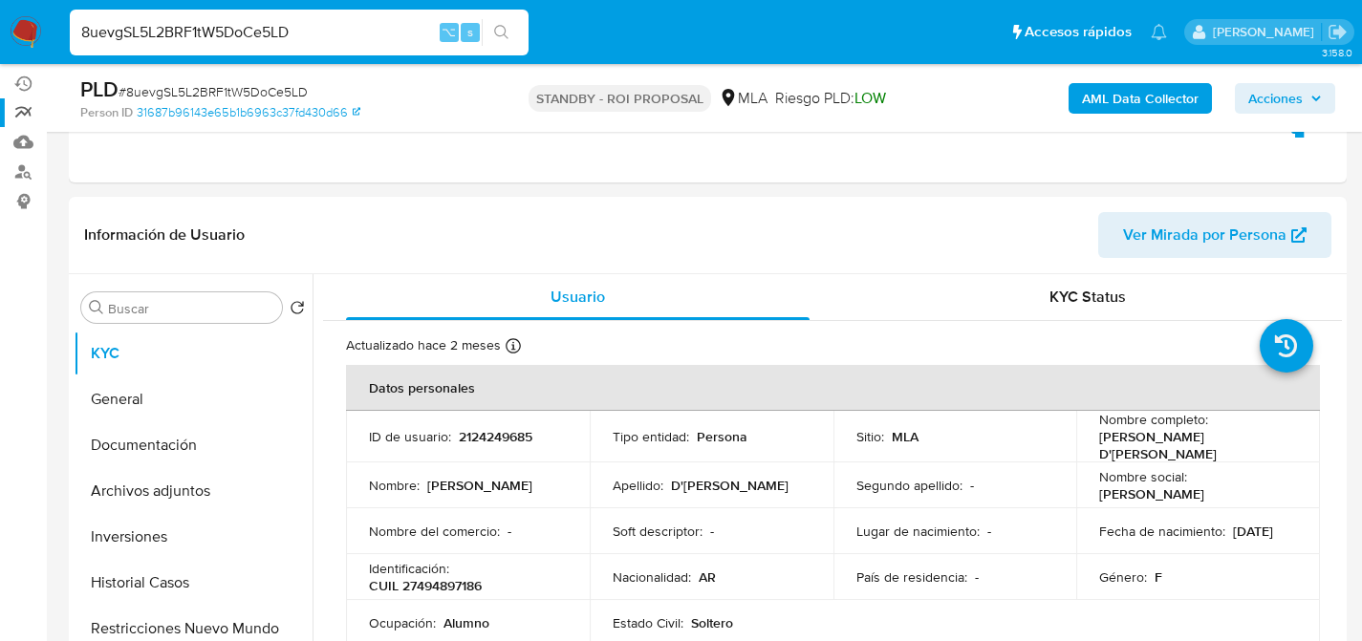
scroll to position [367, 0]
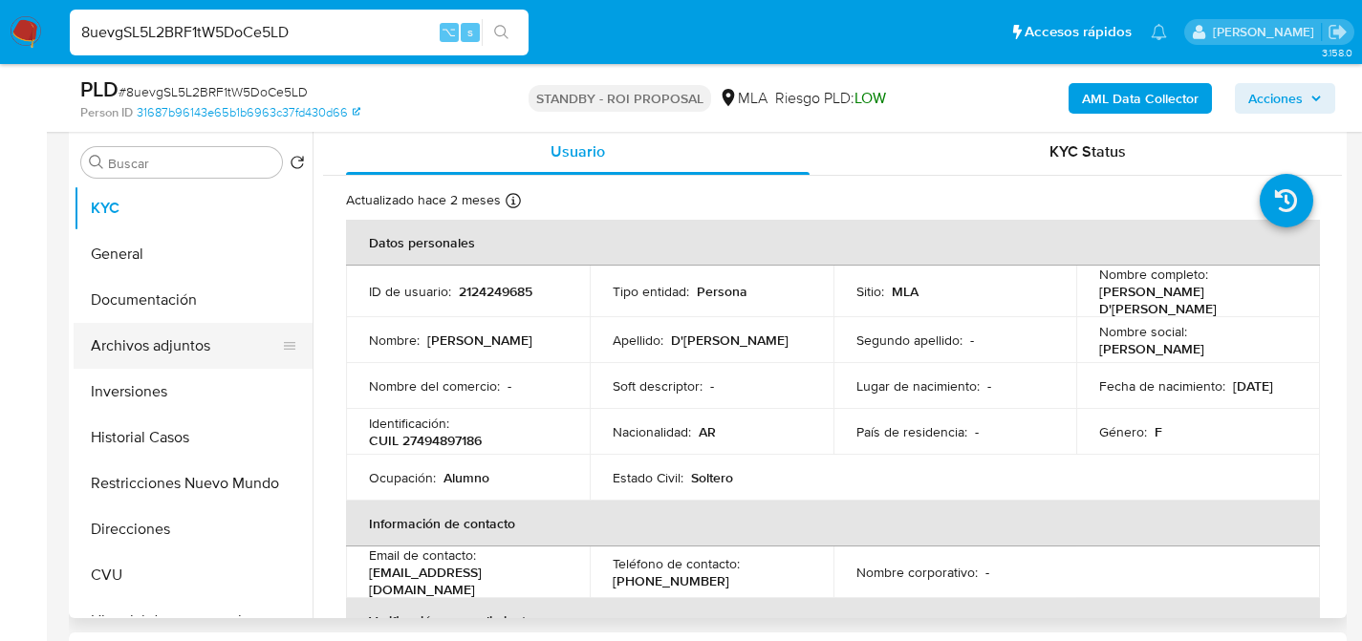
click at [105, 348] on button "Archivos adjuntos" at bounding box center [186, 346] width 224 height 46
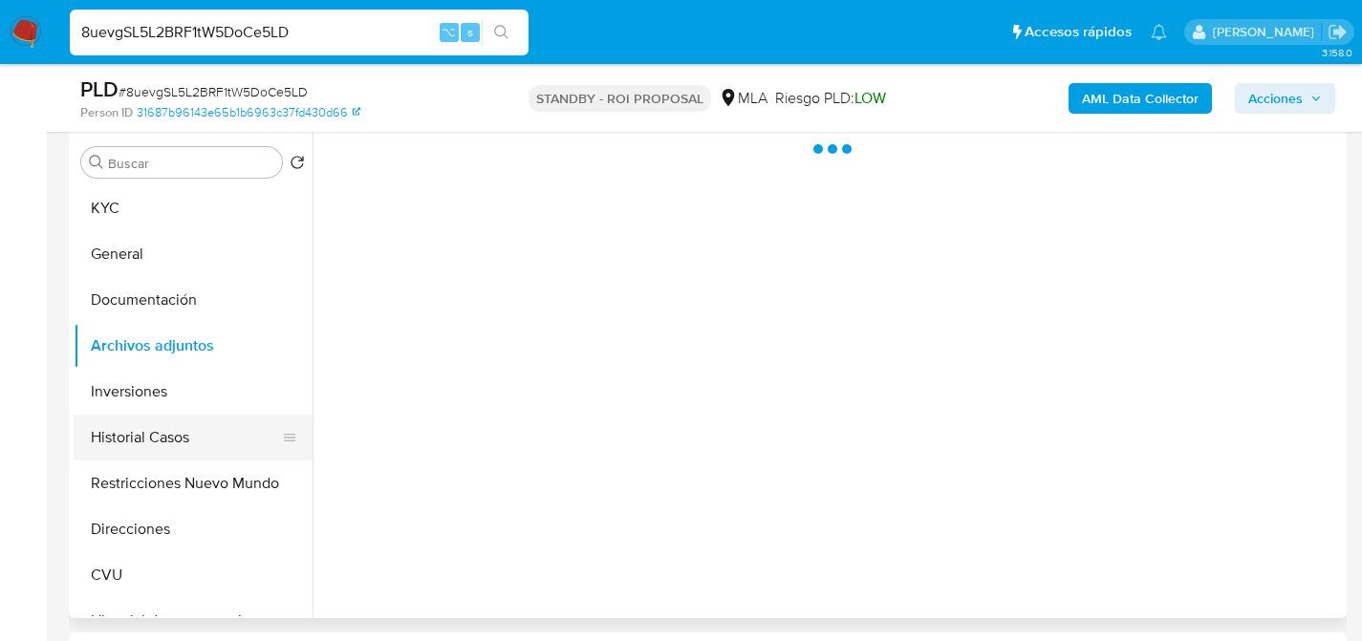
click at [88, 415] on button "Historial Casos" at bounding box center [186, 438] width 224 height 46
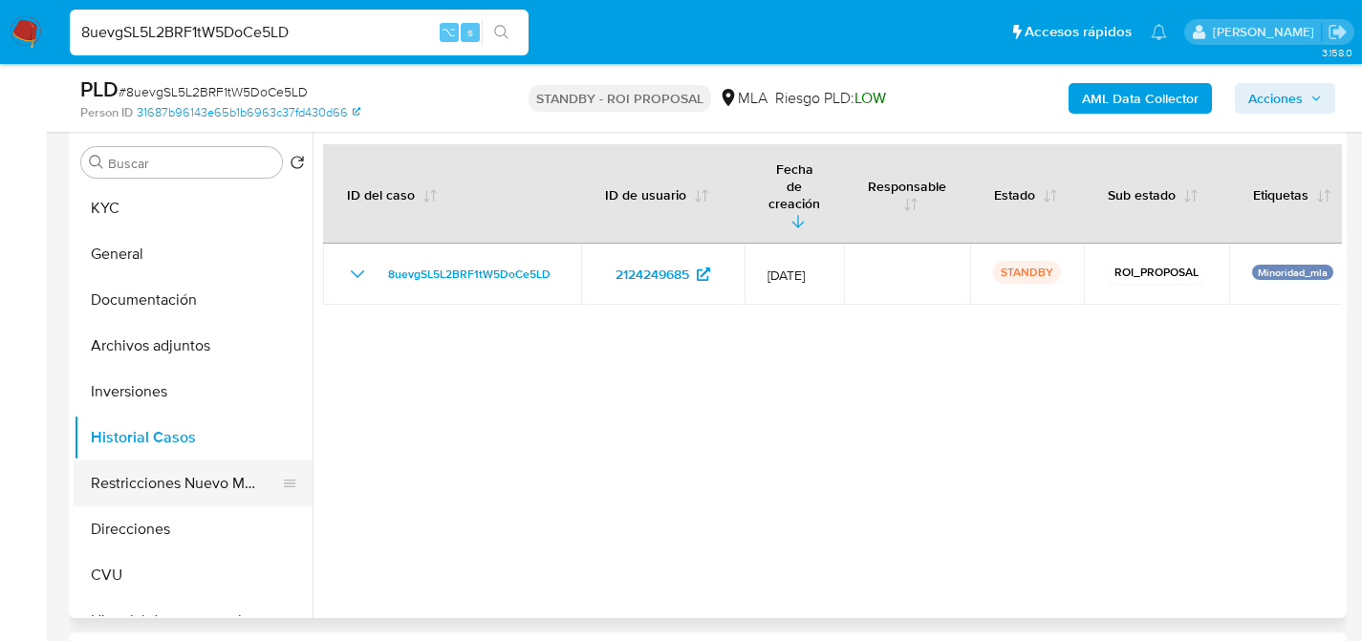
click at [174, 480] on button "Restricciones Nuevo Mundo" at bounding box center [186, 484] width 224 height 46
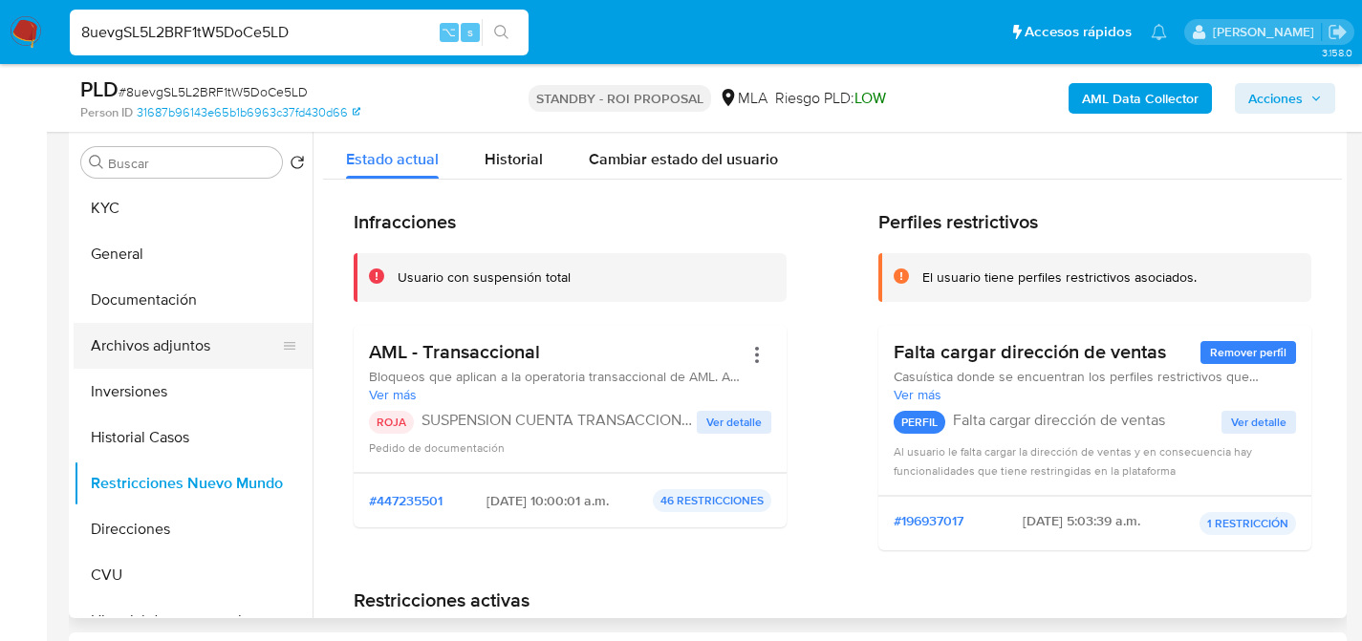
click at [178, 353] on button "Archivos adjuntos" at bounding box center [186, 346] width 224 height 46
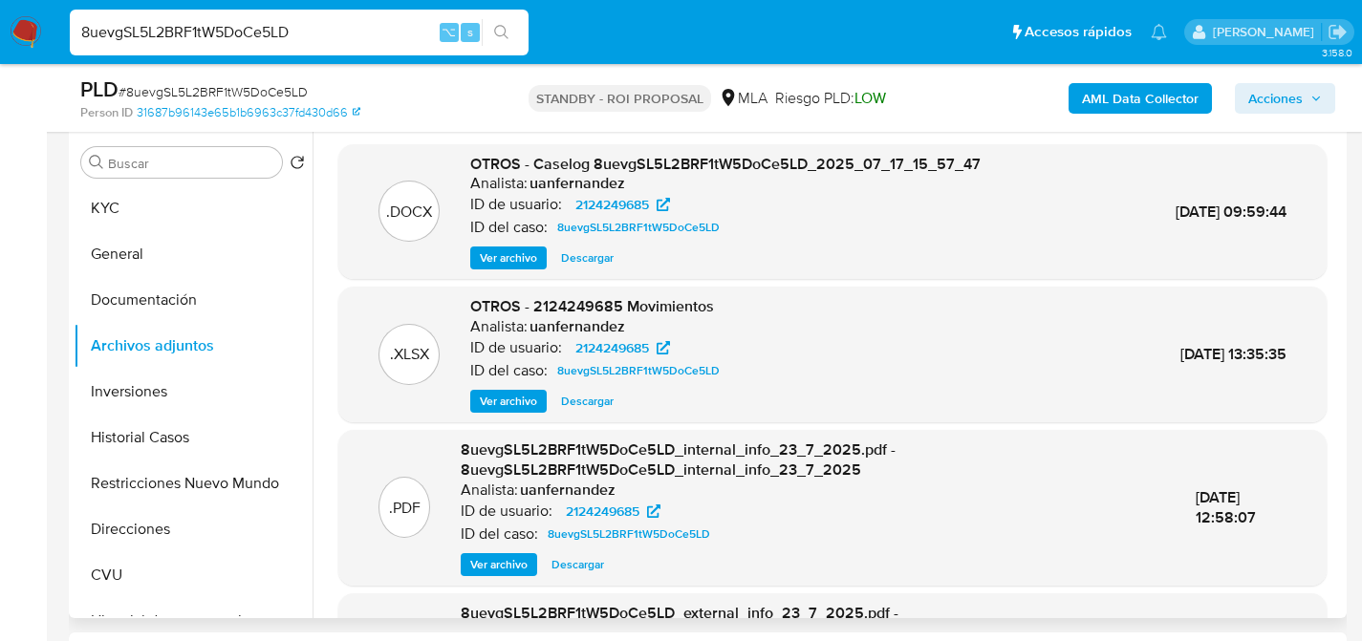
click at [595, 250] on span "Descargar" at bounding box center [587, 257] width 53 height 19
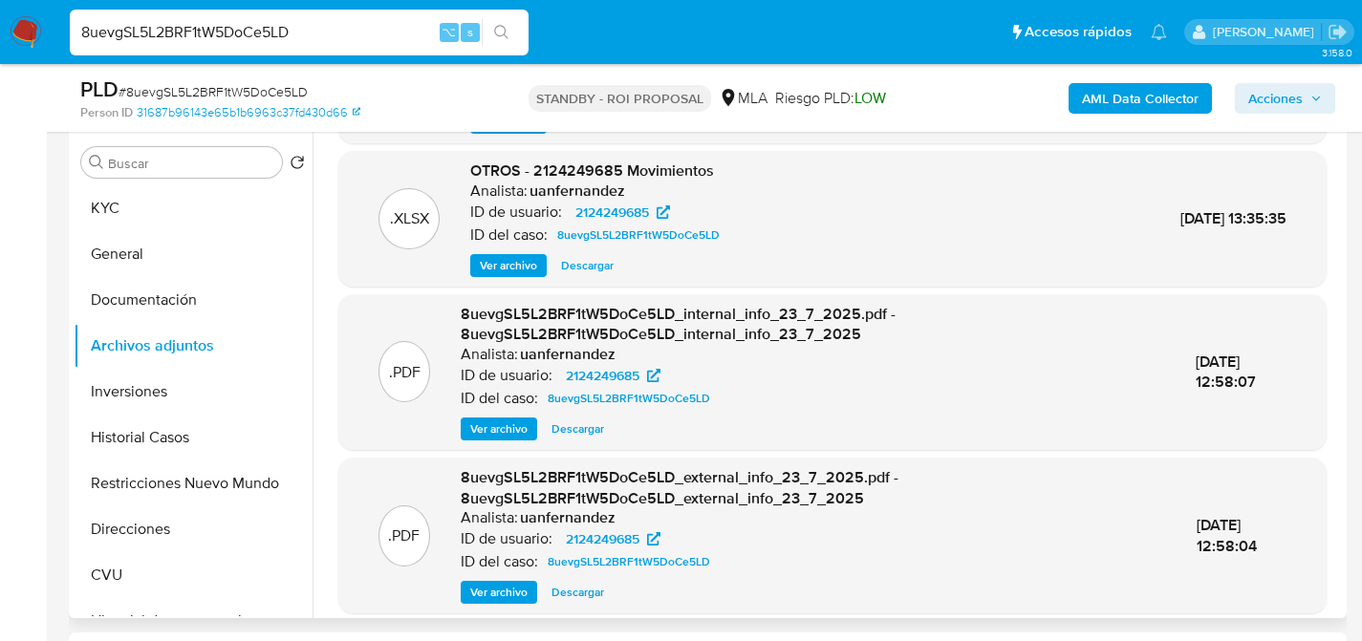
scroll to position [148, 0]
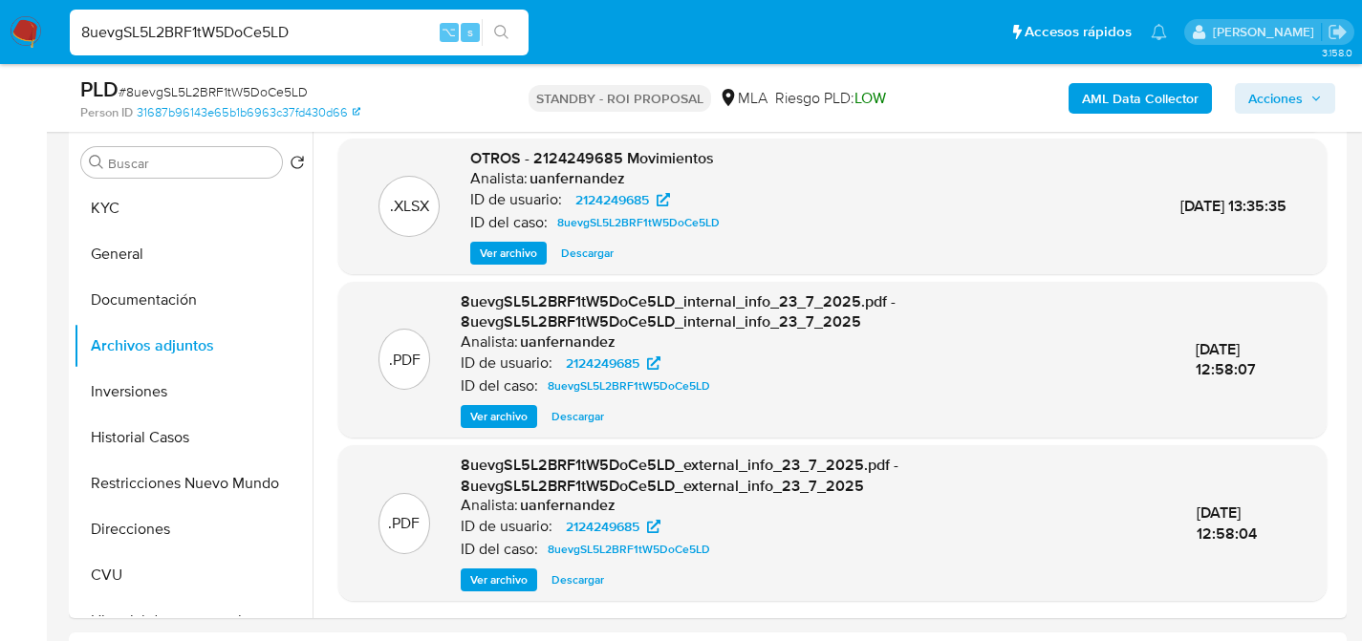
click at [214, 14] on div "8uevgSL5L2BRF1tW5DoCe5LD ⌥ s" at bounding box center [299, 33] width 459 height 46
click at [218, 21] on input "8uevgSL5L2BRF1tW5DoCe5LD" at bounding box center [299, 32] width 459 height 25
click at [219, 21] on input "8uevgSL5L2BRF1tW5DoCe5LD" at bounding box center [299, 32] width 459 height 25
paste input "yWJyqnSpMBfGyYVViPH5yDAG"
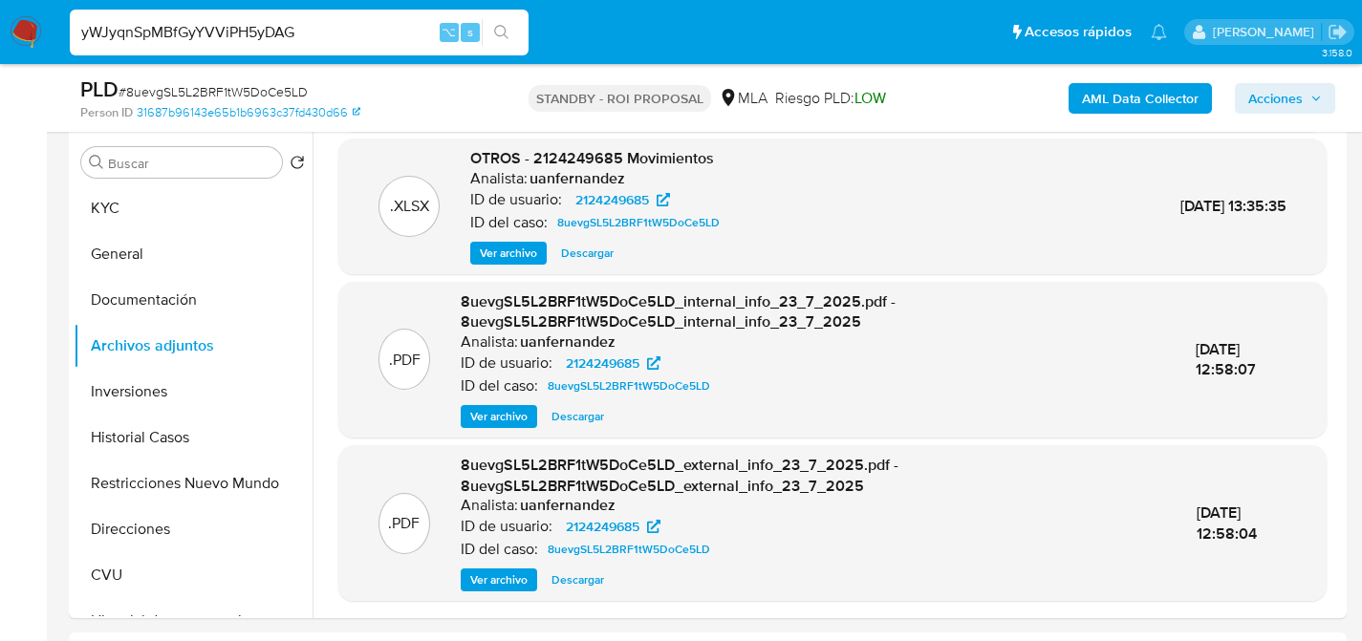
type input "yWJyqnSpMBfGyYVViPH5yDAG"
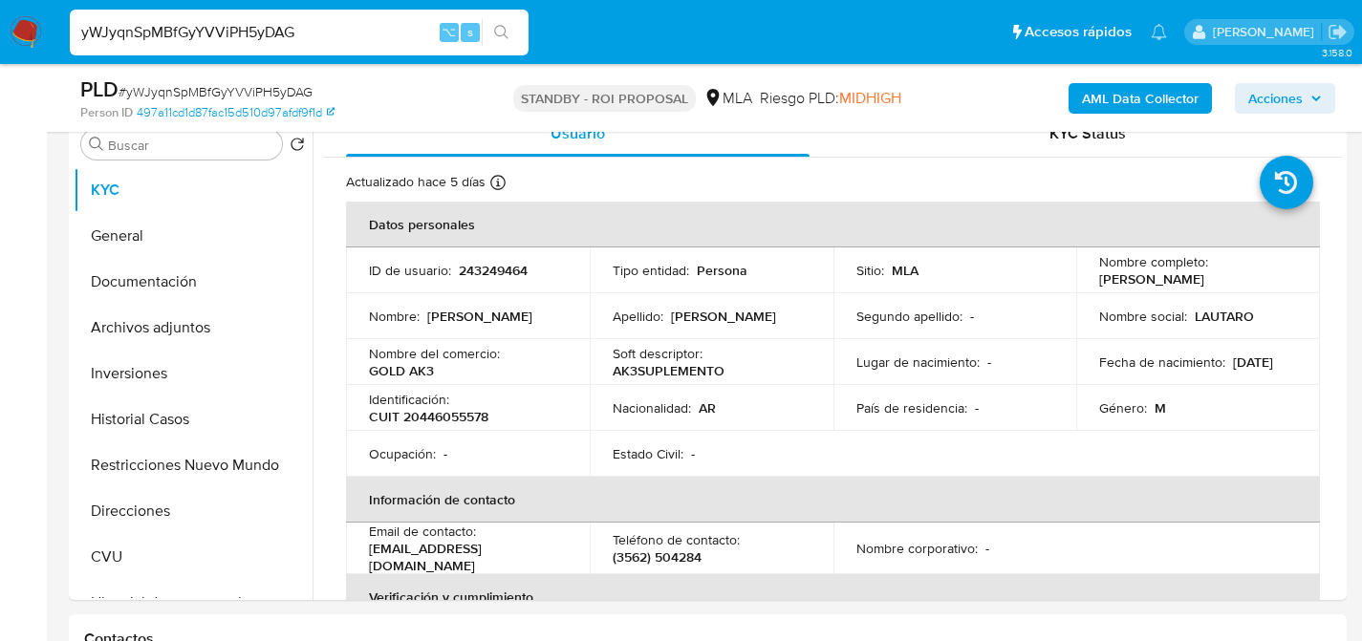
scroll to position [398, 0]
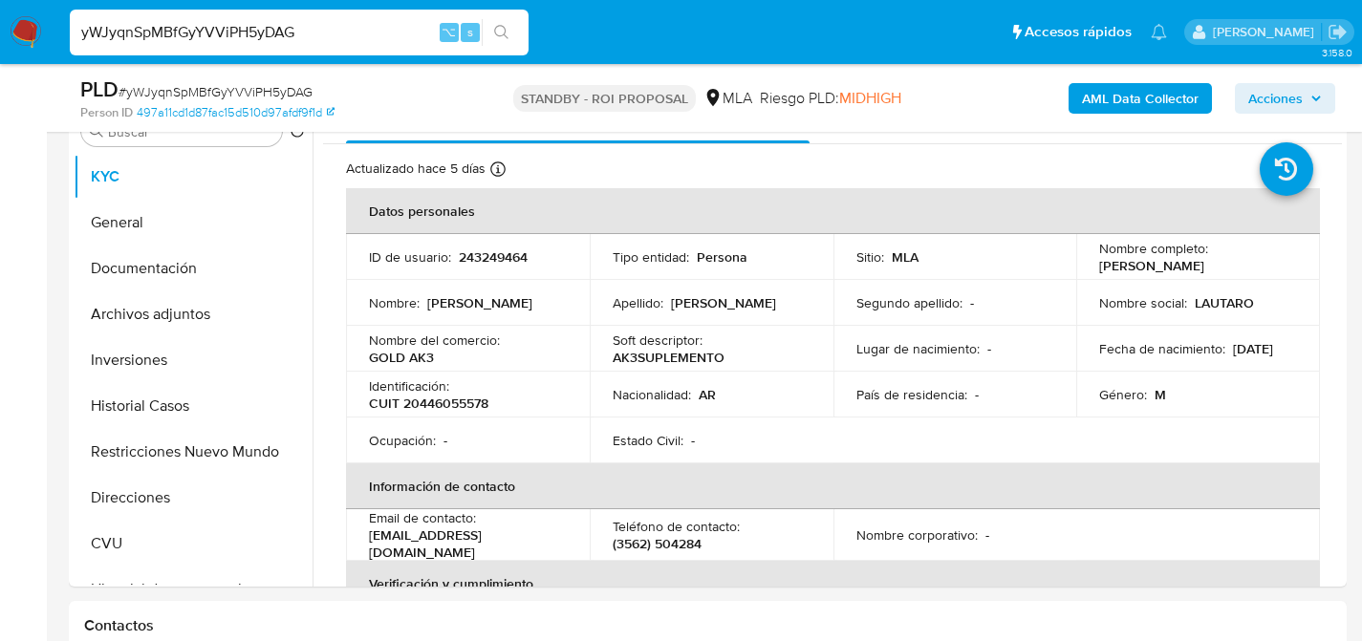
select select "10"
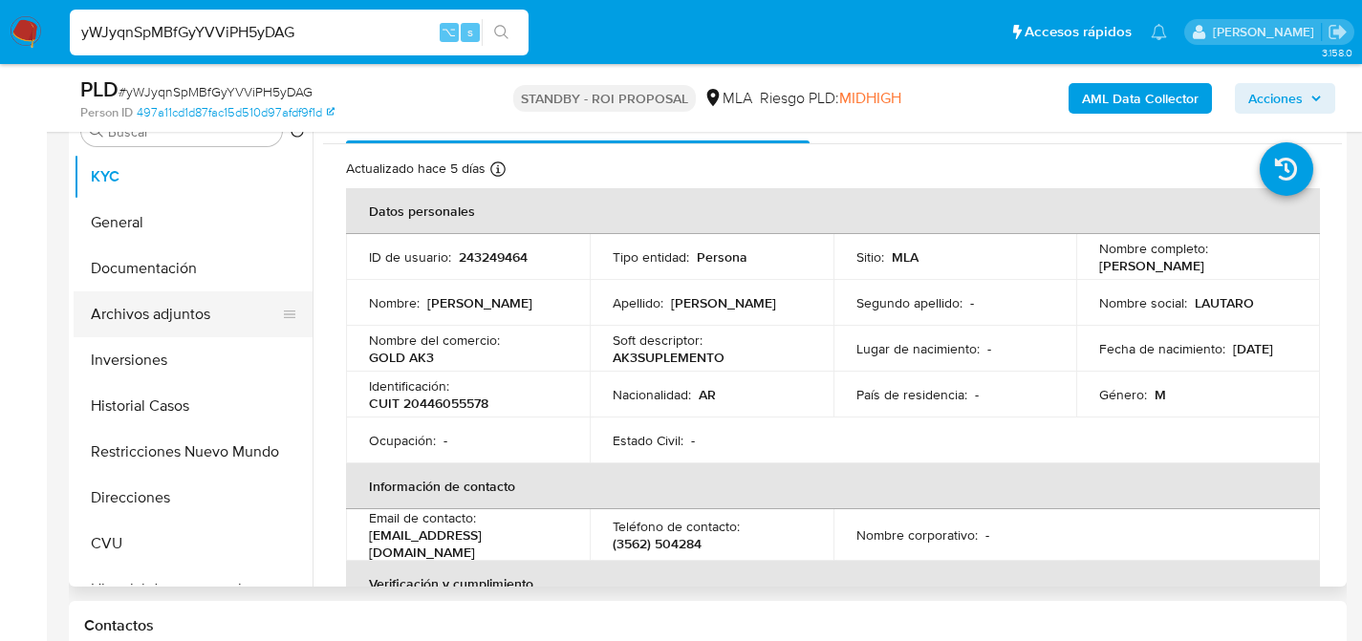
click at [169, 307] on button "Archivos adjuntos" at bounding box center [186, 314] width 224 height 46
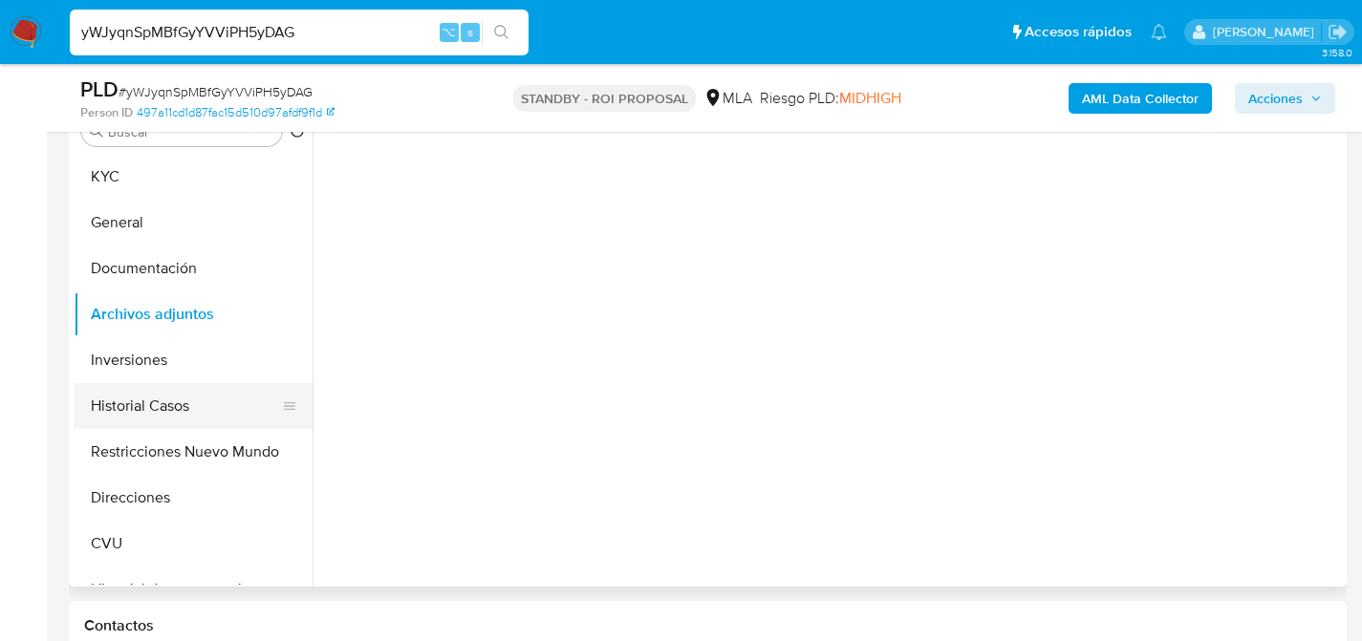
click at [145, 401] on button "Historial Casos" at bounding box center [186, 406] width 224 height 46
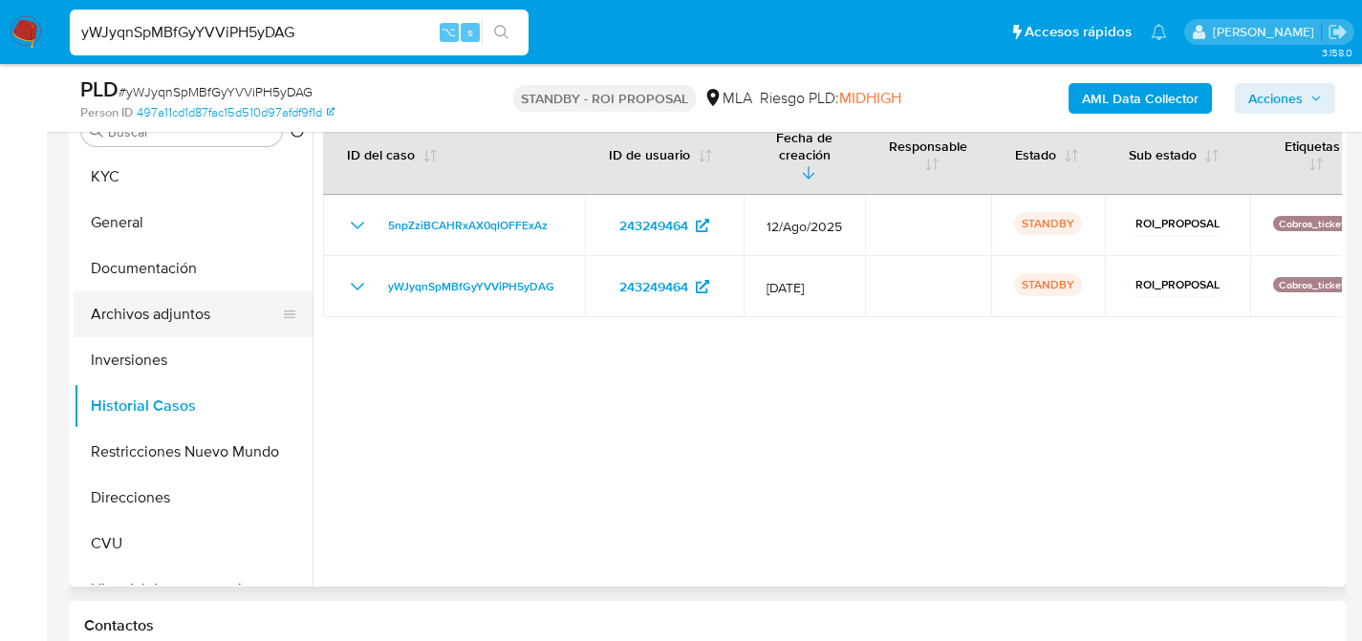
click at [151, 330] on button "Archivos adjuntos" at bounding box center [186, 314] width 224 height 46
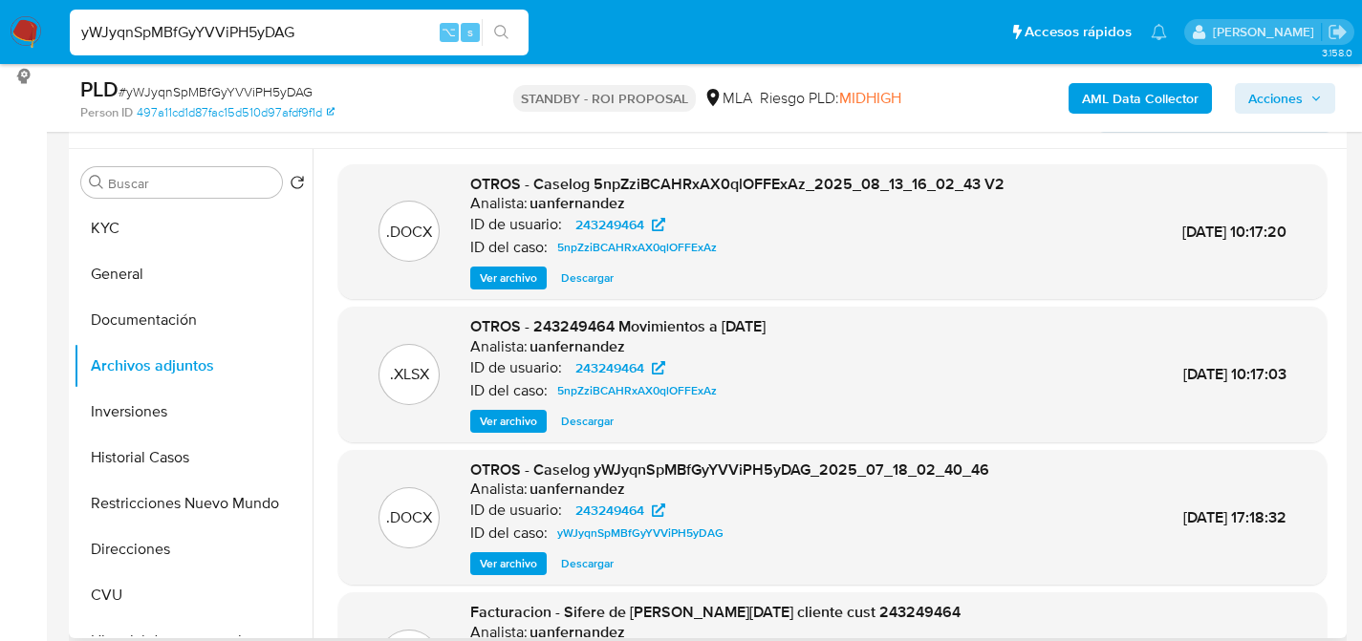
scroll to position [306, 0]
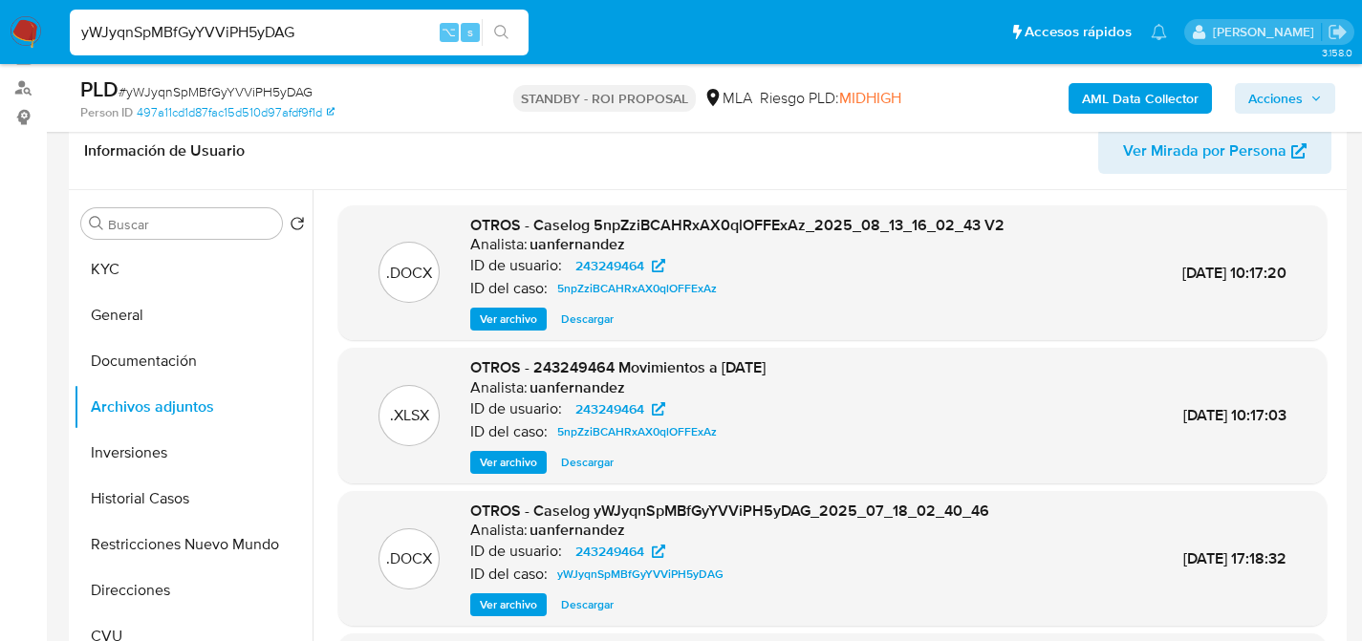
click at [593, 320] on span "Descargar" at bounding box center [587, 319] width 53 height 19
click at [213, 28] on input "yWJyqnSpMBfGyYVViPH5yDAG" at bounding box center [299, 32] width 459 height 25
paste input "rZsoepXGviGrNJ9q3vNLq8r3"
type input "rZsoepXGviGrNJ9q3vNLq8r3"
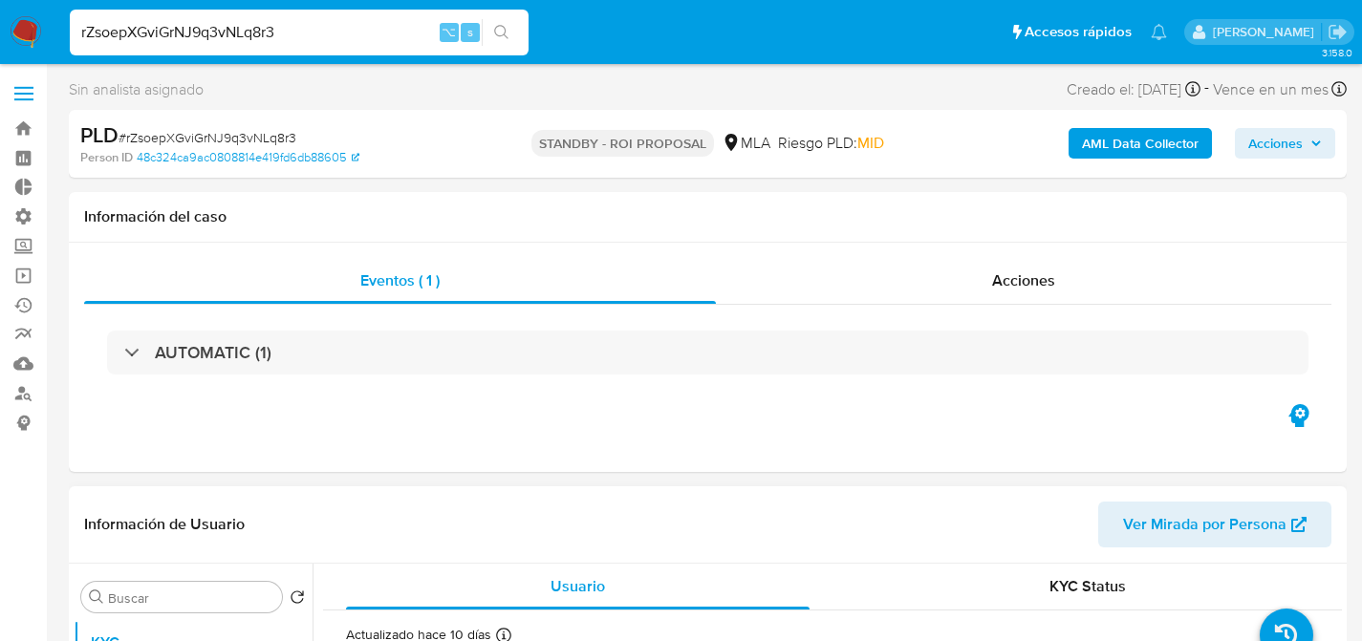
select select "10"
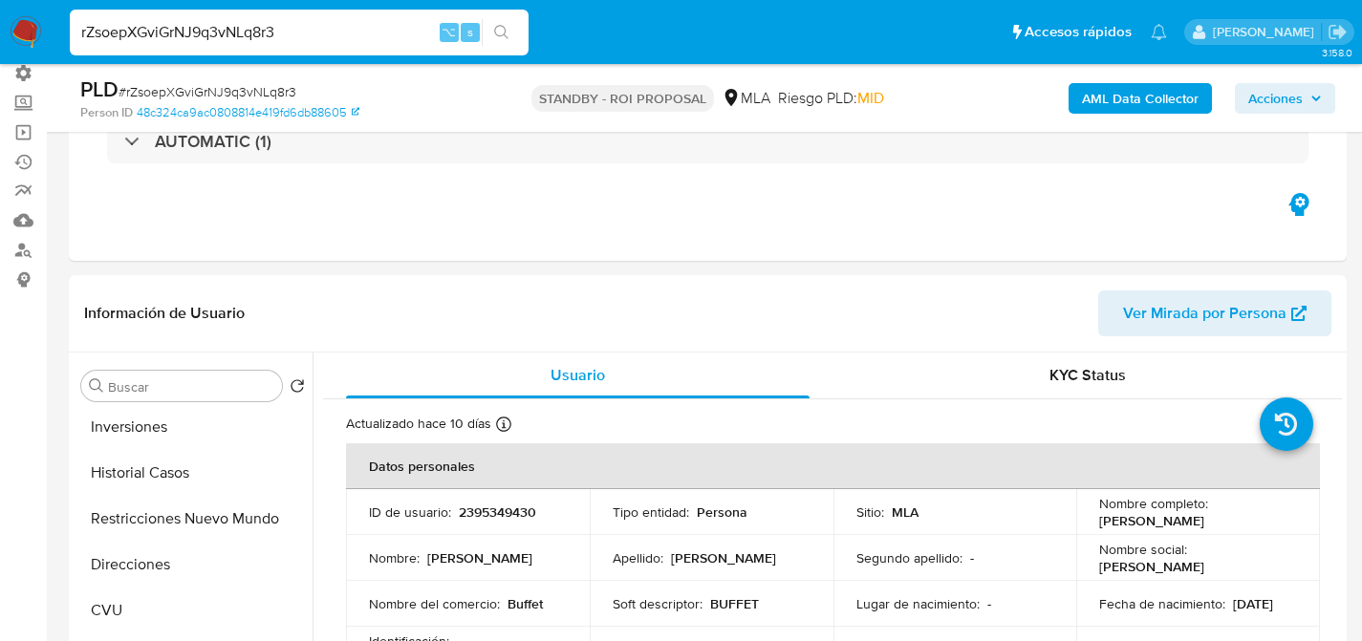
scroll to position [218, 0]
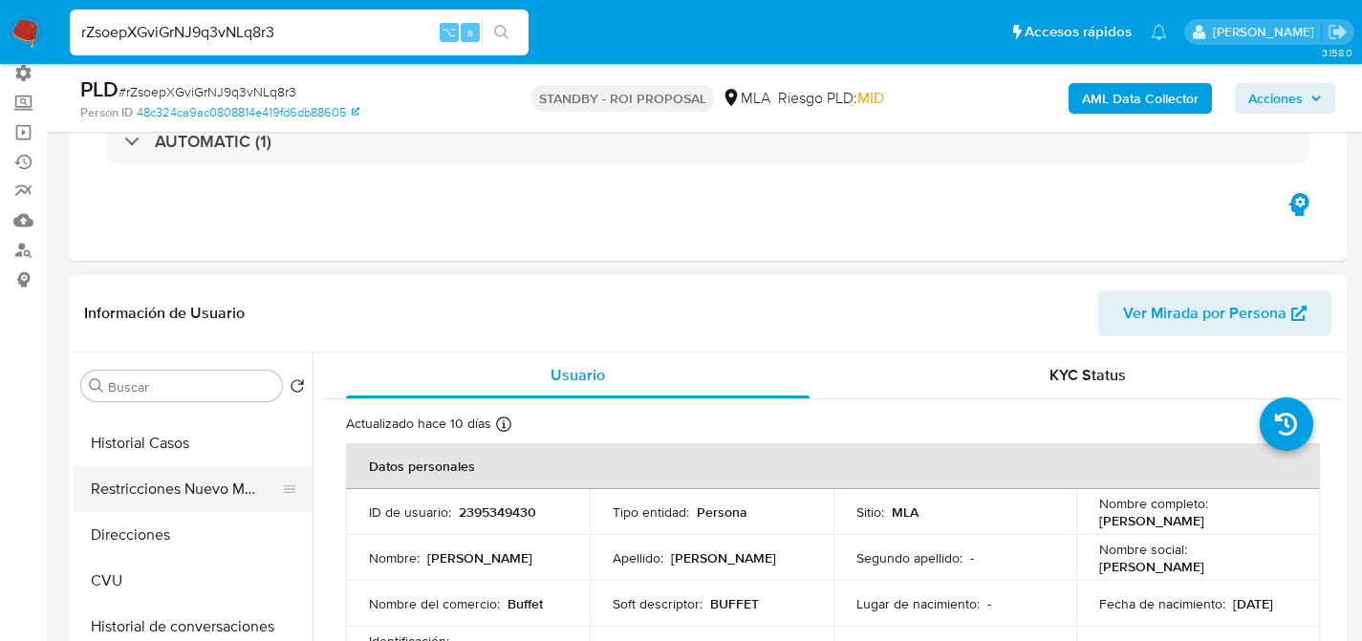
click at [130, 469] on button "Restricciones Nuevo Mundo" at bounding box center [186, 489] width 224 height 46
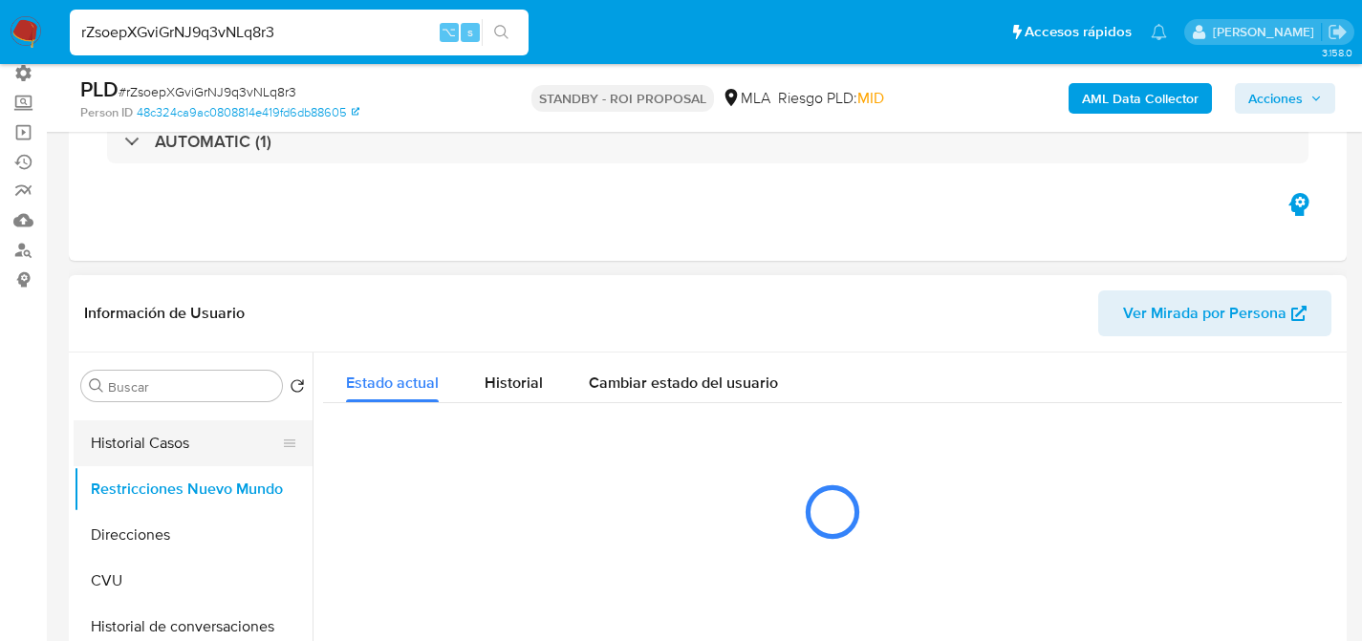
click at [104, 436] on button "Historial Casos" at bounding box center [186, 443] width 224 height 46
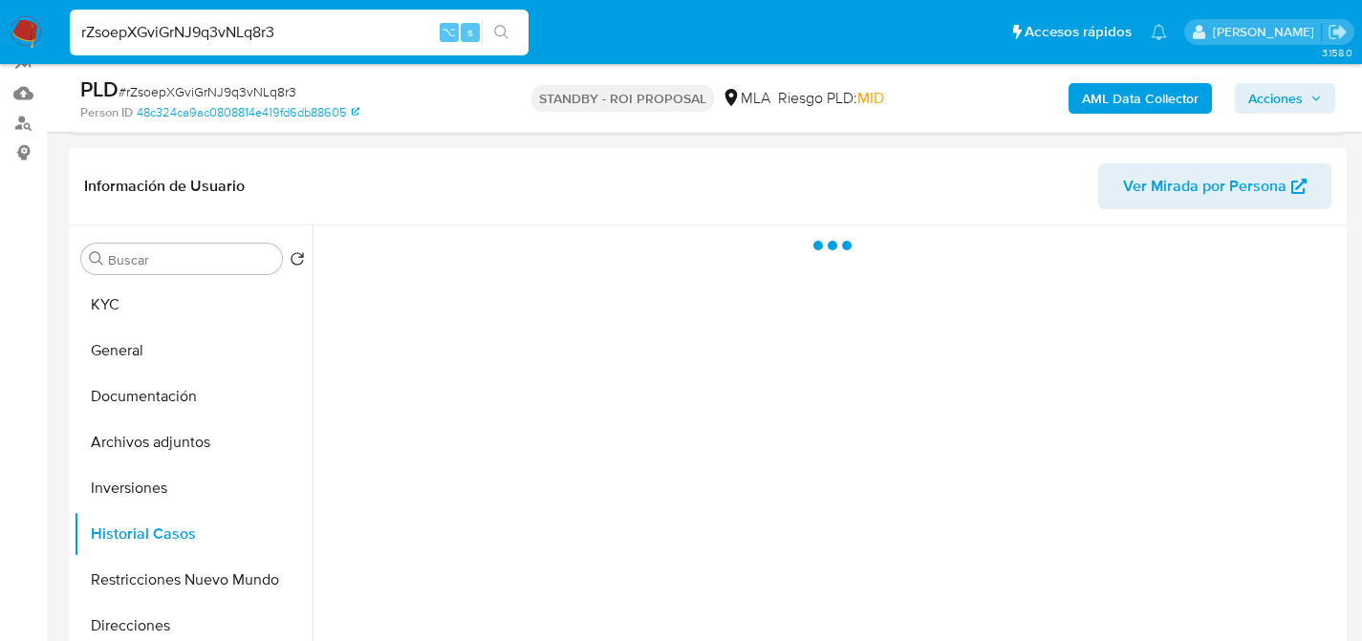
scroll to position [347, 0]
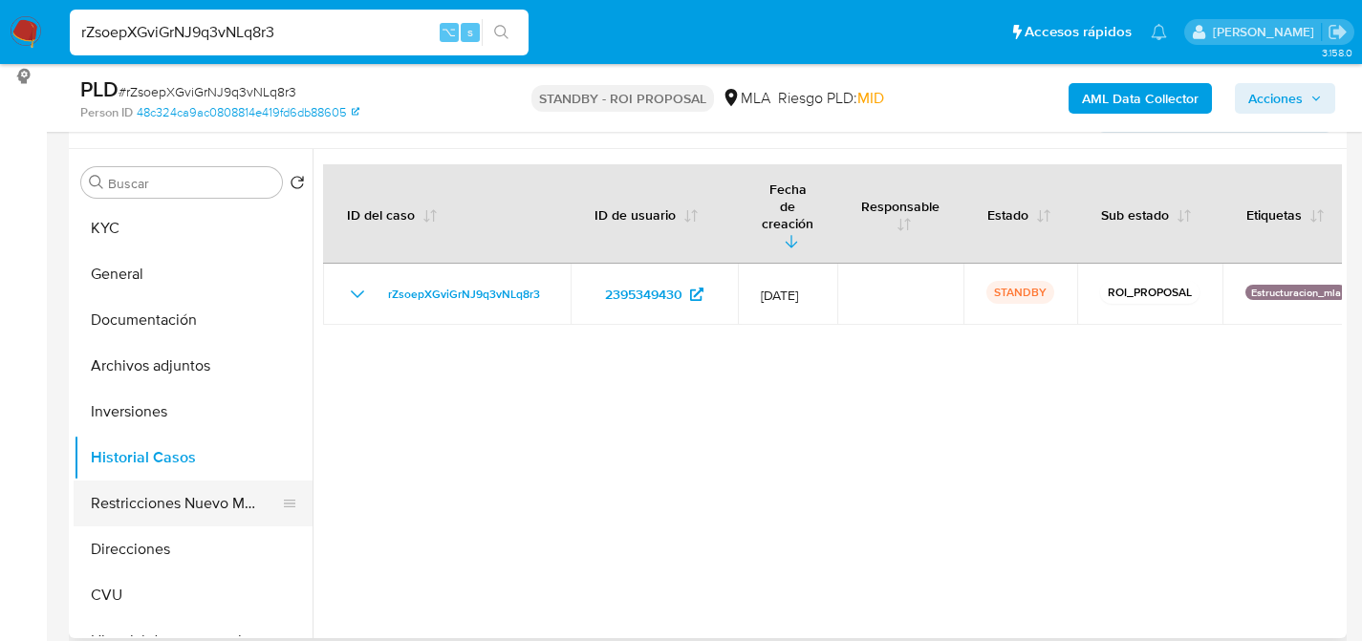
click at [149, 502] on button "Restricciones Nuevo Mundo" at bounding box center [186, 504] width 224 height 46
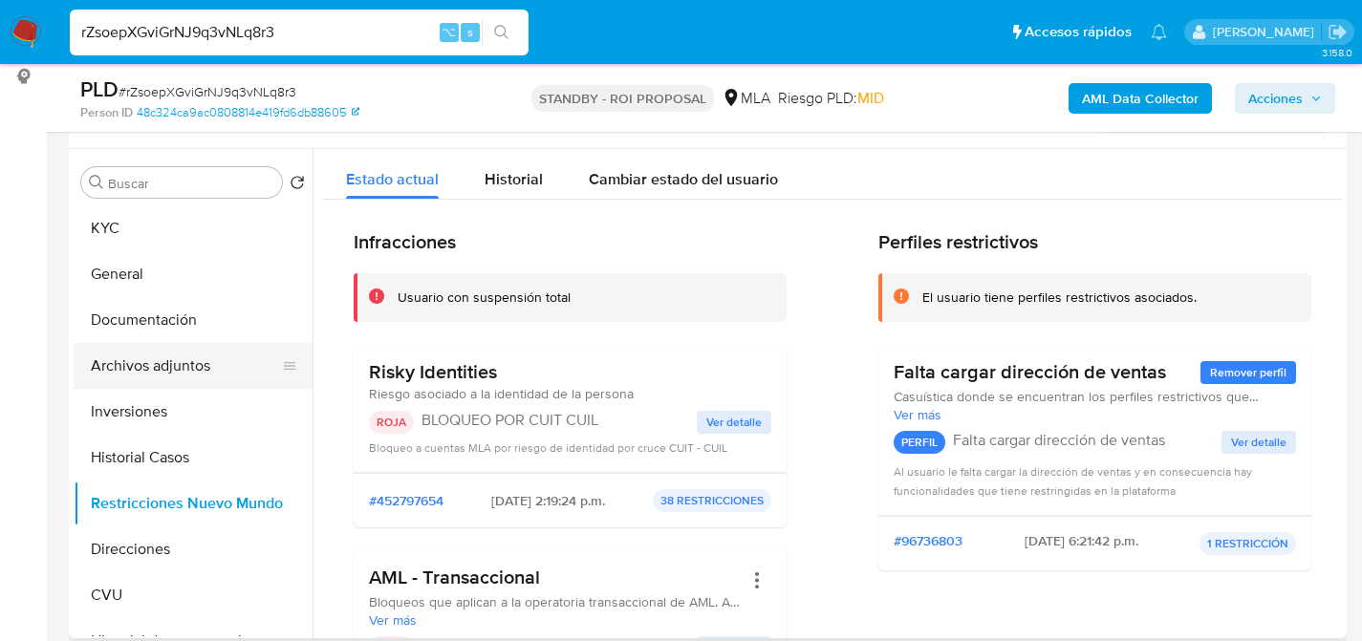
click at [164, 375] on button "Archivos adjuntos" at bounding box center [186, 366] width 224 height 46
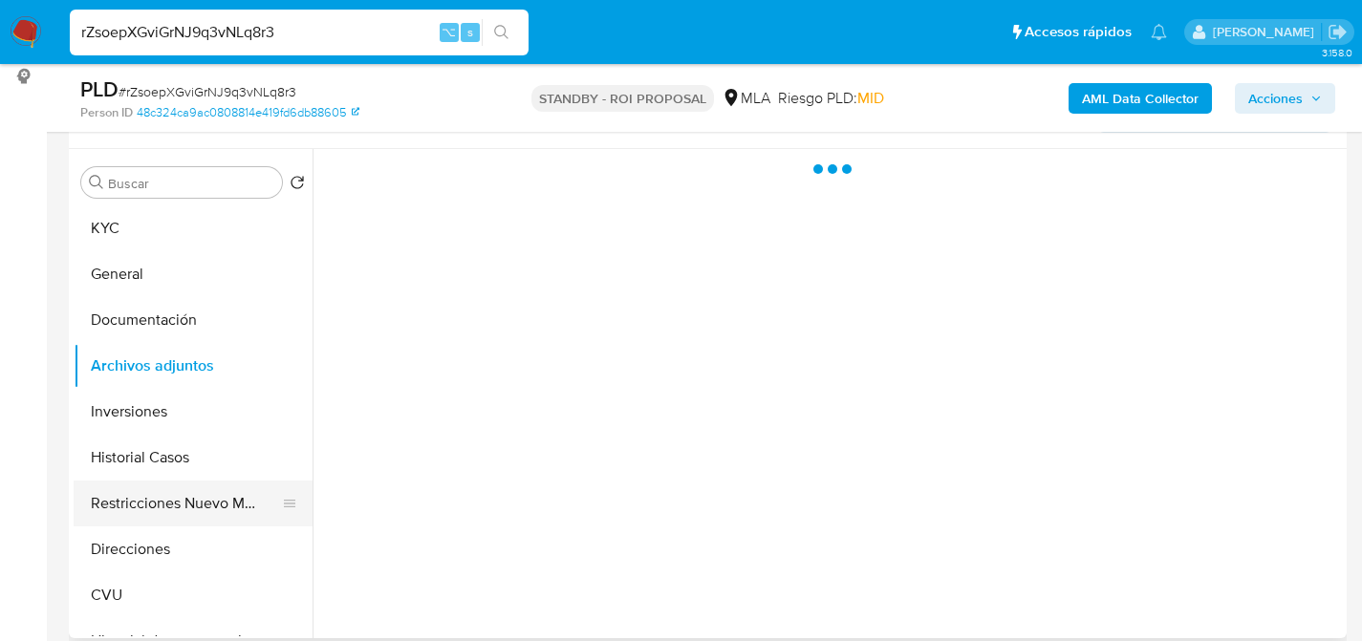
click at [171, 486] on button "Restricciones Nuevo Mundo" at bounding box center [186, 504] width 224 height 46
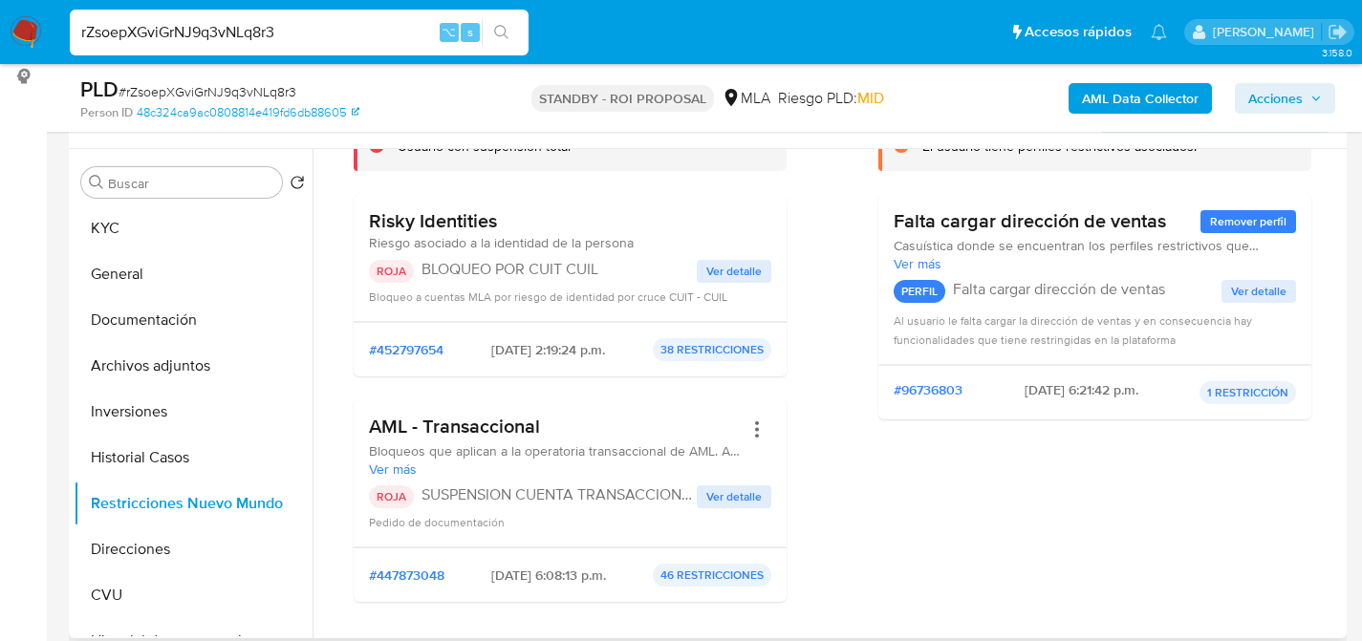
scroll to position [152, 0]
click at [102, 384] on button "Archivos adjuntos" at bounding box center [186, 366] width 224 height 46
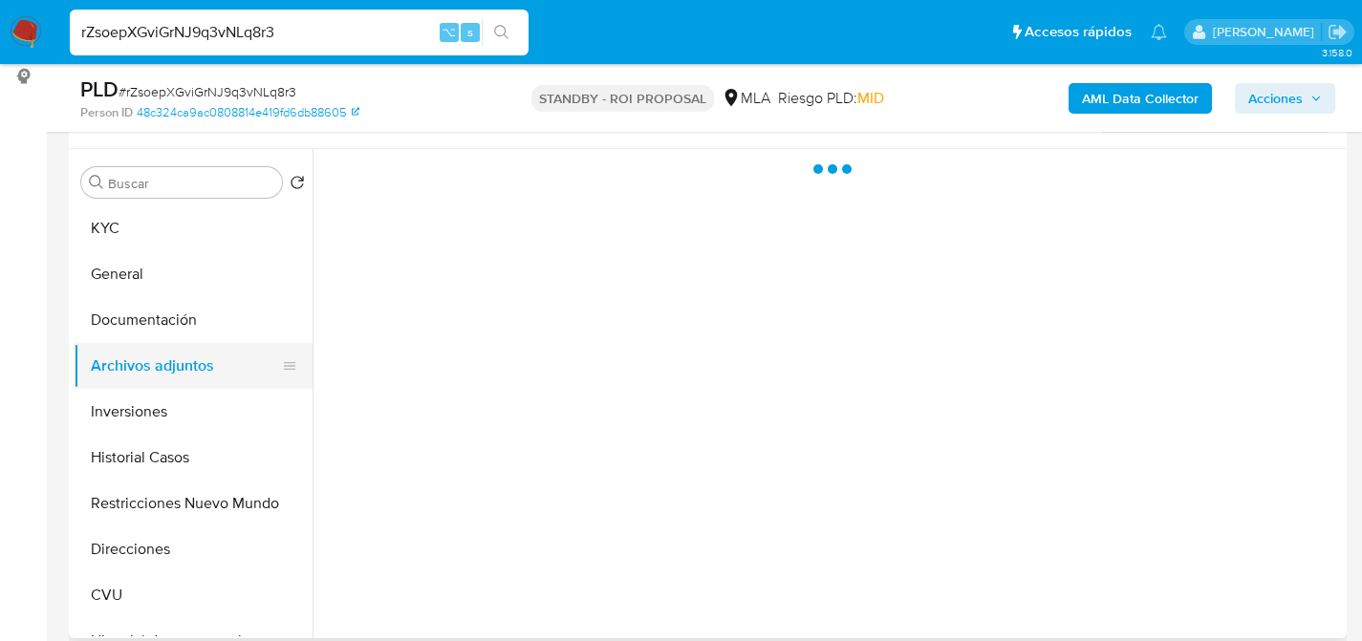
scroll to position [0, 0]
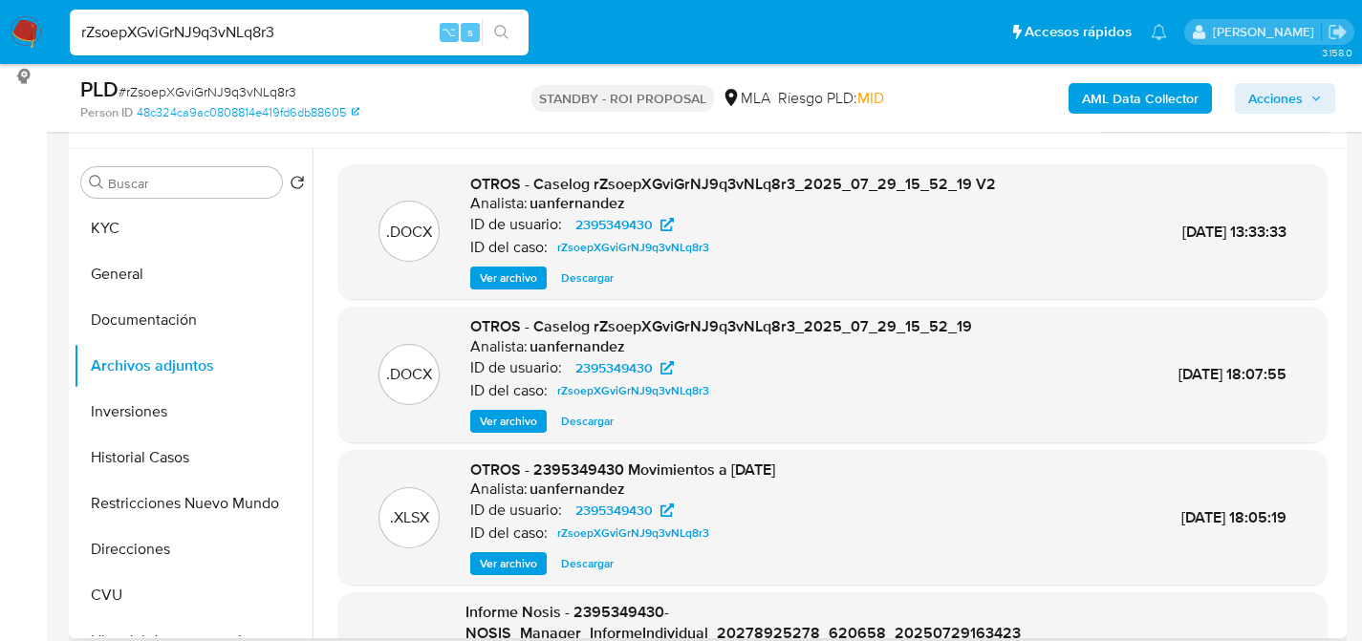
click at [570, 279] on span "Descargar" at bounding box center [587, 278] width 53 height 19
click at [188, 235] on button "KYC" at bounding box center [186, 228] width 224 height 46
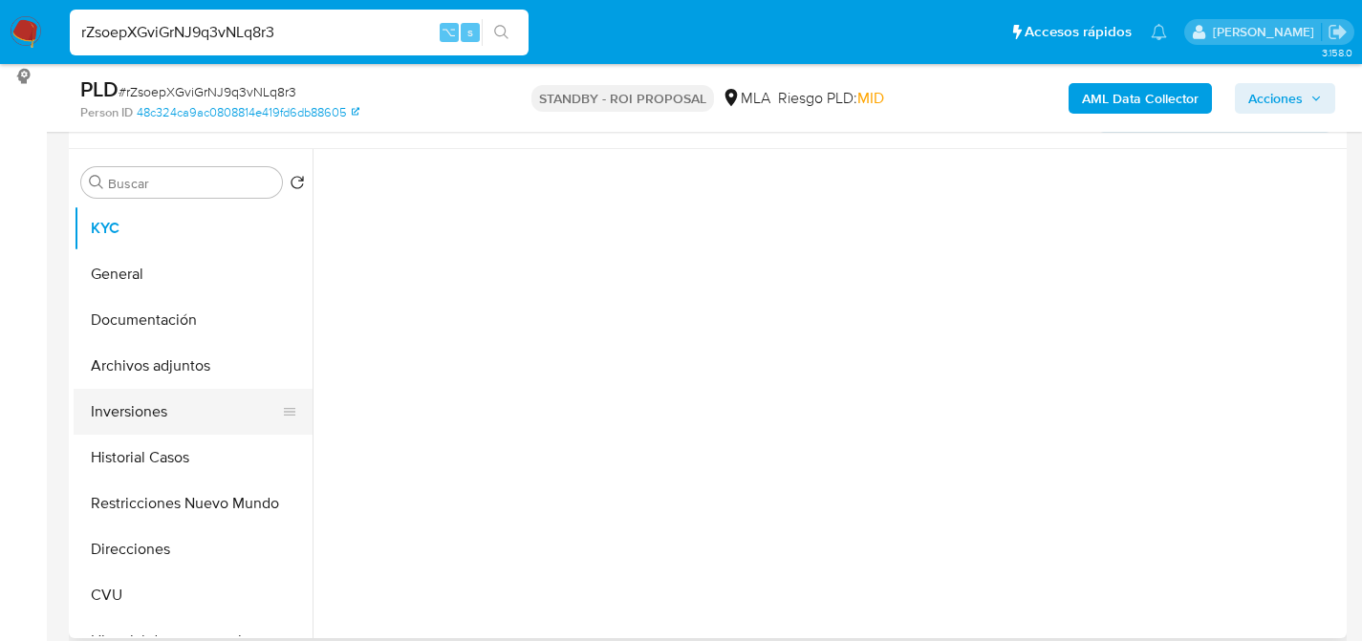
click at [180, 421] on button "Inversiones" at bounding box center [186, 412] width 224 height 46
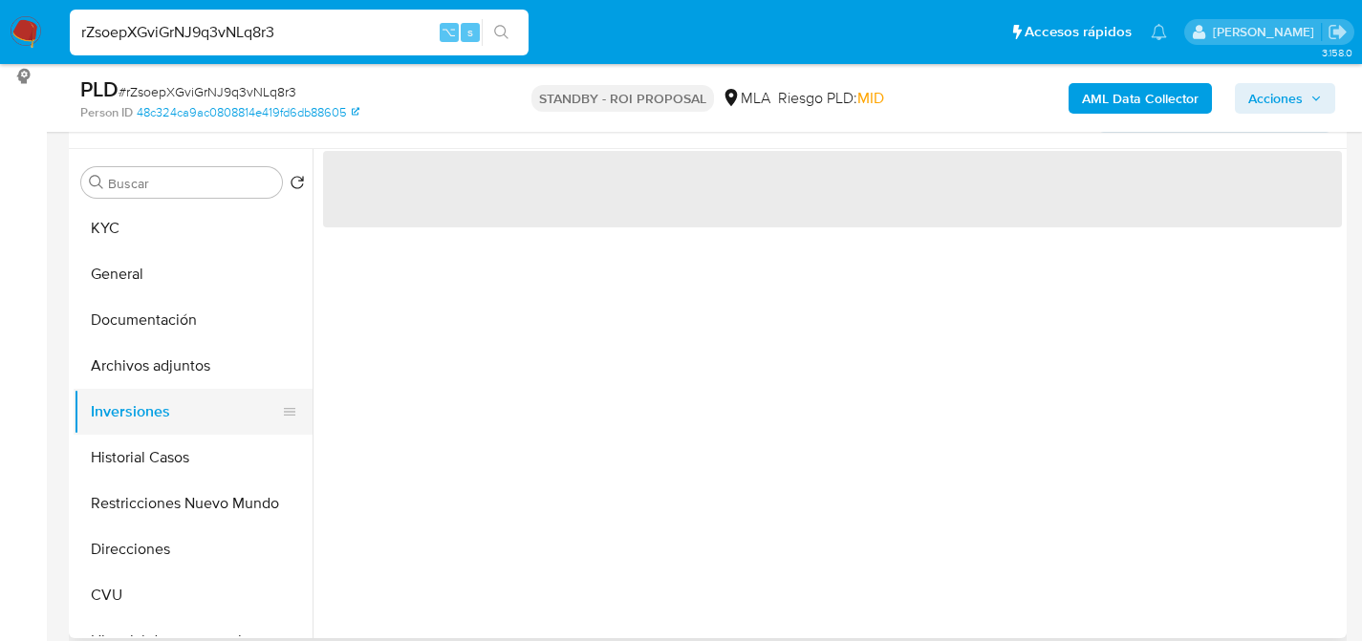
click at [182, 428] on button "Inversiones" at bounding box center [186, 412] width 224 height 46
click at [182, 436] on button "Historial Casos" at bounding box center [186, 458] width 224 height 46
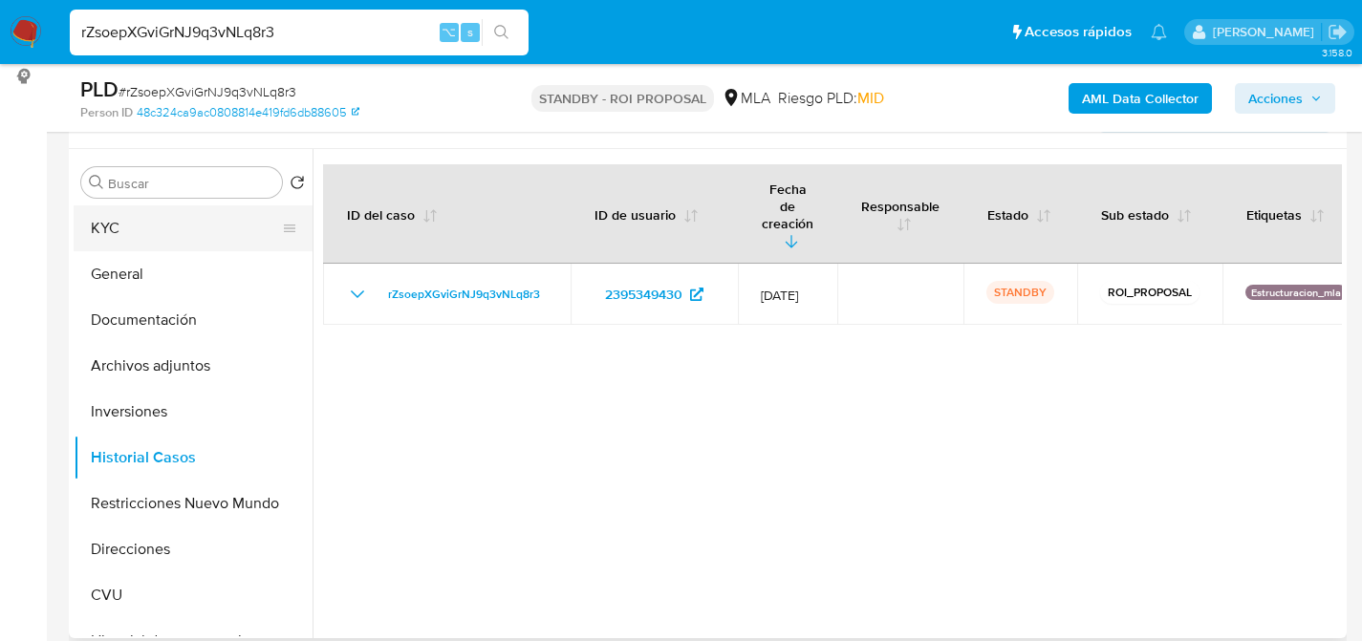
click at [132, 226] on button "KYC" at bounding box center [186, 228] width 224 height 46
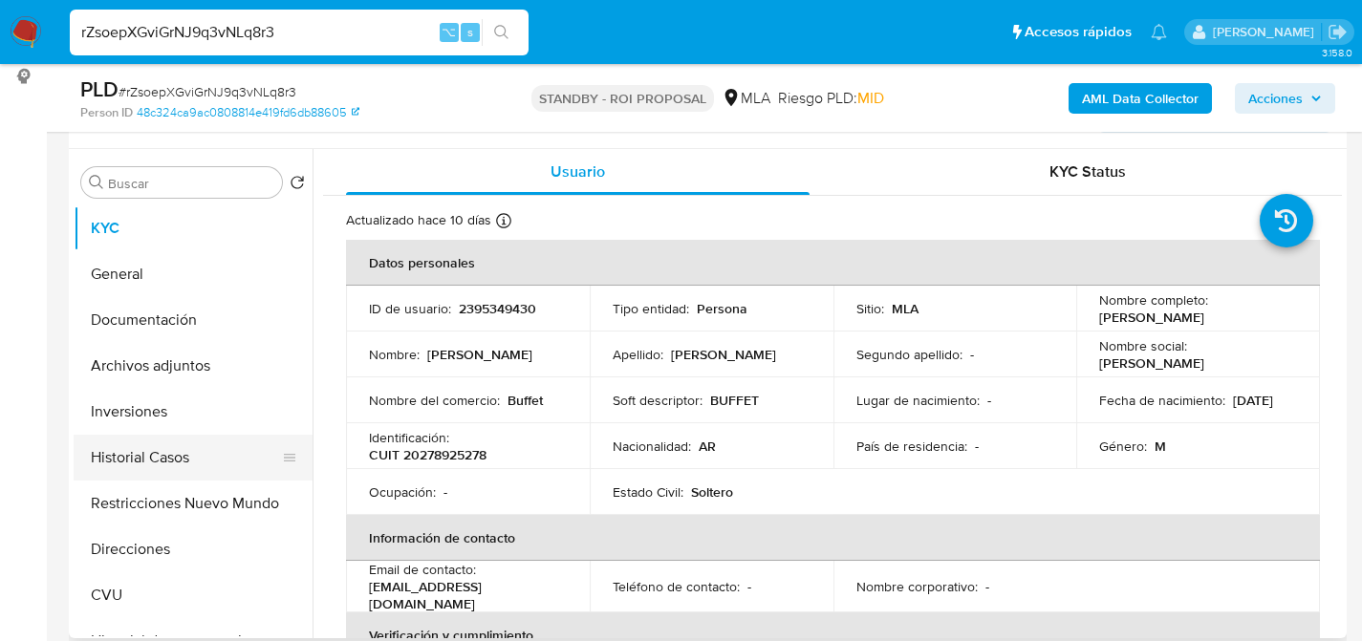
click at [166, 444] on button "Historial Casos" at bounding box center [186, 458] width 224 height 46
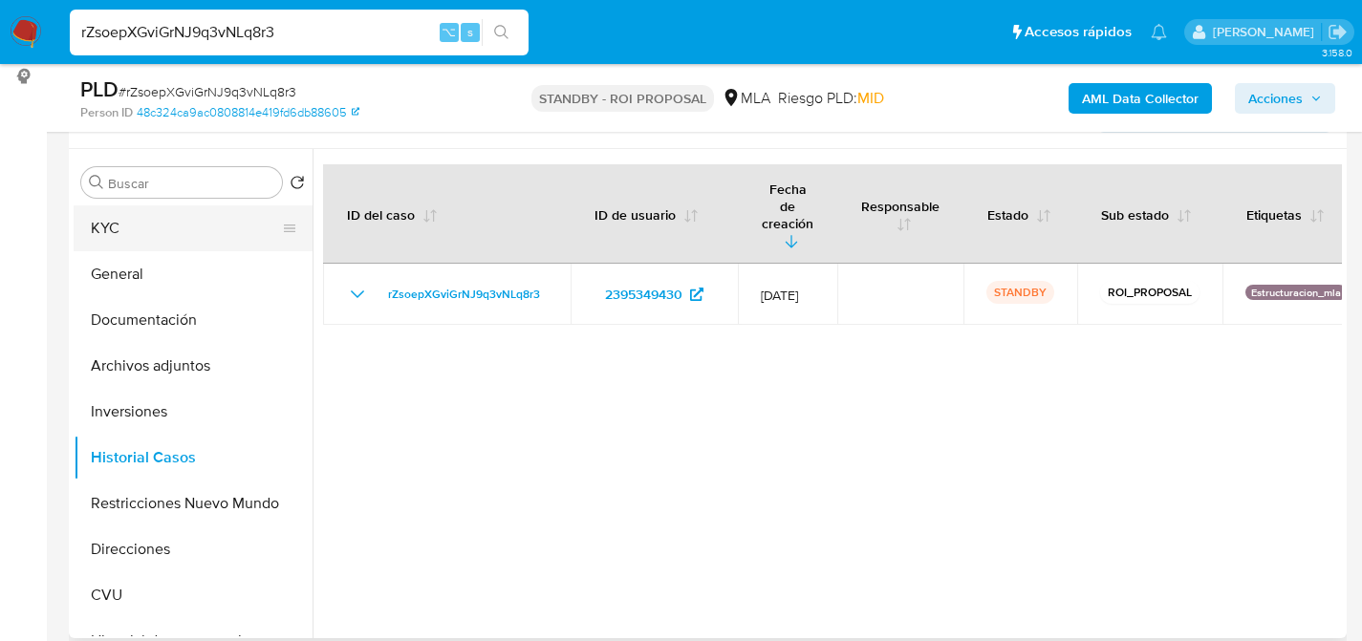
click at [129, 242] on button "KYC" at bounding box center [186, 228] width 224 height 46
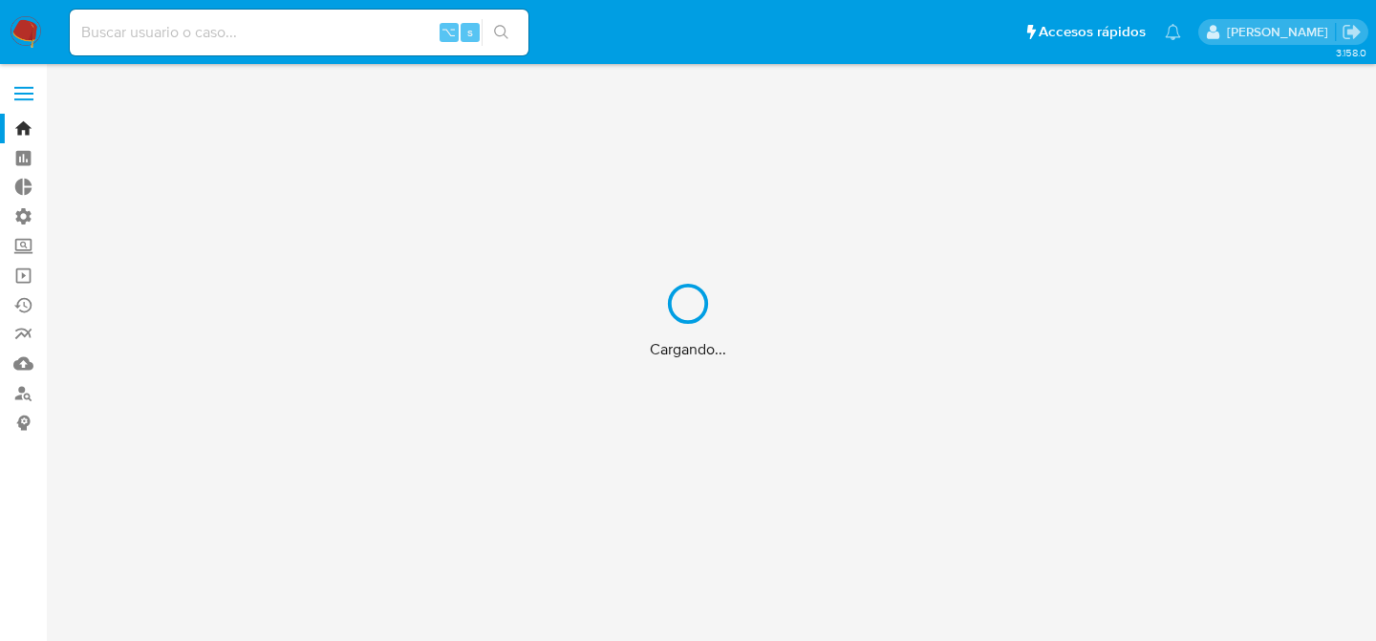
click at [191, 33] on div "Cargando..." at bounding box center [688, 320] width 1376 height 641
click at [178, 30] on div "Cargando..." at bounding box center [688, 320] width 1376 height 641
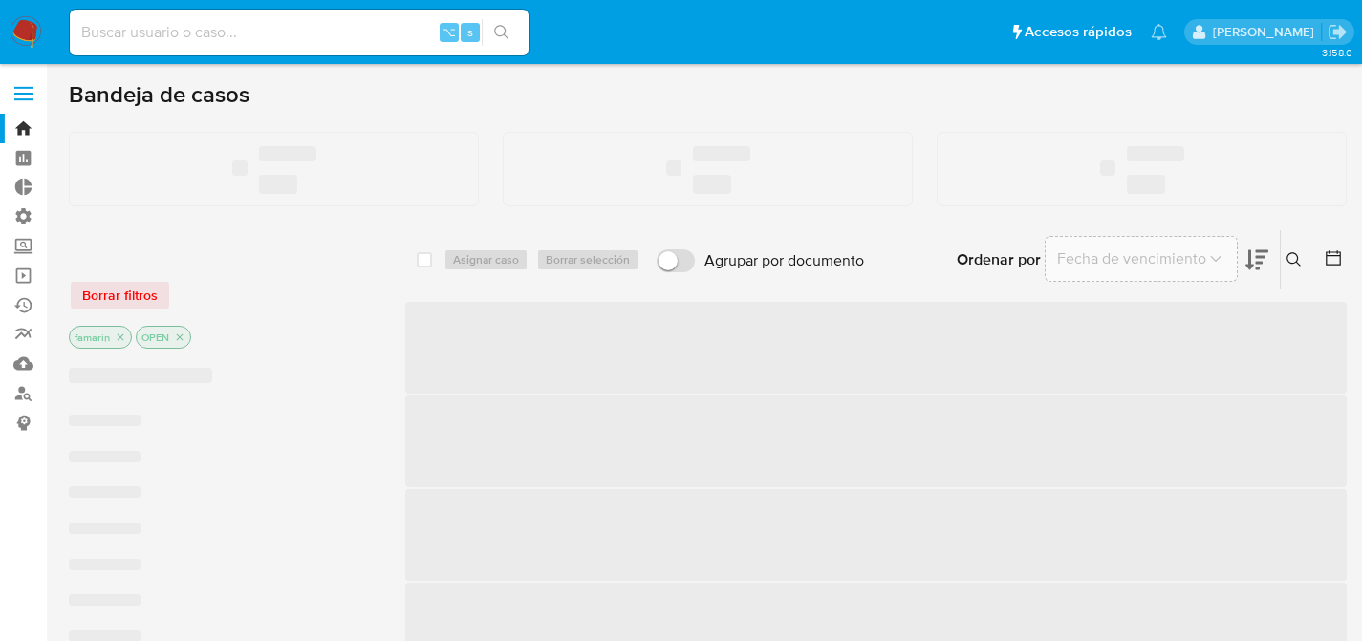
click at [178, 30] on input at bounding box center [299, 32] width 459 height 25
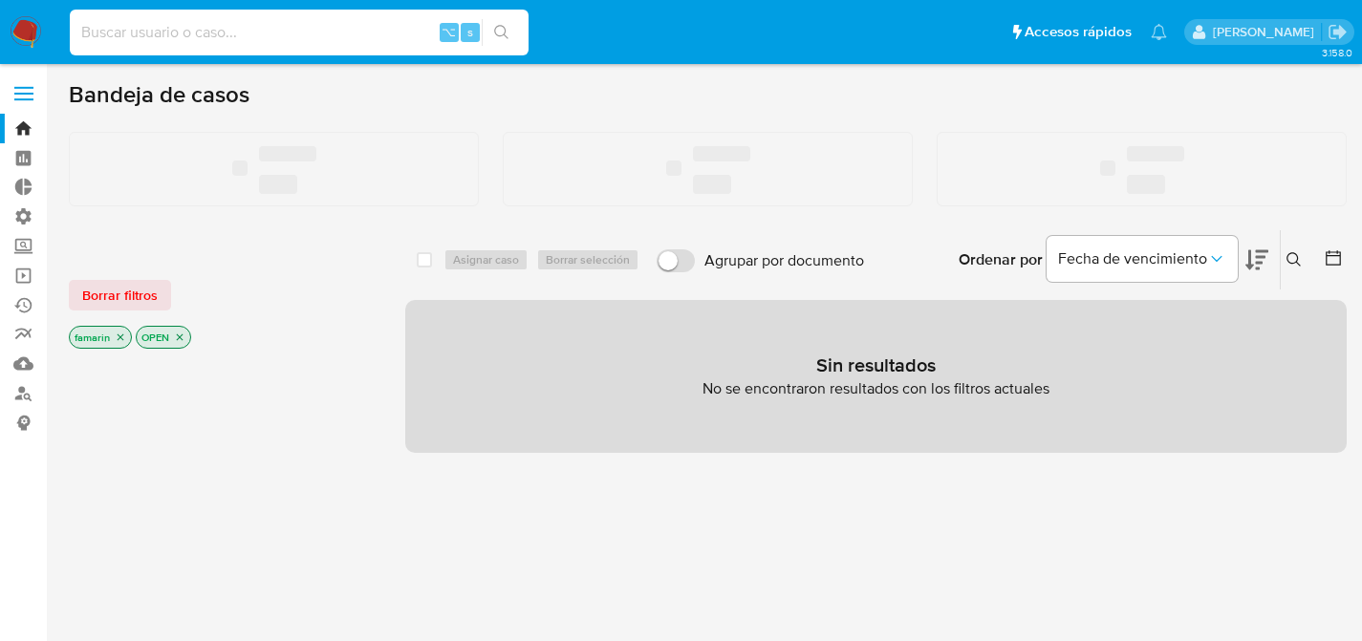
click at [178, 30] on input at bounding box center [299, 32] width 459 height 25
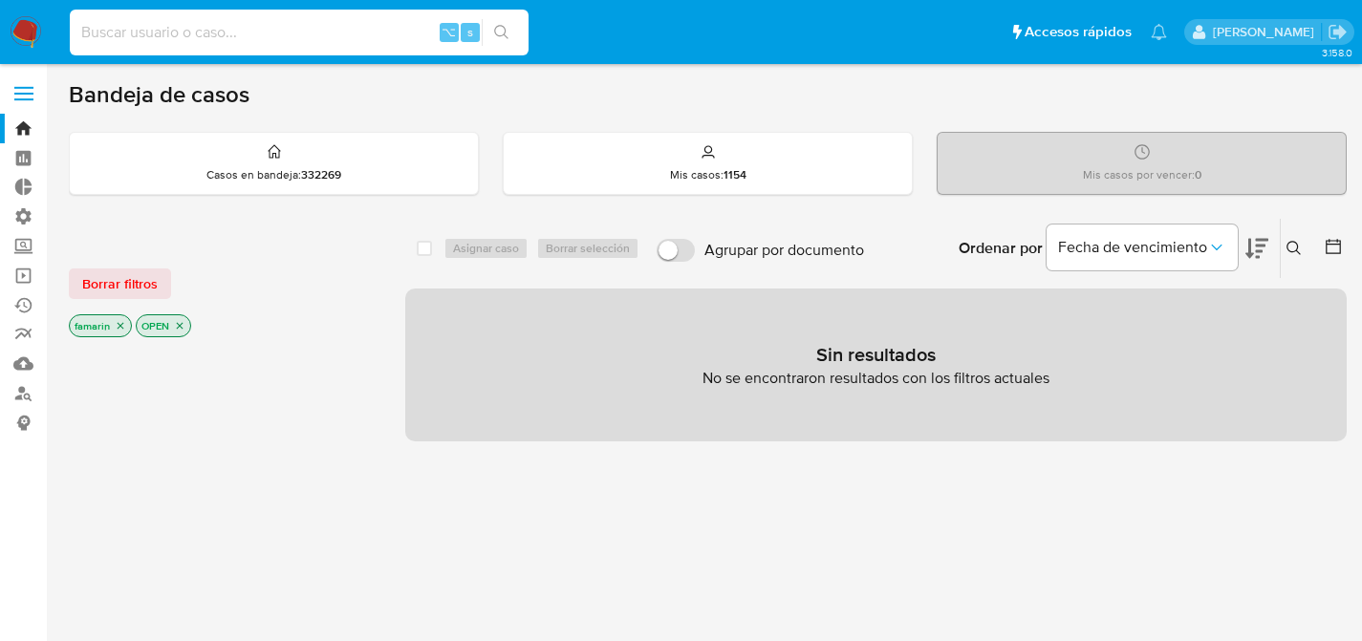
paste input "59397757"
type input "59397757"
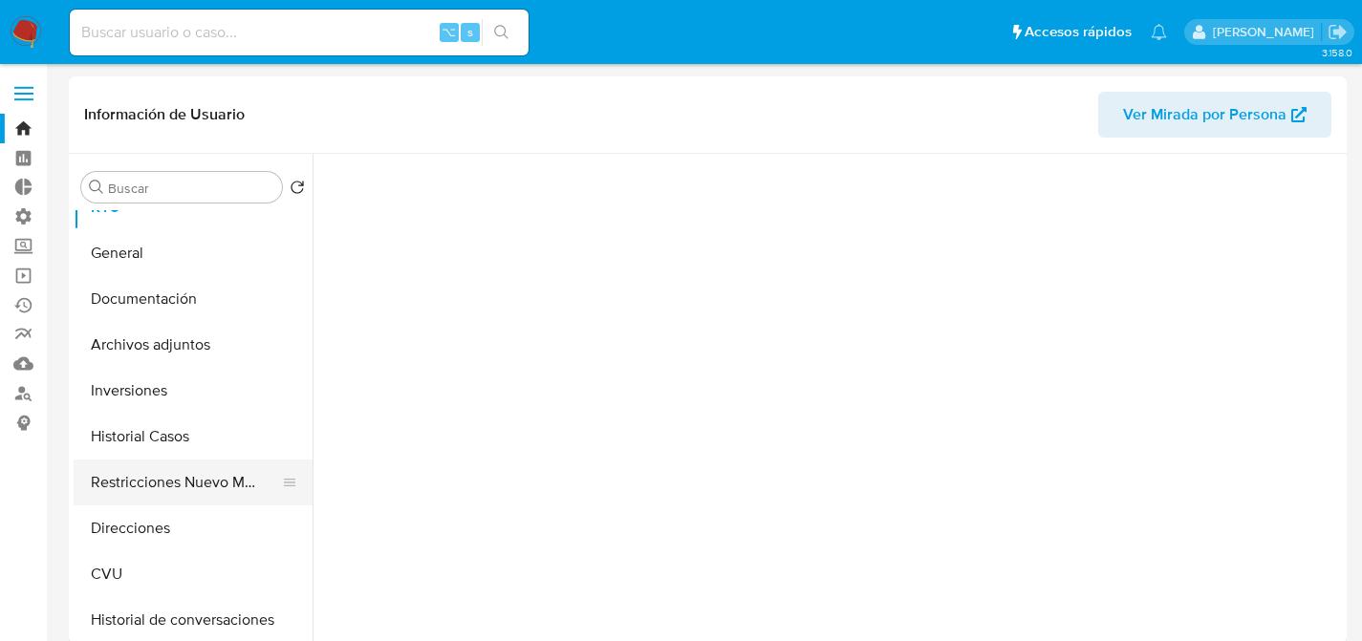
scroll to position [32, 0]
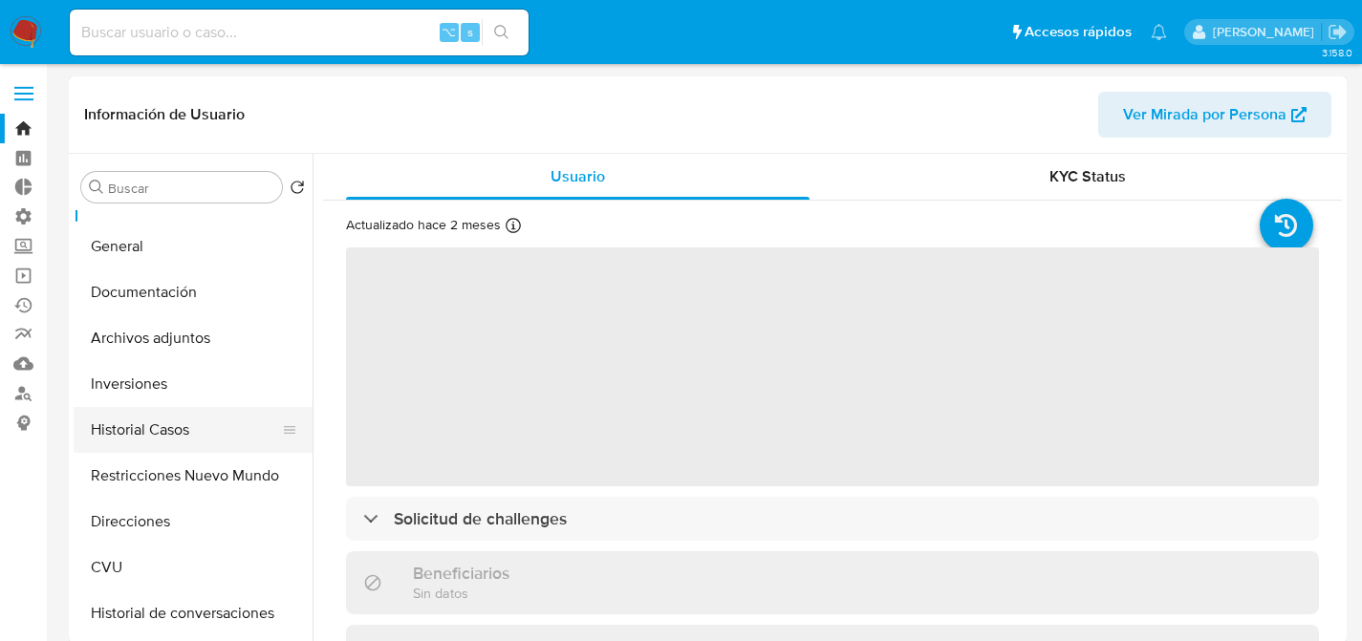
click at [105, 446] on button "Historial Casos" at bounding box center [186, 430] width 224 height 46
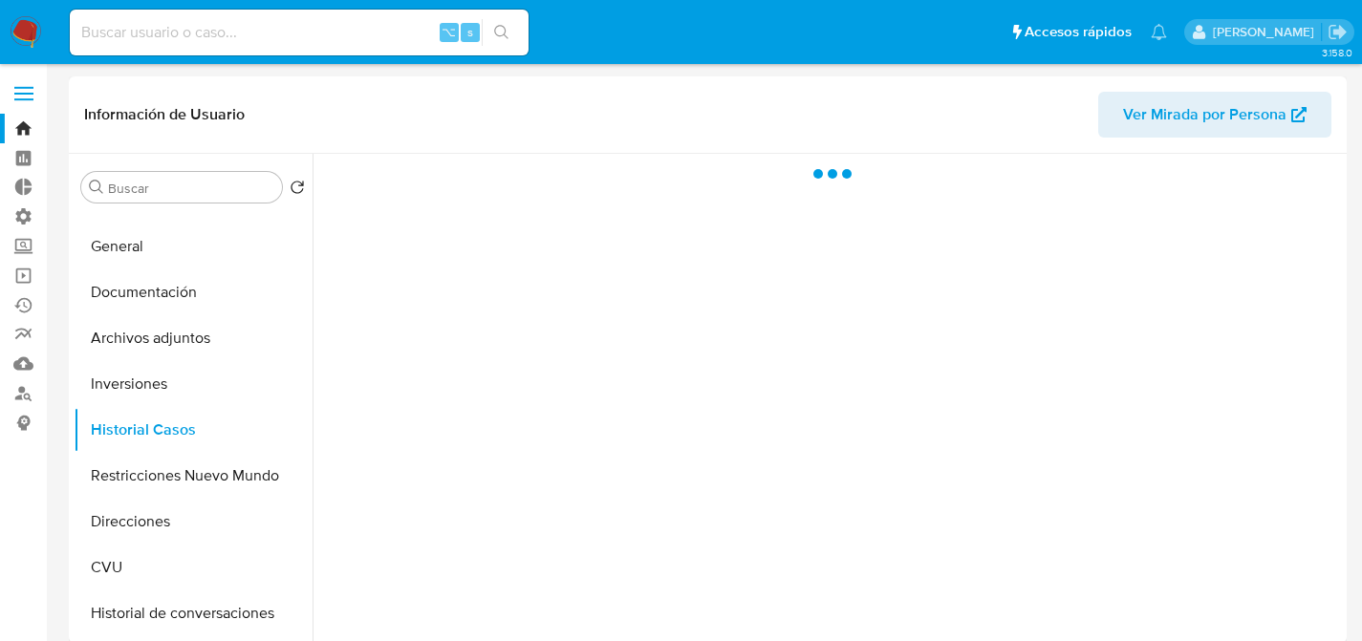
select select "10"
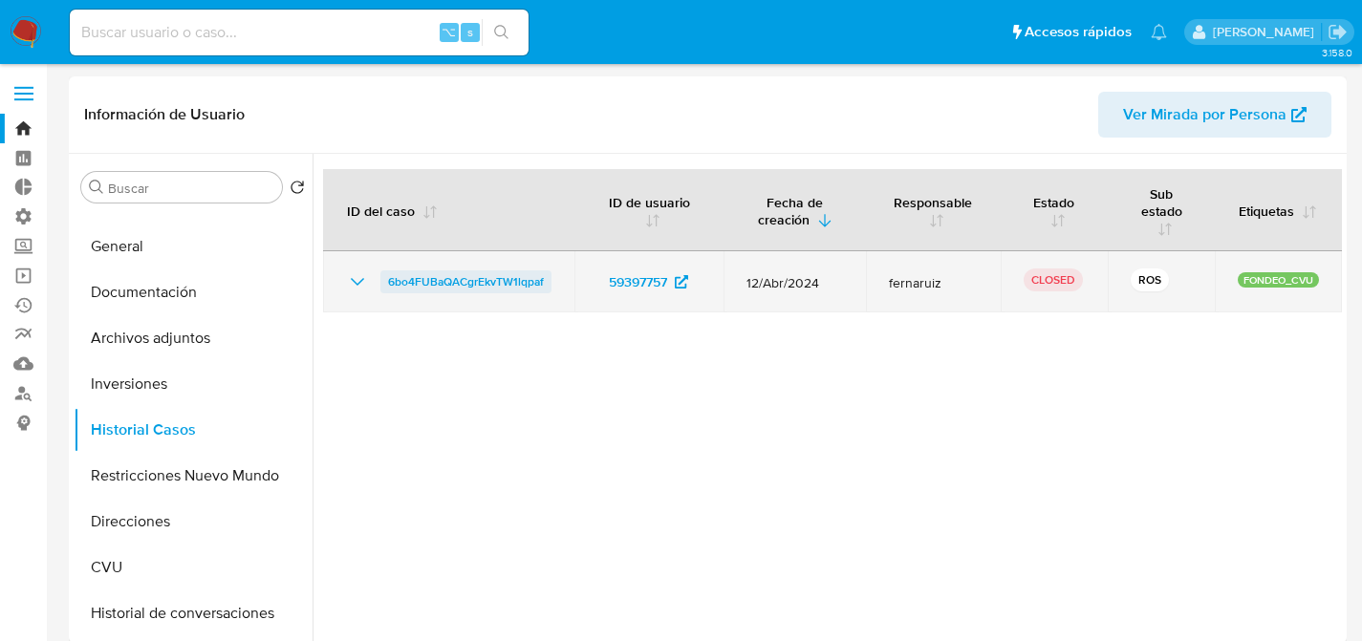
click at [429, 279] on span "6bo4FUBaQACgrEkvTW1lqpaf" at bounding box center [466, 281] width 156 height 23
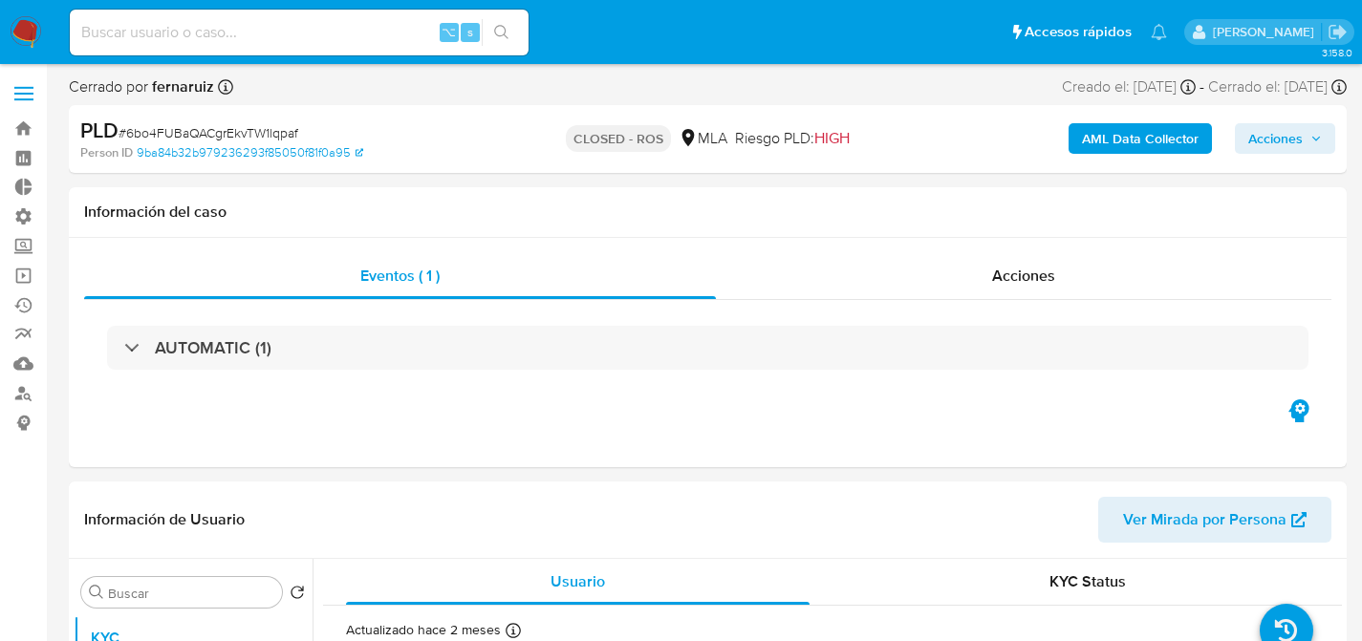
select select "10"
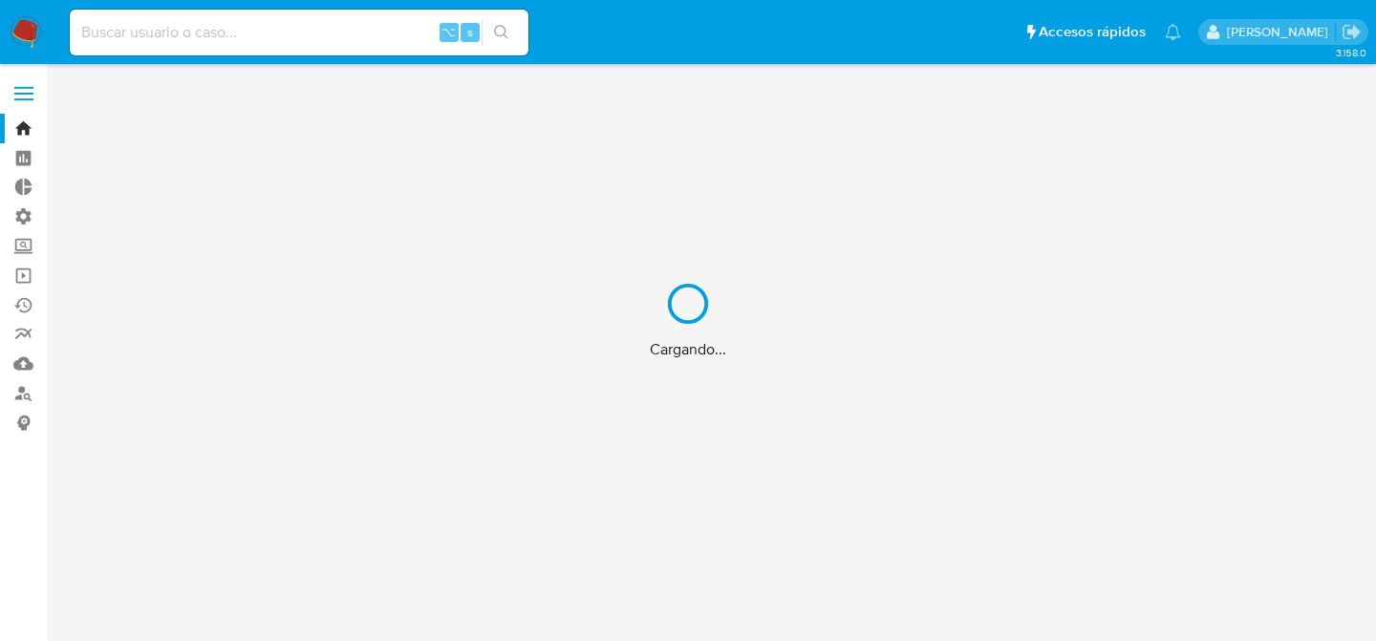
click at [269, 27] on div "Cargando..." at bounding box center [688, 320] width 1376 height 641
click at [287, 36] on div "Cargando..." at bounding box center [688, 320] width 1376 height 641
click at [335, 30] on input at bounding box center [299, 32] width 459 height 25
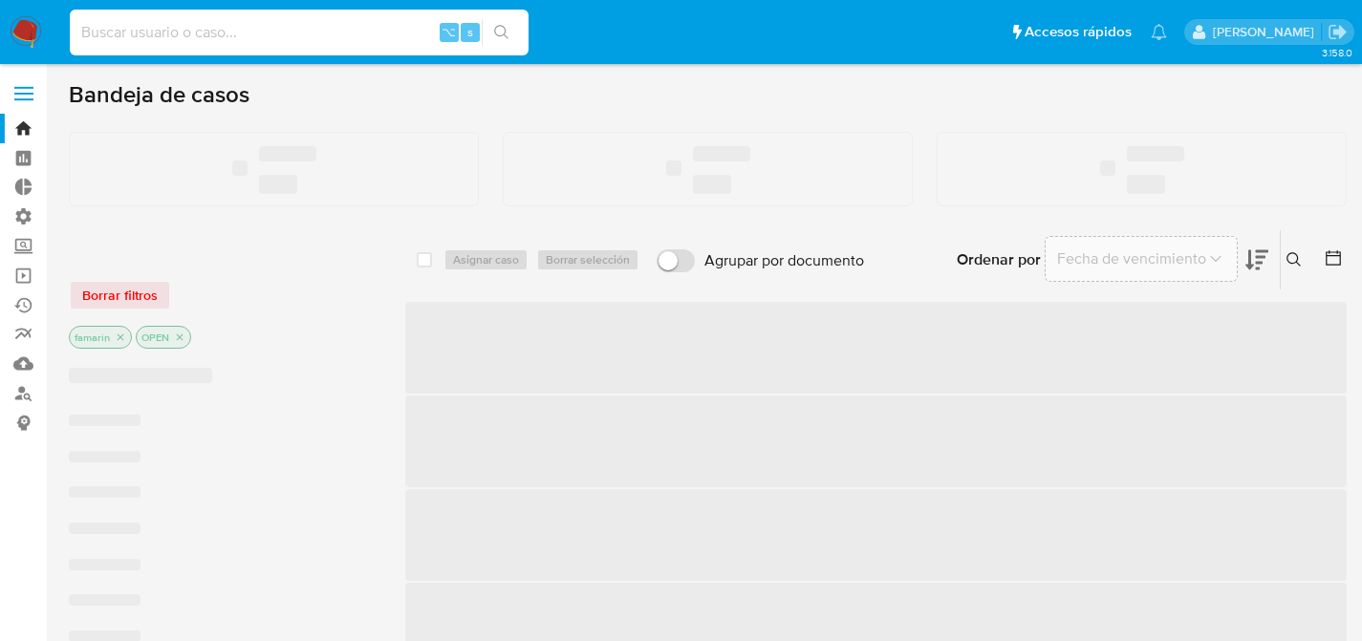
click at [276, 29] on input at bounding box center [299, 32] width 459 height 25
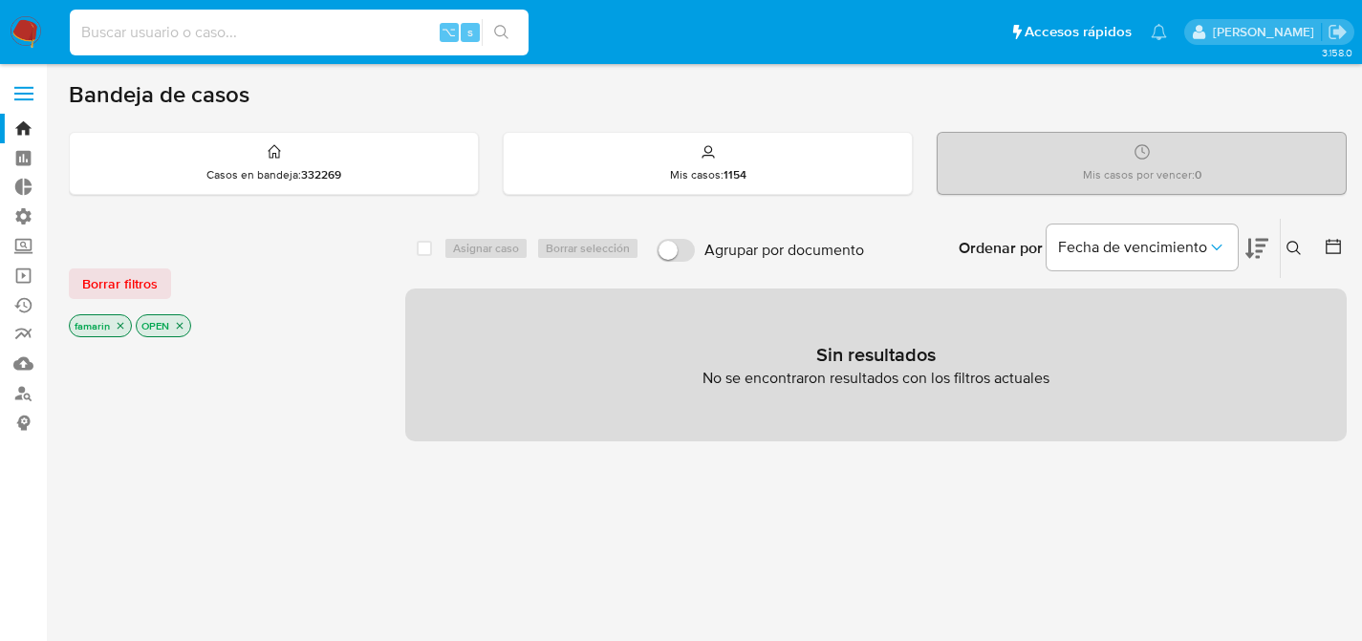
paste input "59397757"
type input "59397757"
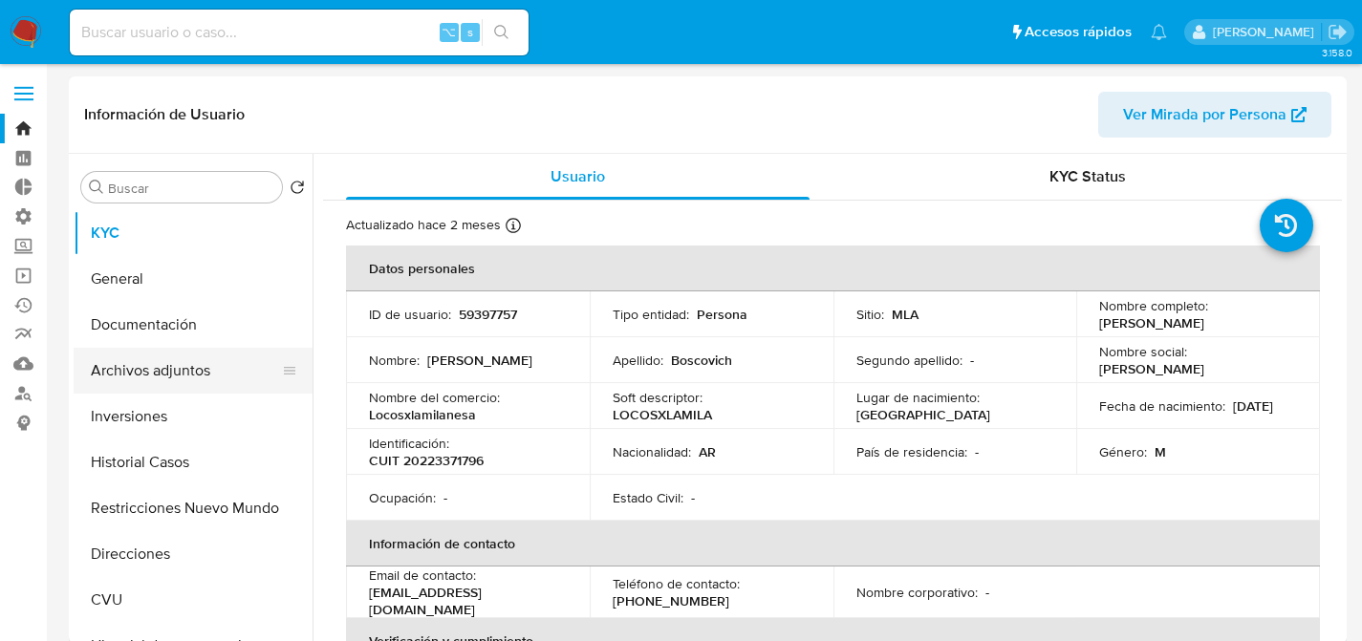
select select "10"
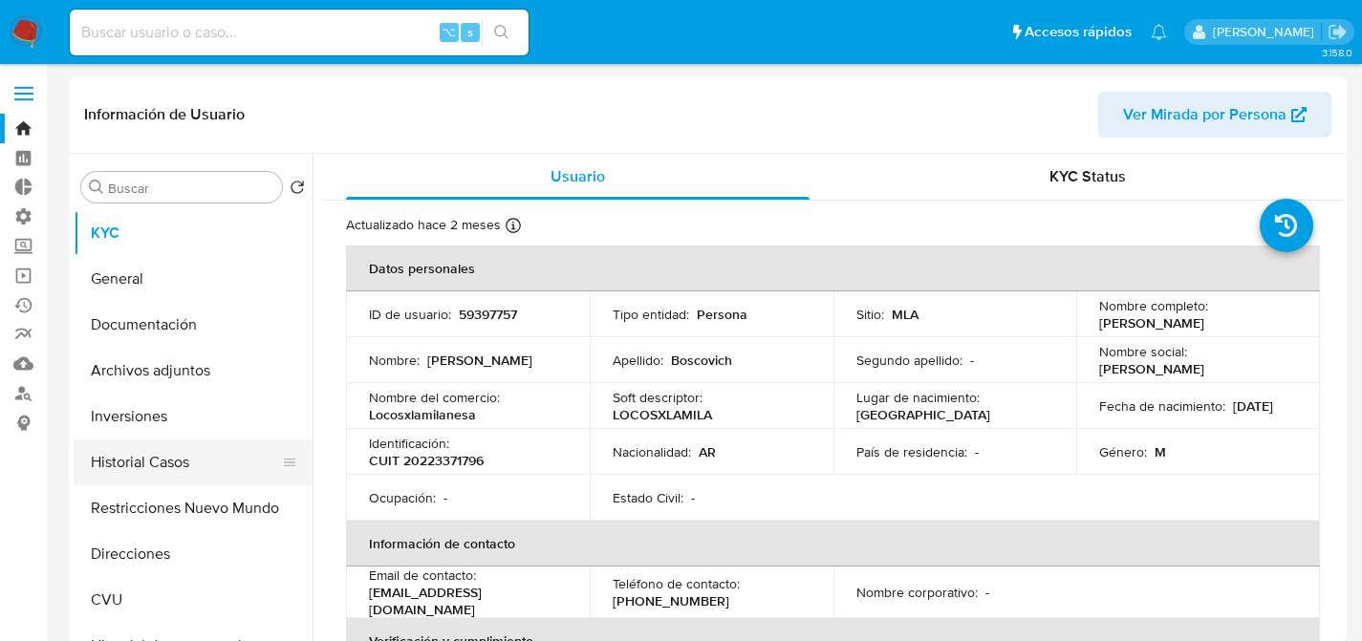
click at [140, 461] on button "Historial Casos" at bounding box center [186, 463] width 224 height 46
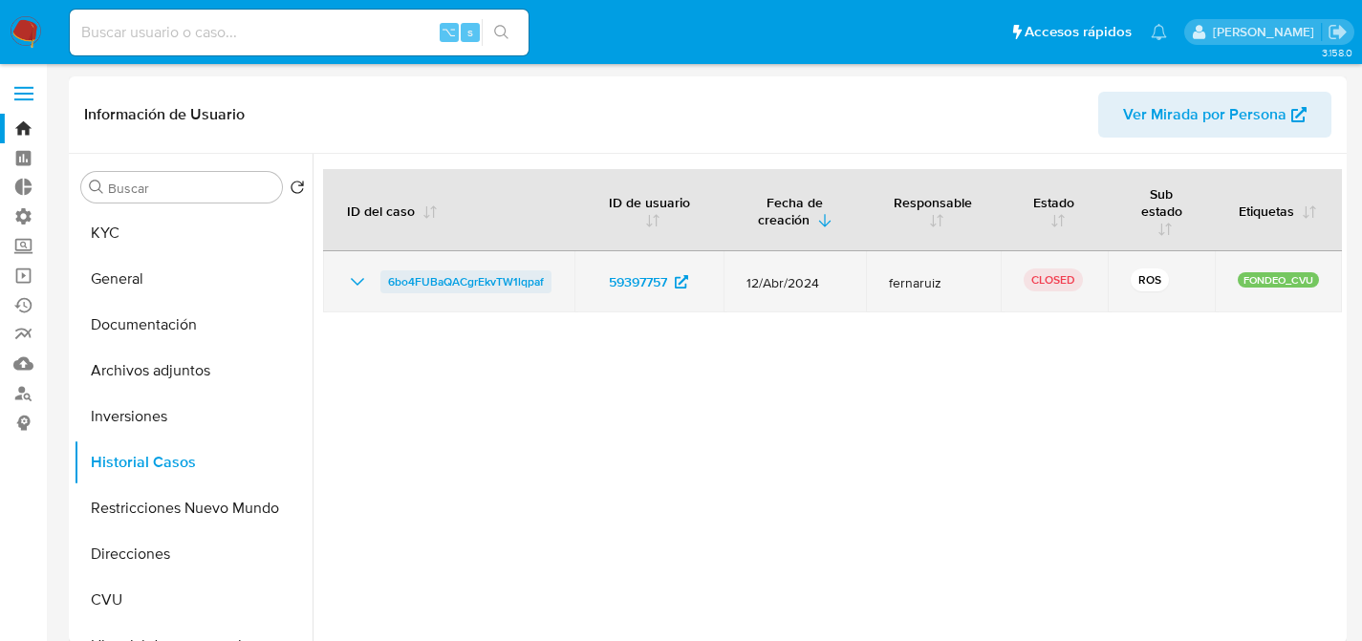
click at [472, 291] on span "6bo4FUBaQACgrEkvTW1lqpaf" at bounding box center [466, 281] width 156 height 23
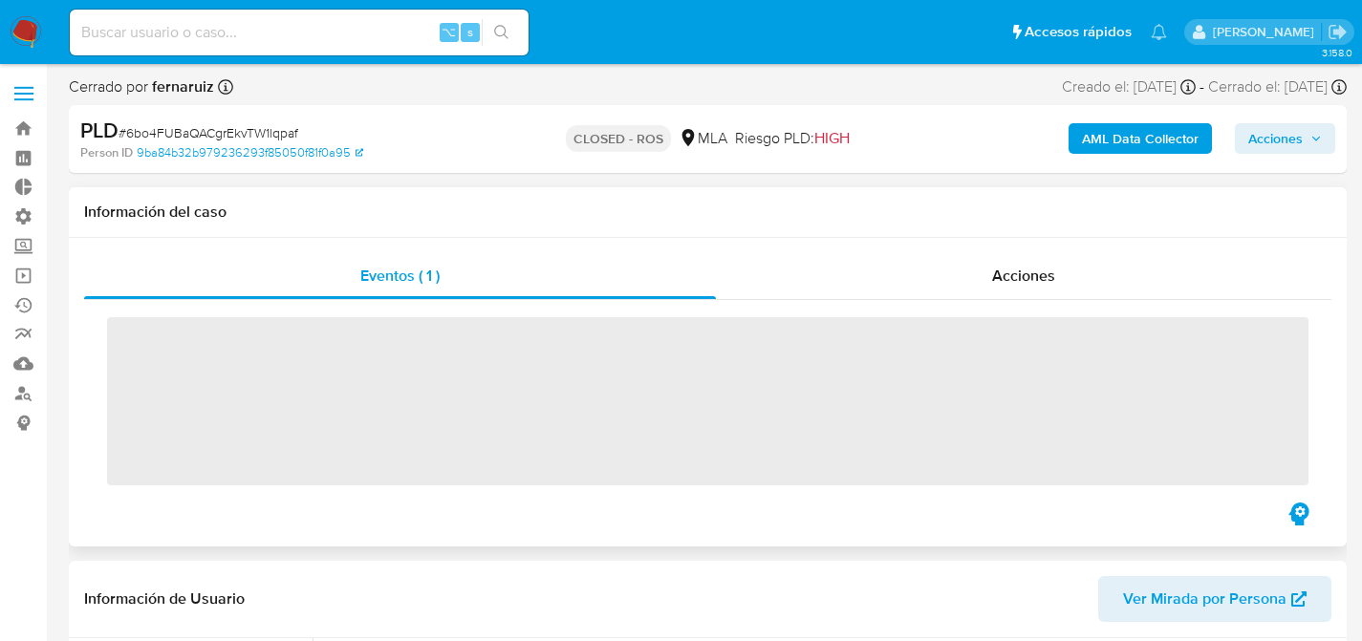
click at [1033, 249] on div "Eventos ( 1 ) Acciones ‌" at bounding box center [708, 392] width 1278 height 309
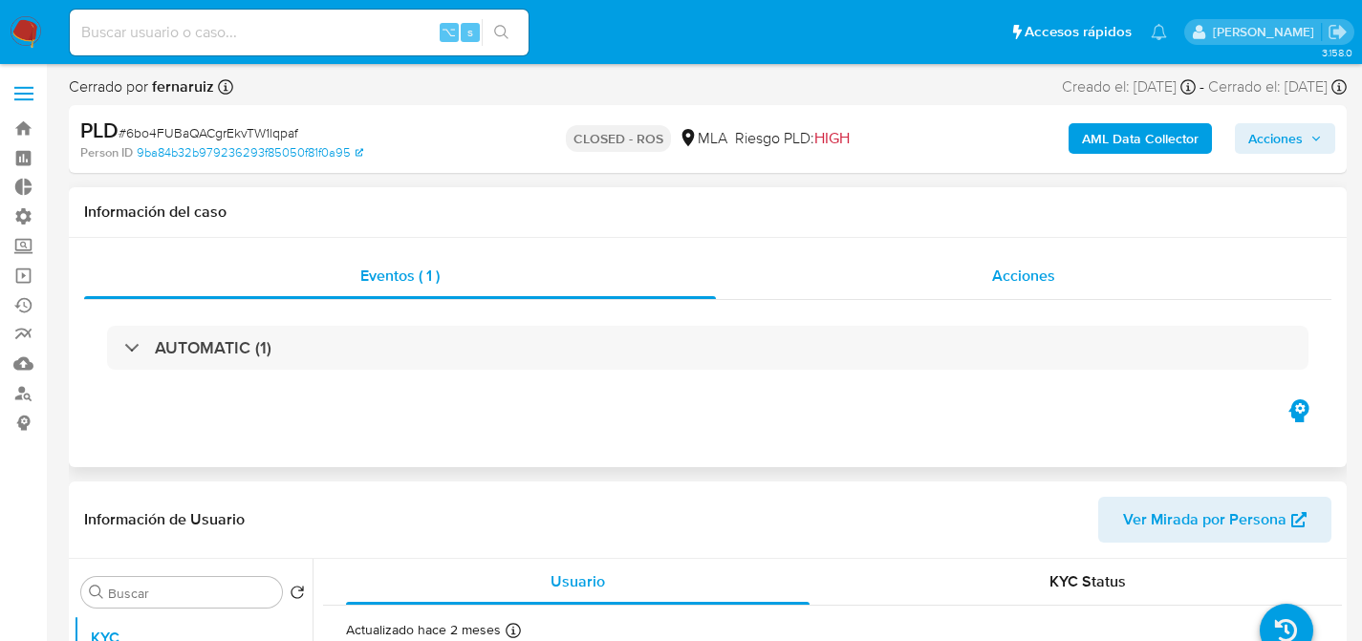
click at [1041, 272] on span "Acciones" at bounding box center [1023, 276] width 63 height 22
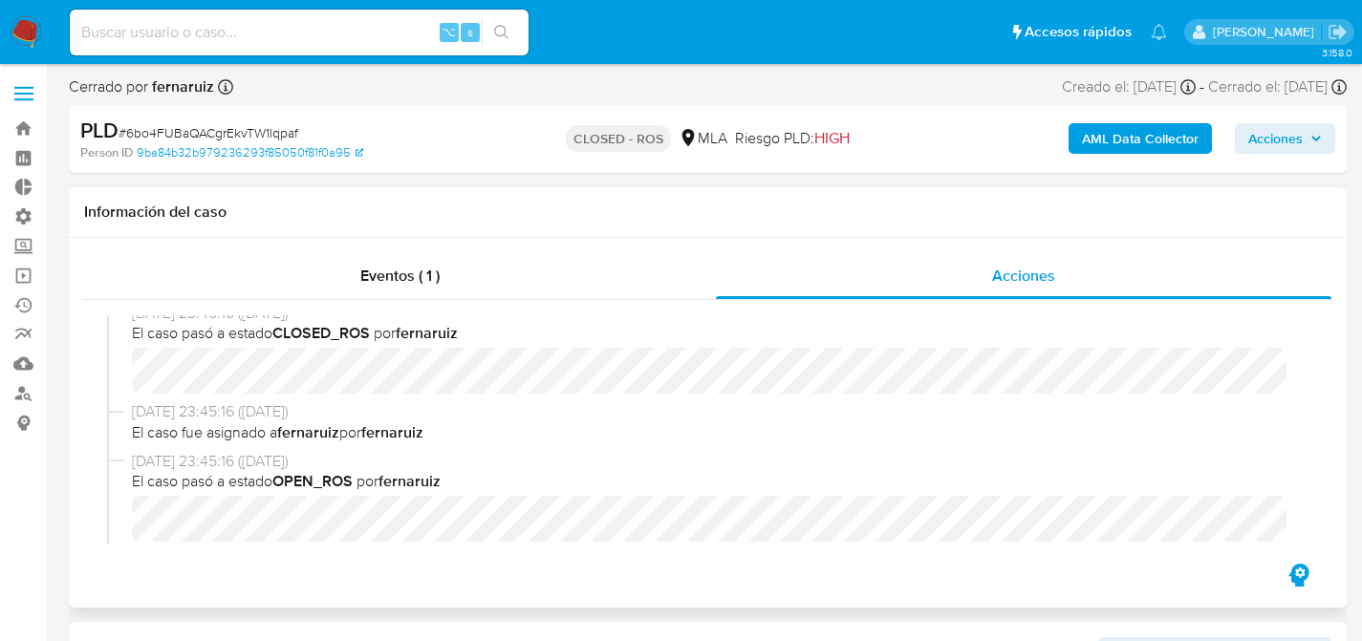
select select "10"
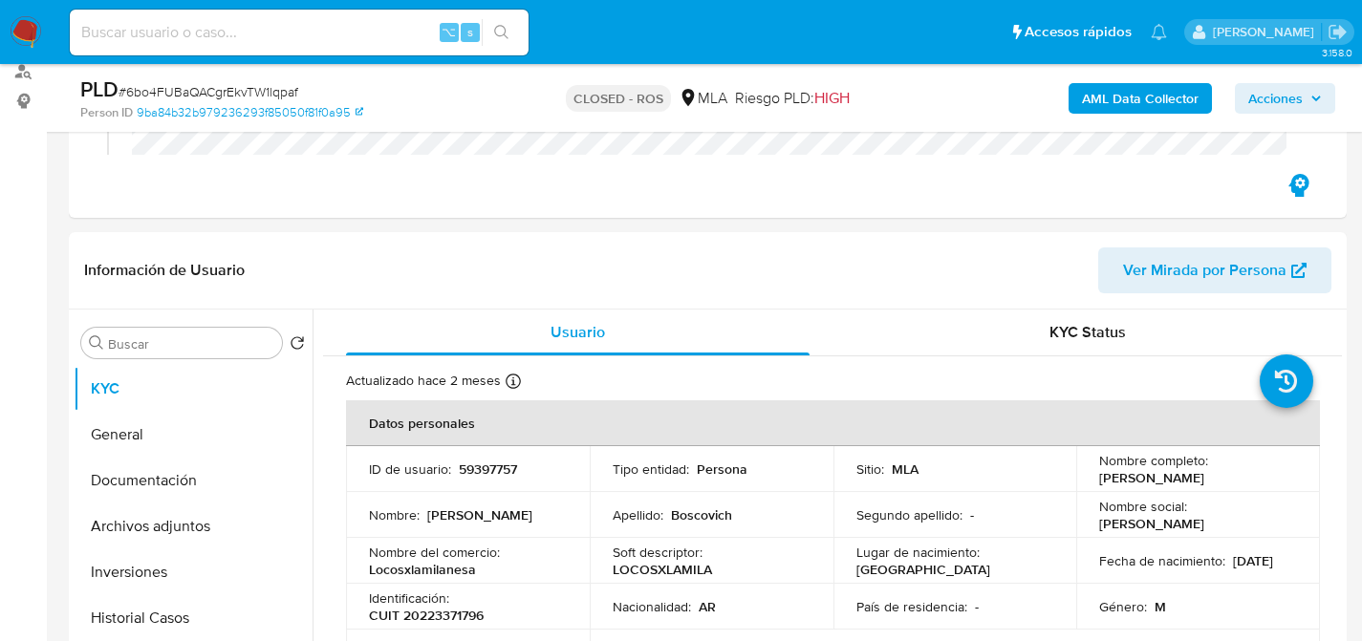
scroll to position [354, 0]
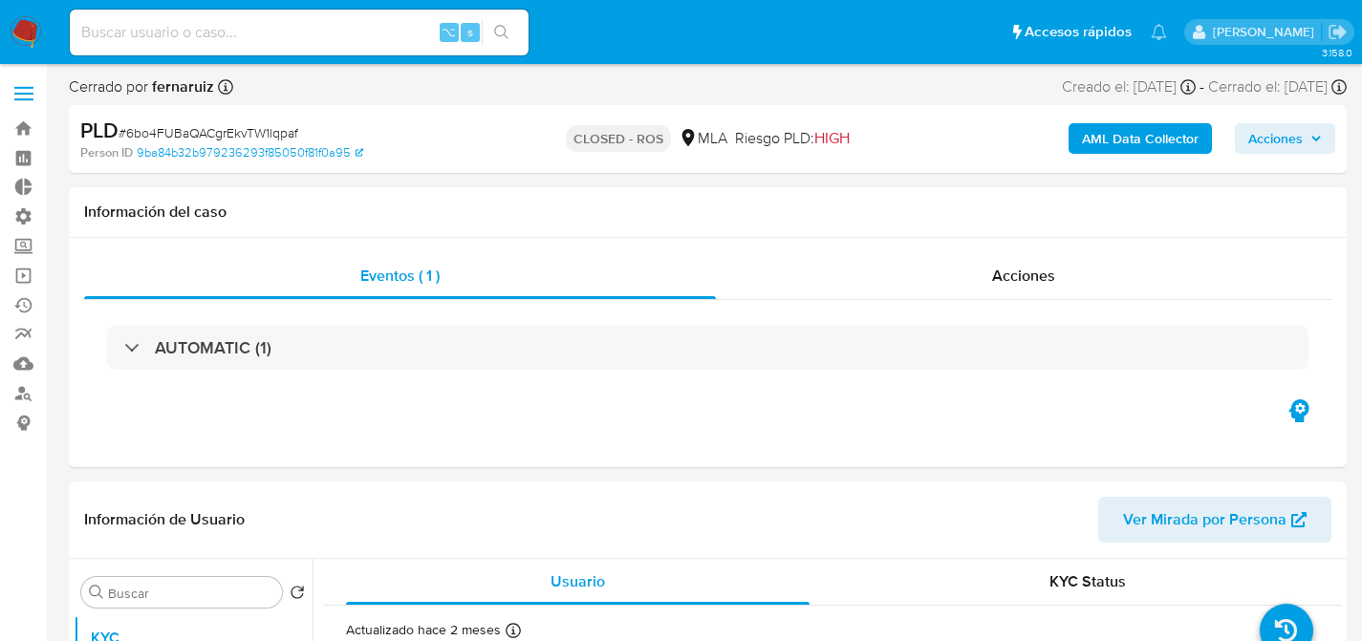
select select "10"
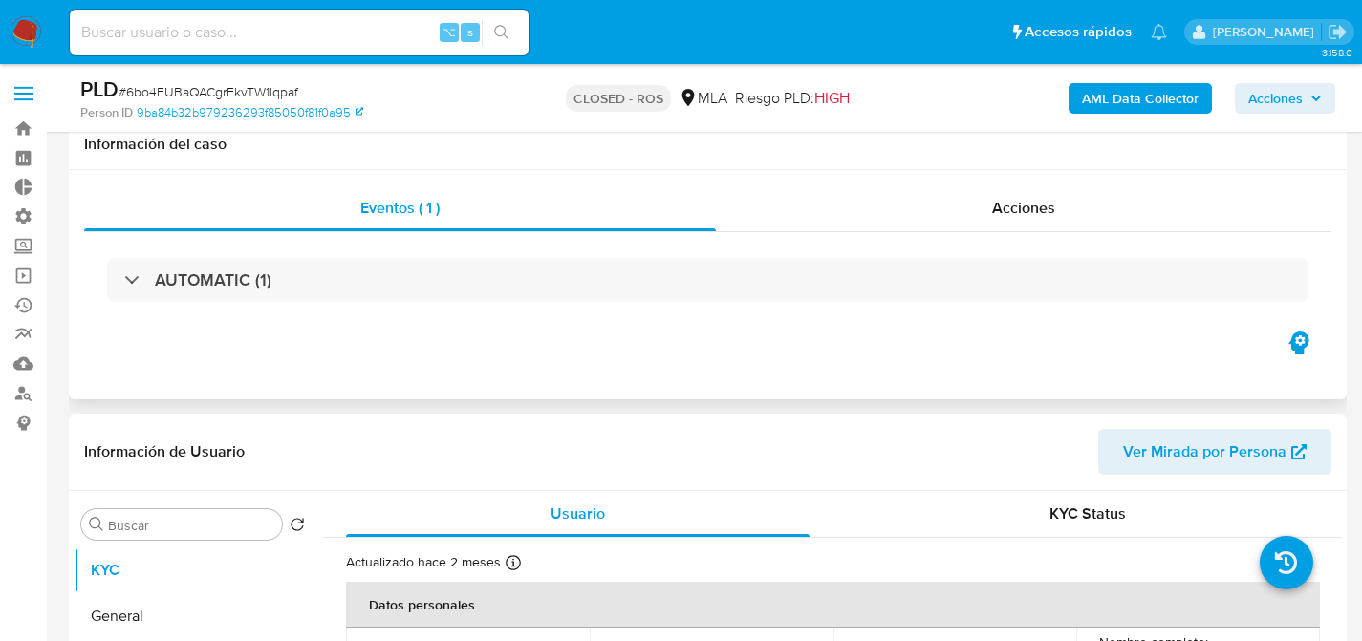
scroll to position [385, 0]
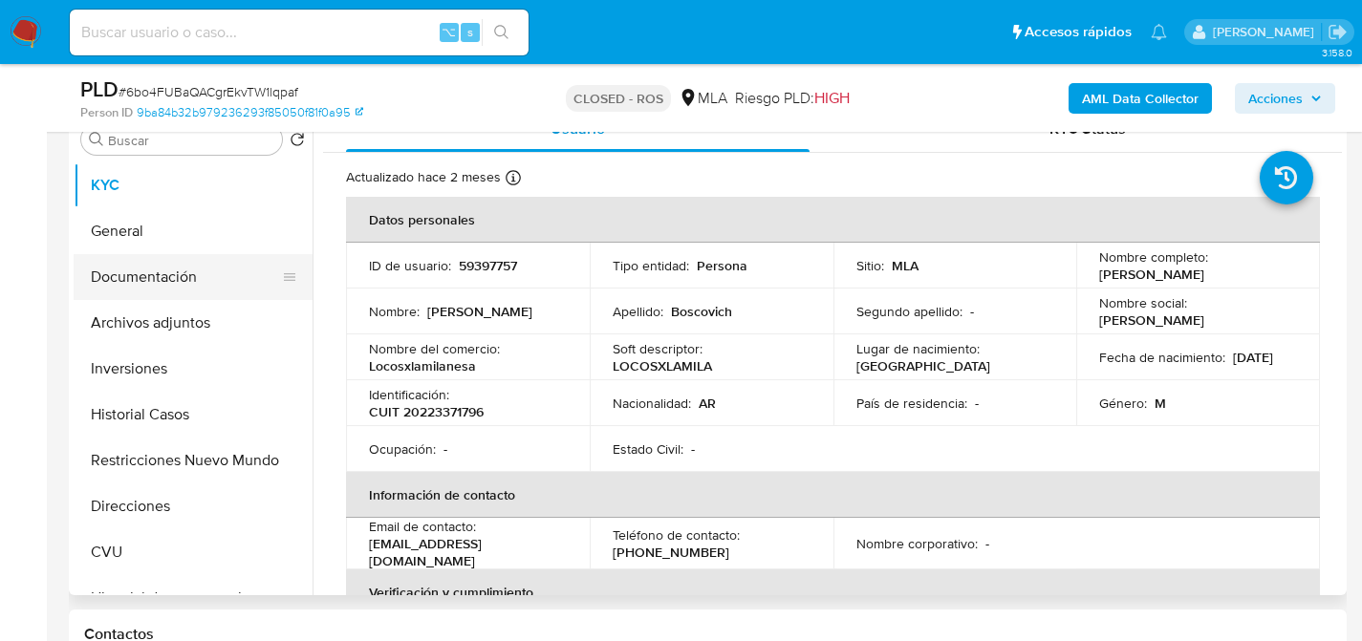
click at [114, 282] on button "Documentación" at bounding box center [186, 277] width 224 height 46
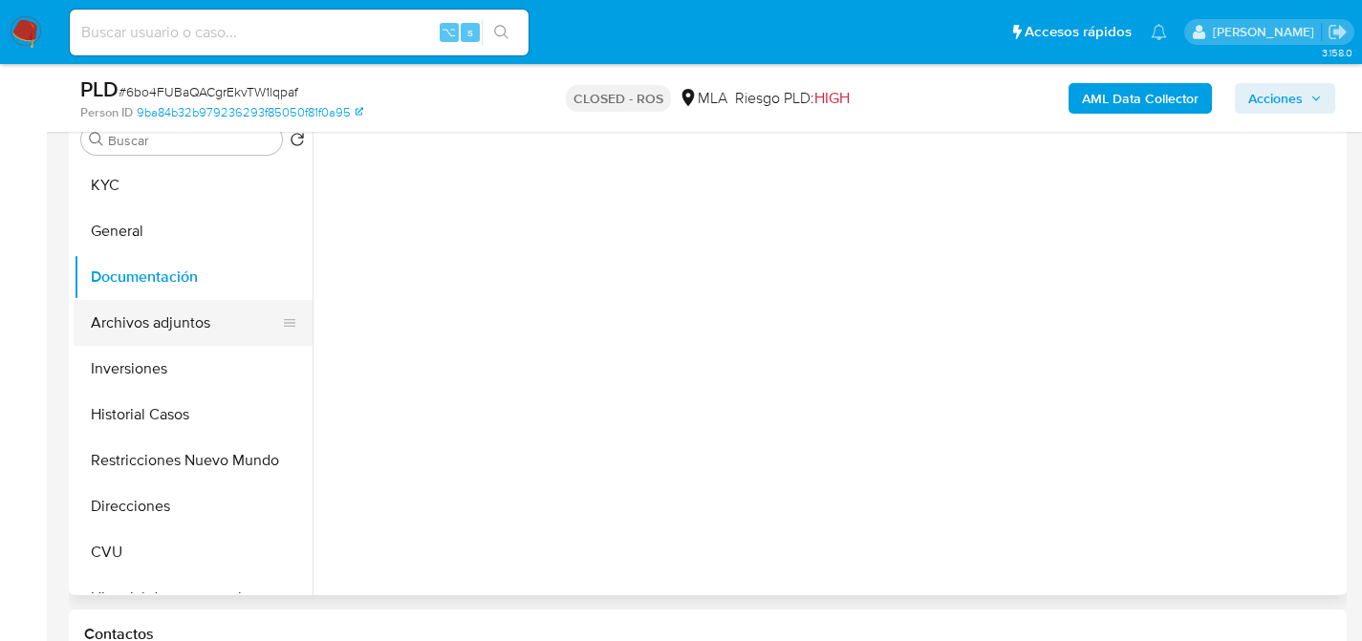
click at [112, 313] on button "Archivos adjuntos" at bounding box center [186, 323] width 224 height 46
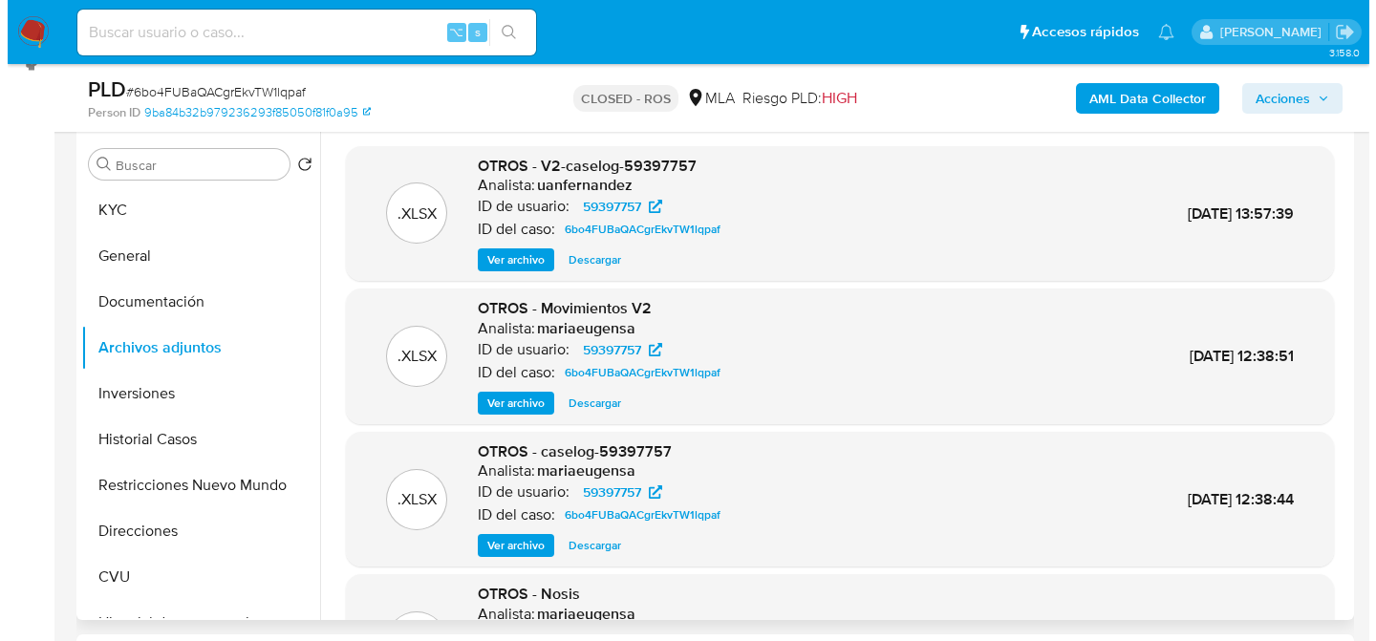
scroll to position [359, 0]
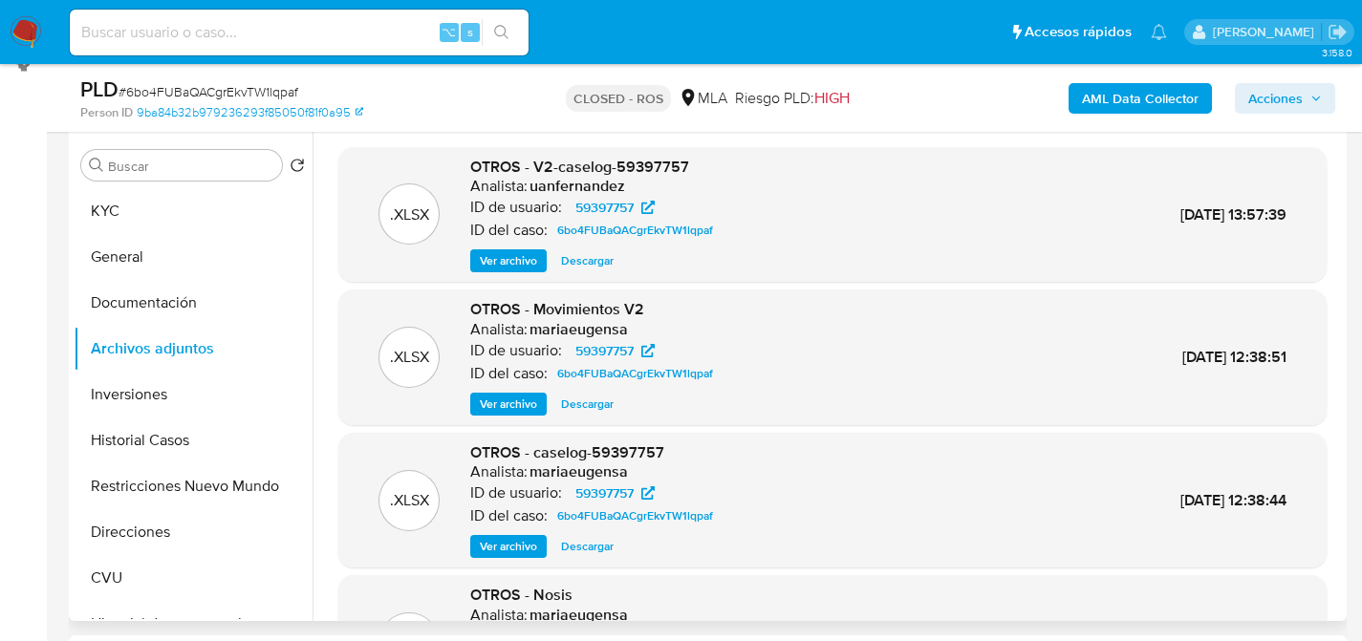
click at [497, 260] on span "Ver archivo" at bounding box center [508, 260] width 57 height 19
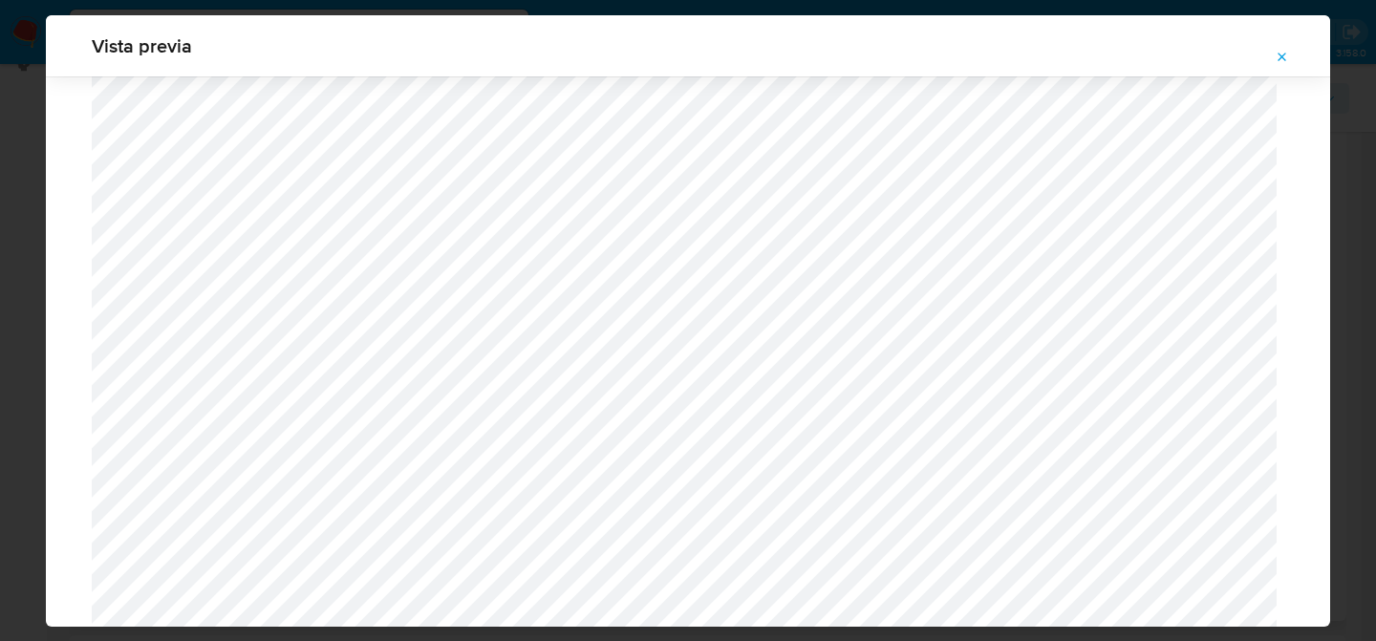
scroll to position [659, 0]
